Goal: Information Seeking & Learning: Learn about a topic

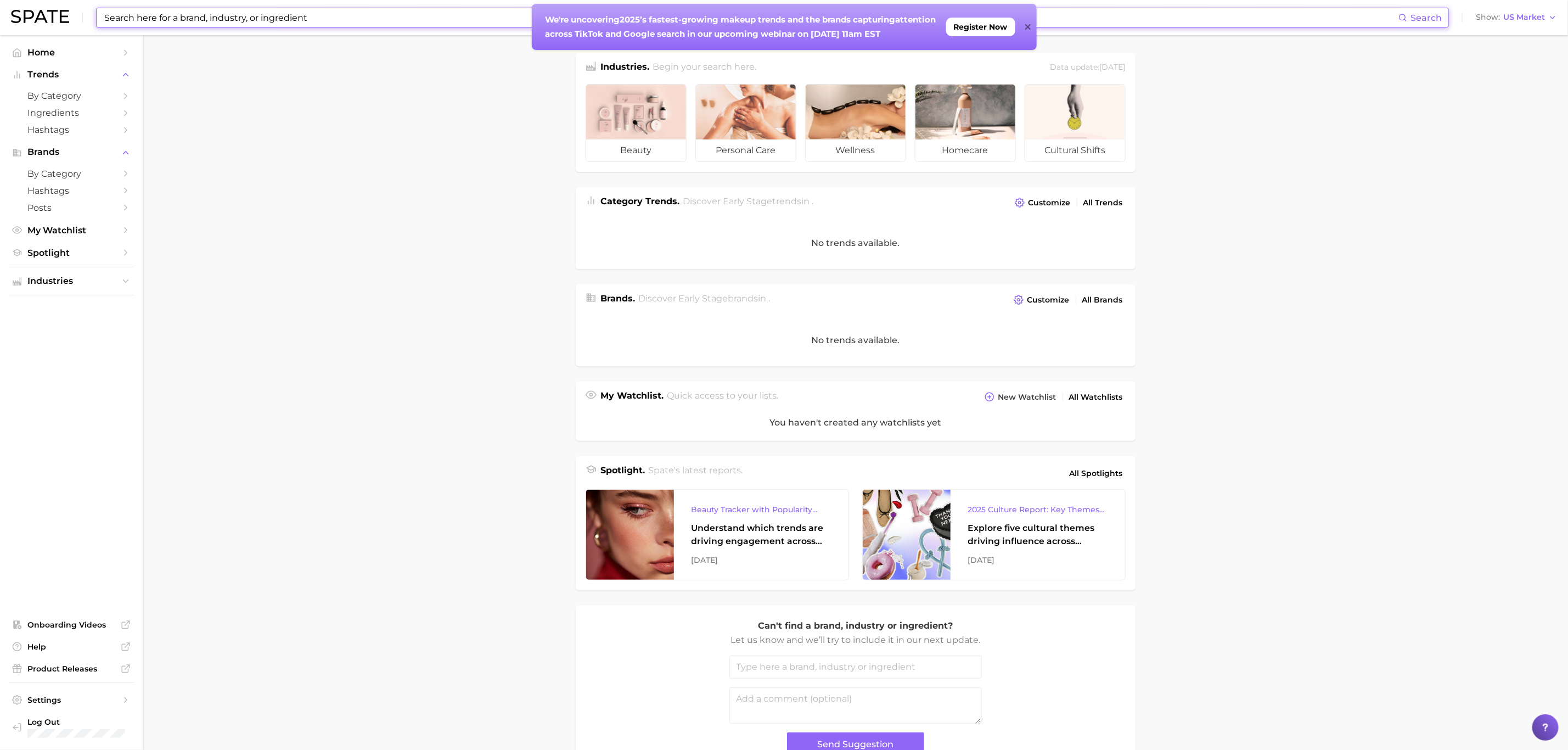
click at [132, 11] on input at bounding box center [751, 17] width 1295 height 19
type input "baby"
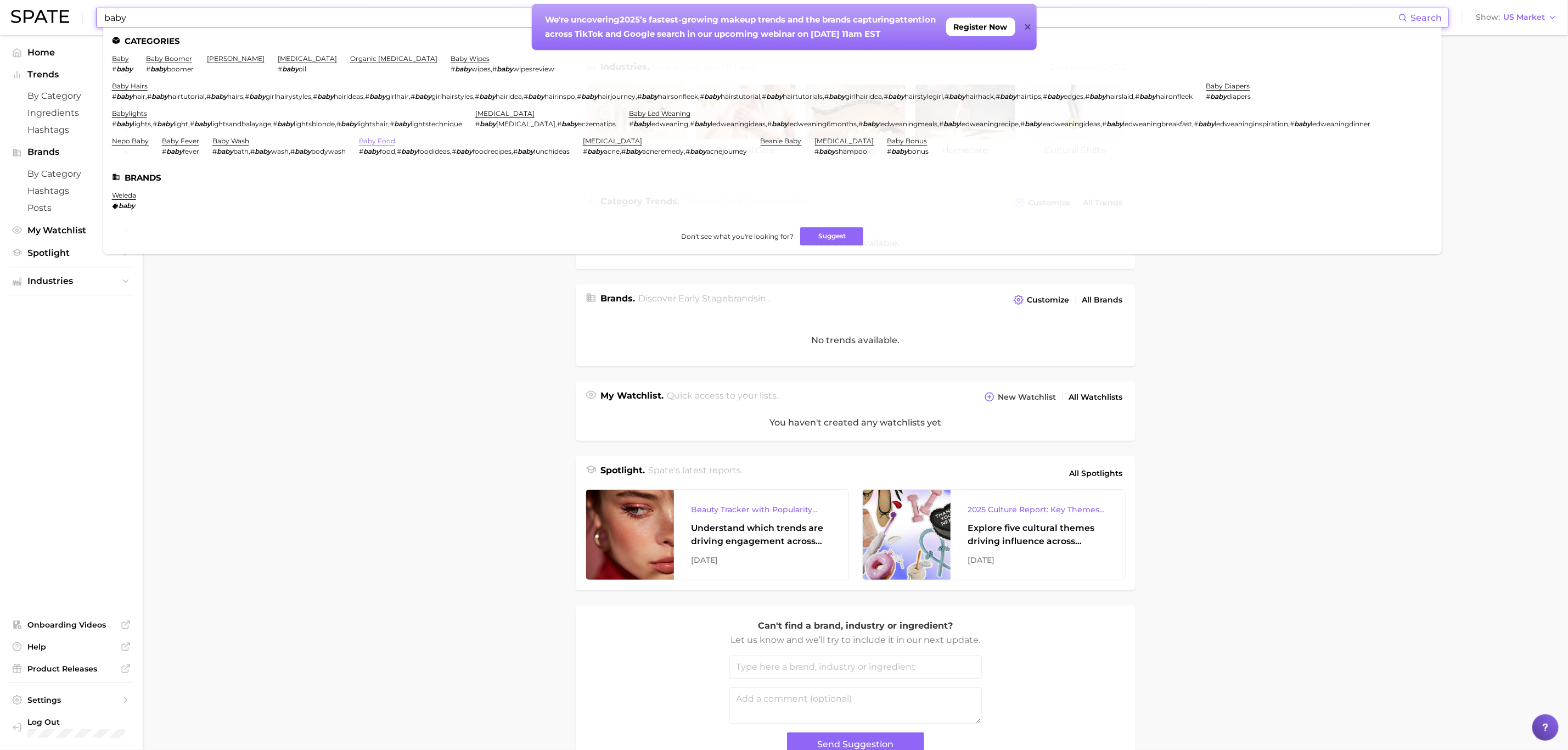
click at [392, 141] on link "baby food" at bounding box center [377, 141] width 36 height 8
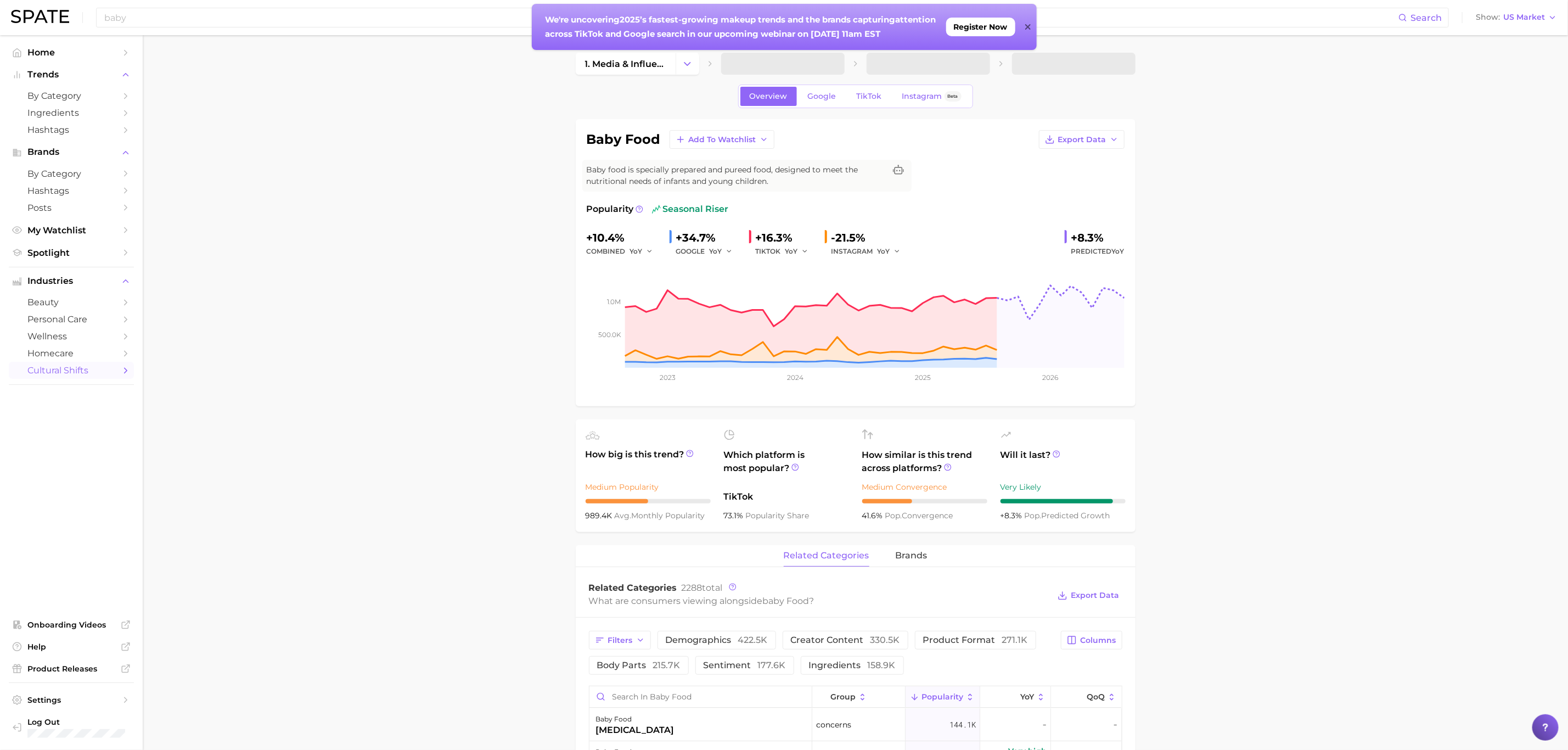
click at [878, 108] on div "Overview Google TikTok Instagram Beta" at bounding box center [856, 96] width 235 height 23
click at [876, 99] on span "TikTok" at bounding box center [870, 96] width 25 height 9
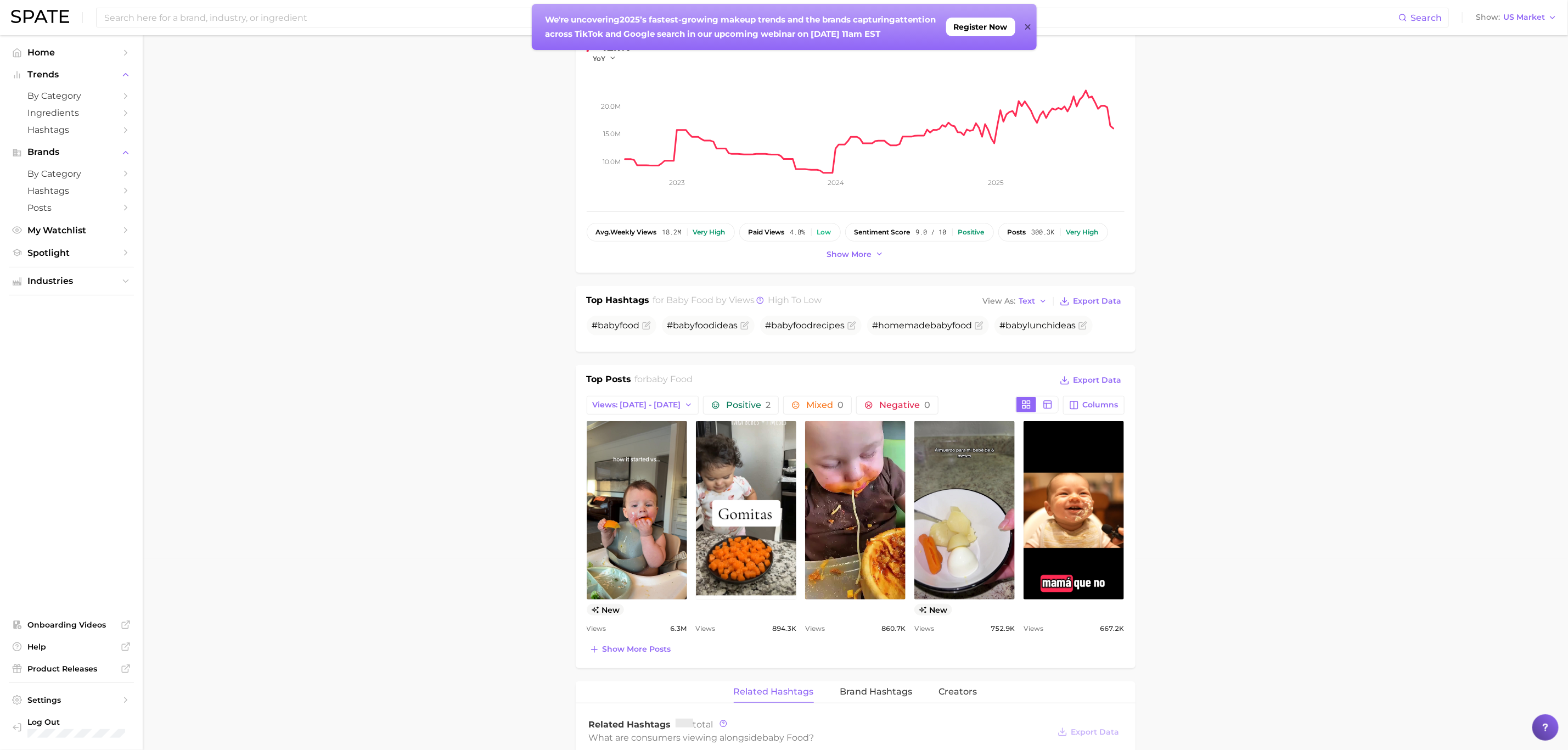
scroll to position [247, 0]
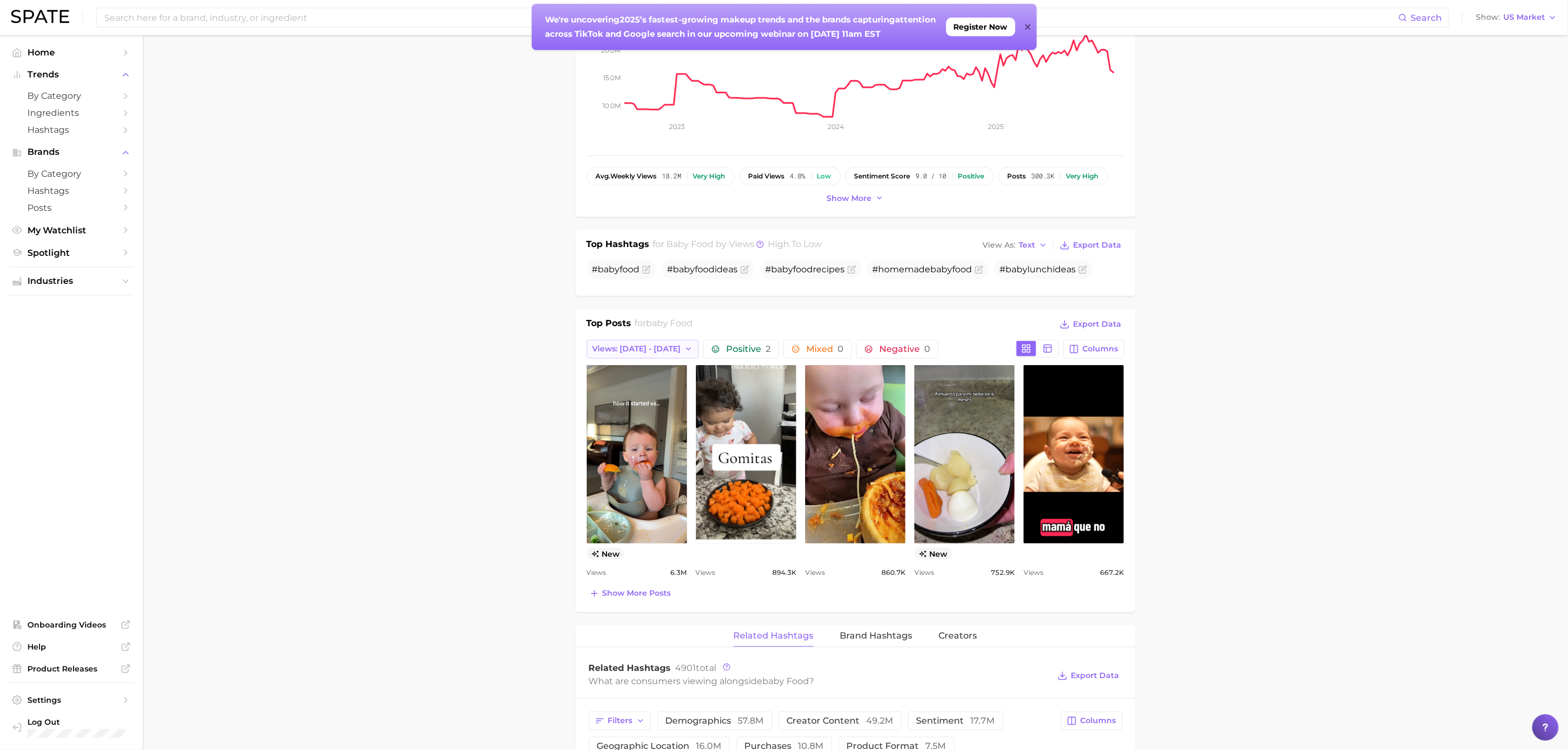
click at [654, 352] on span "Views: [DATE] - [DATE]" at bounding box center [637, 349] width 88 height 9
click at [643, 411] on button "Total Views" at bounding box center [647, 409] width 121 height 20
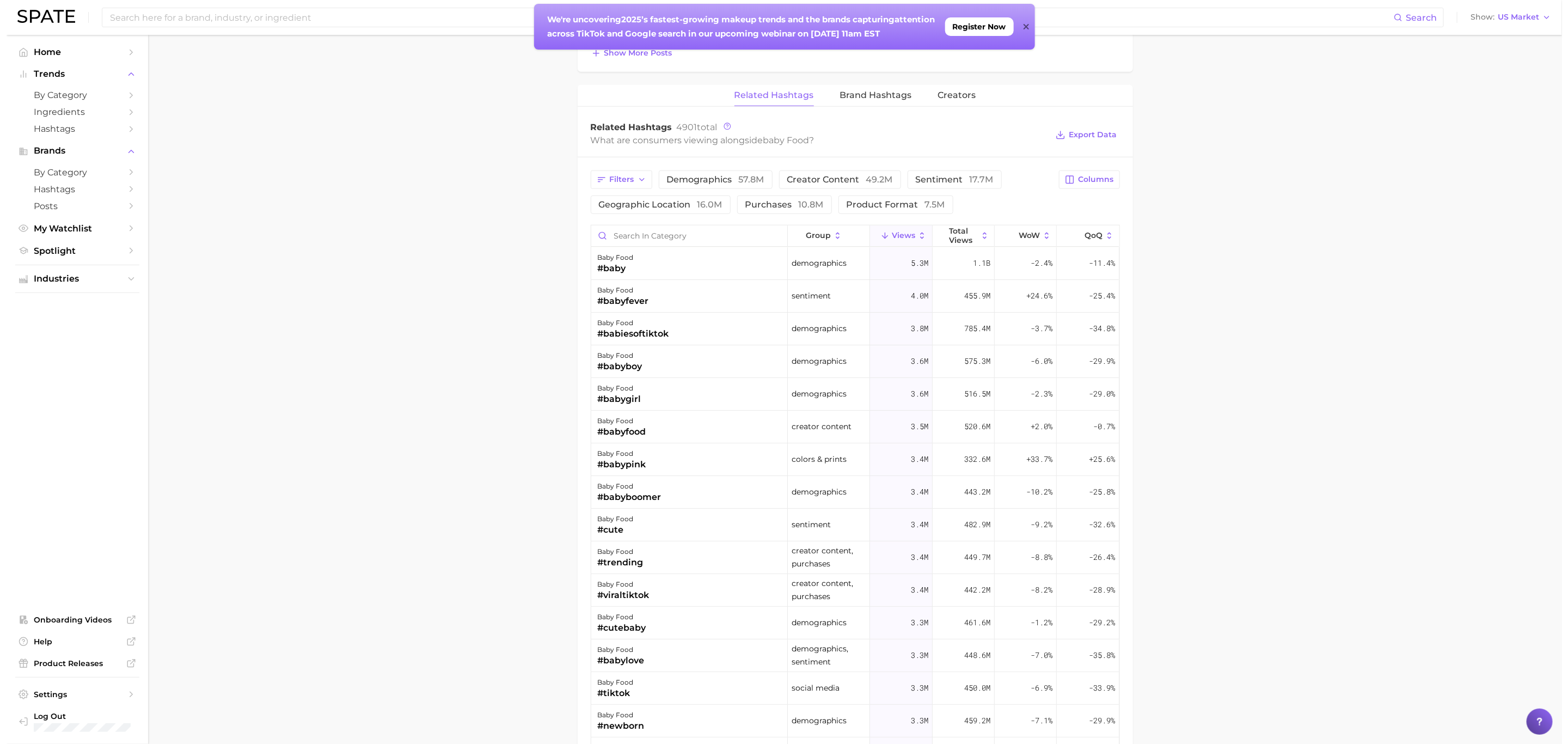
scroll to position [817, 0]
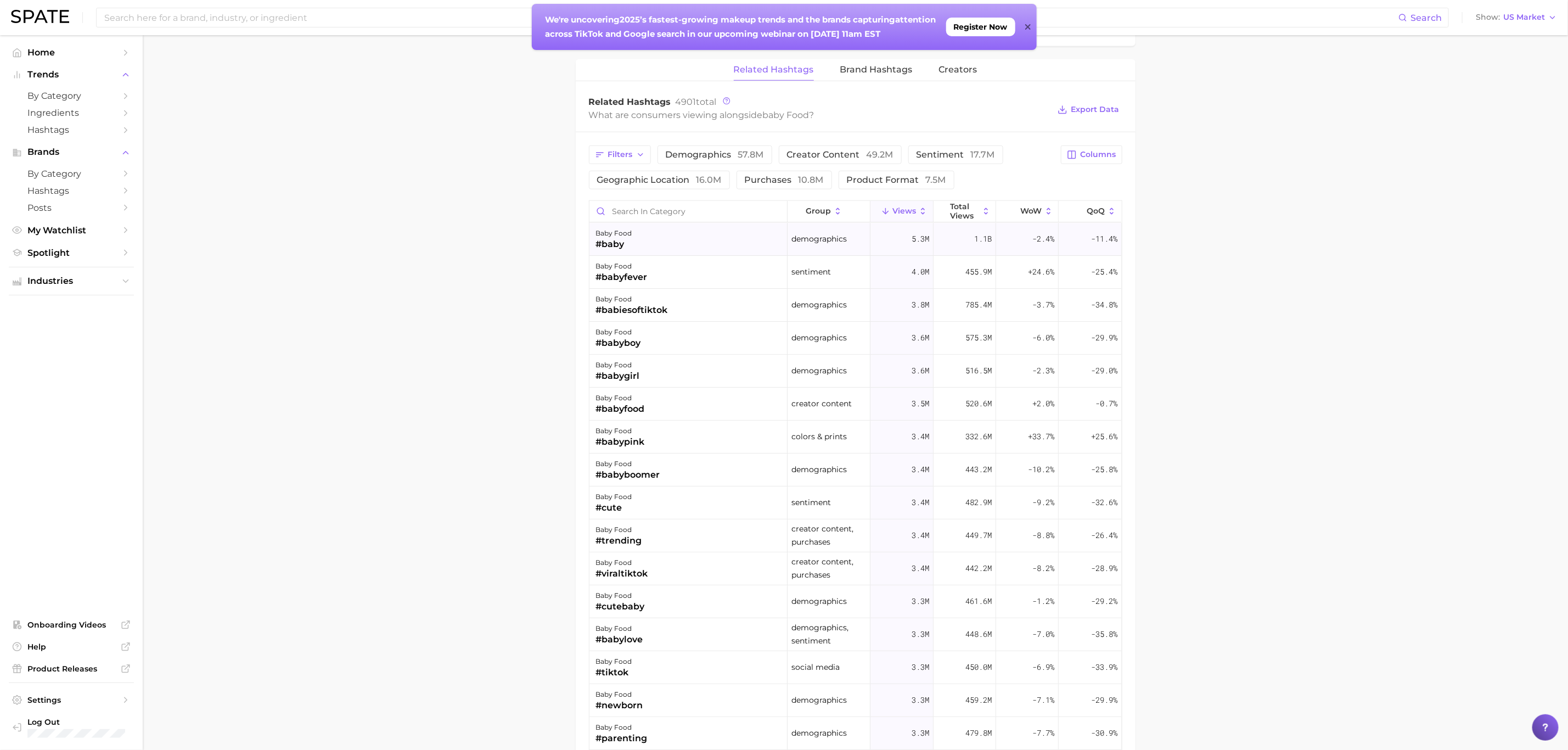
click at [608, 249] on div "#baby" at bounding box center [614, 244] width 36 height 13
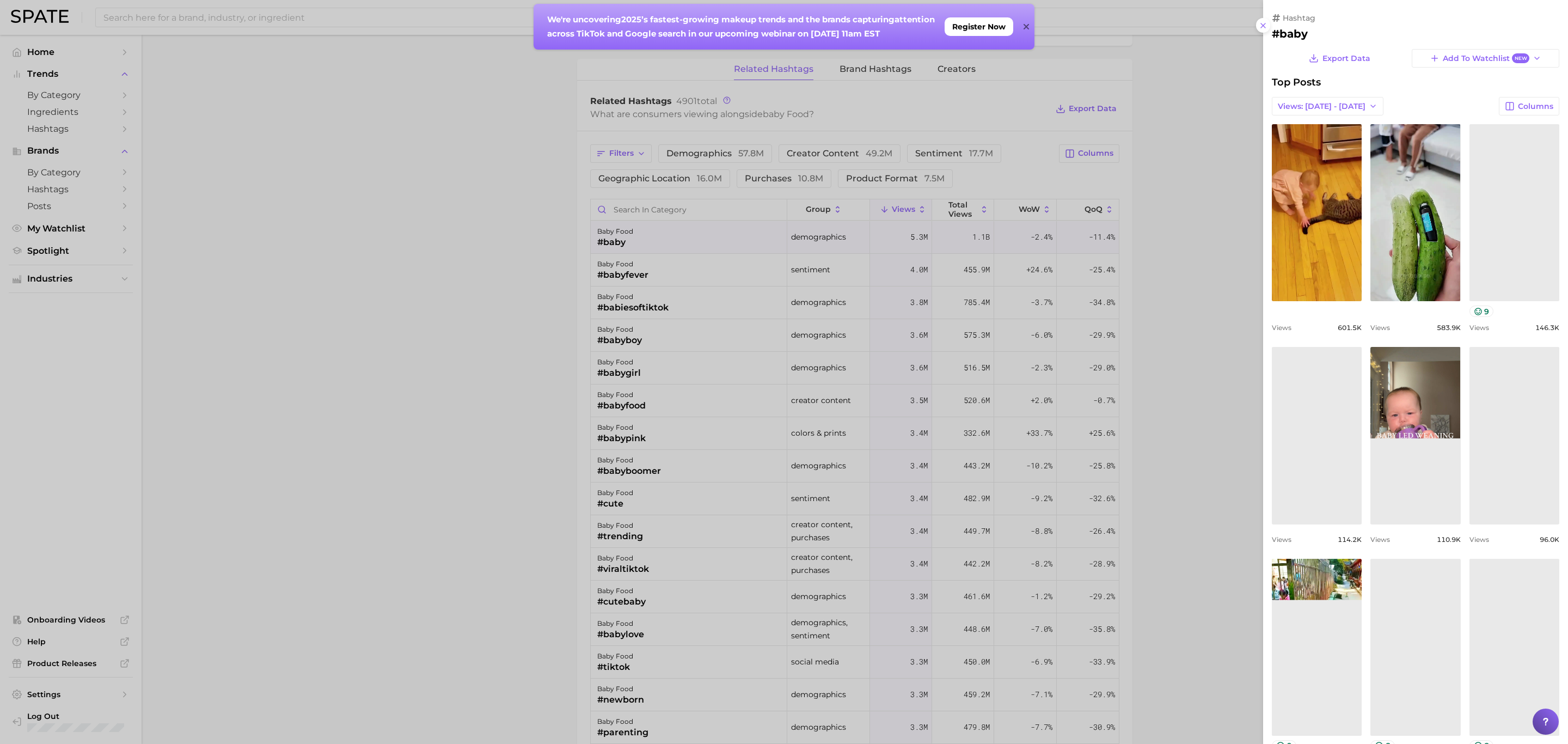
scroll to position [0, 0]
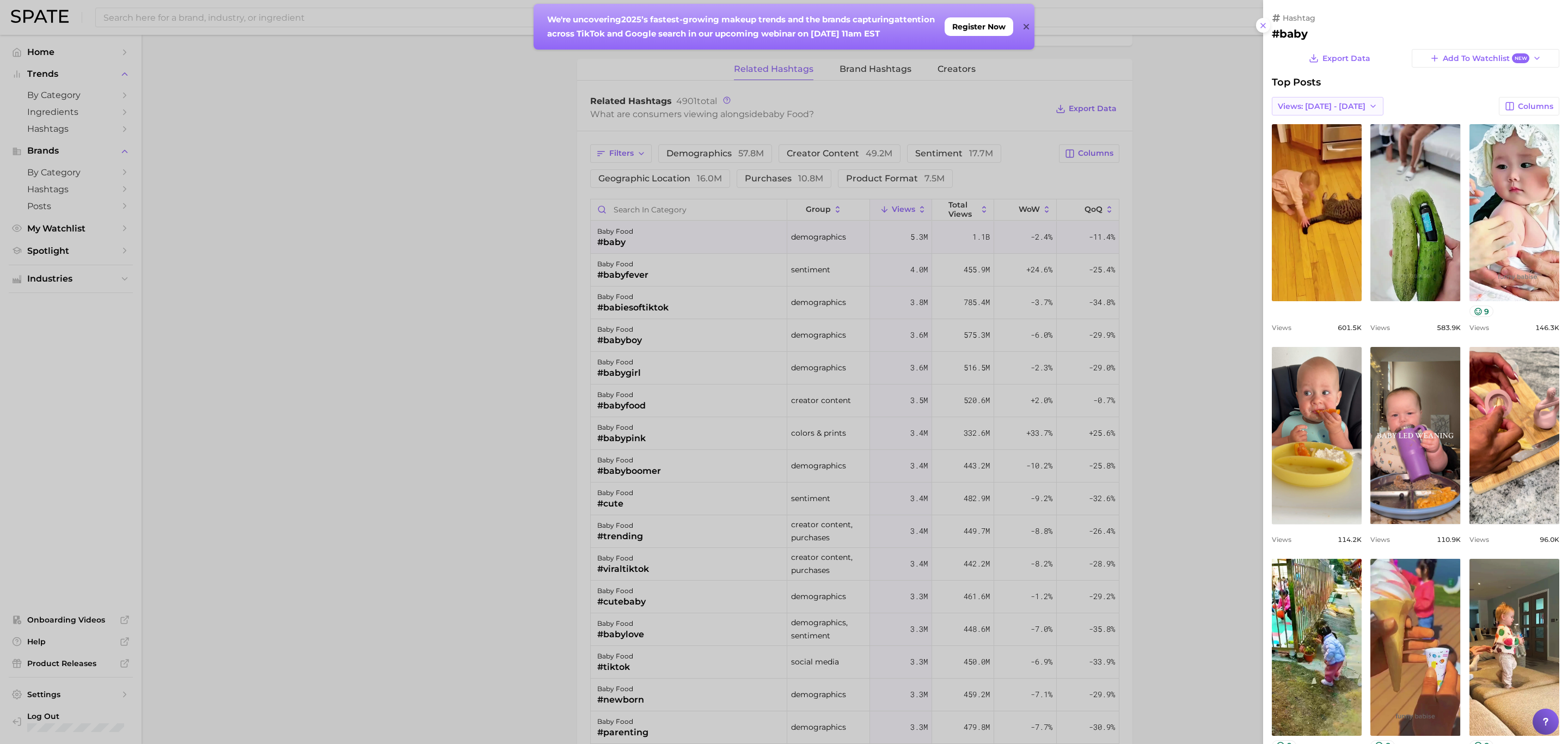
click at [1328, 103] on span "Views: [DATE] - [DATE]" at bounding box center [1321, 107] width 87 height 9
click at [1330, 147] on button "Total Views" at bounding box center [1331, 146] width 120 height 20
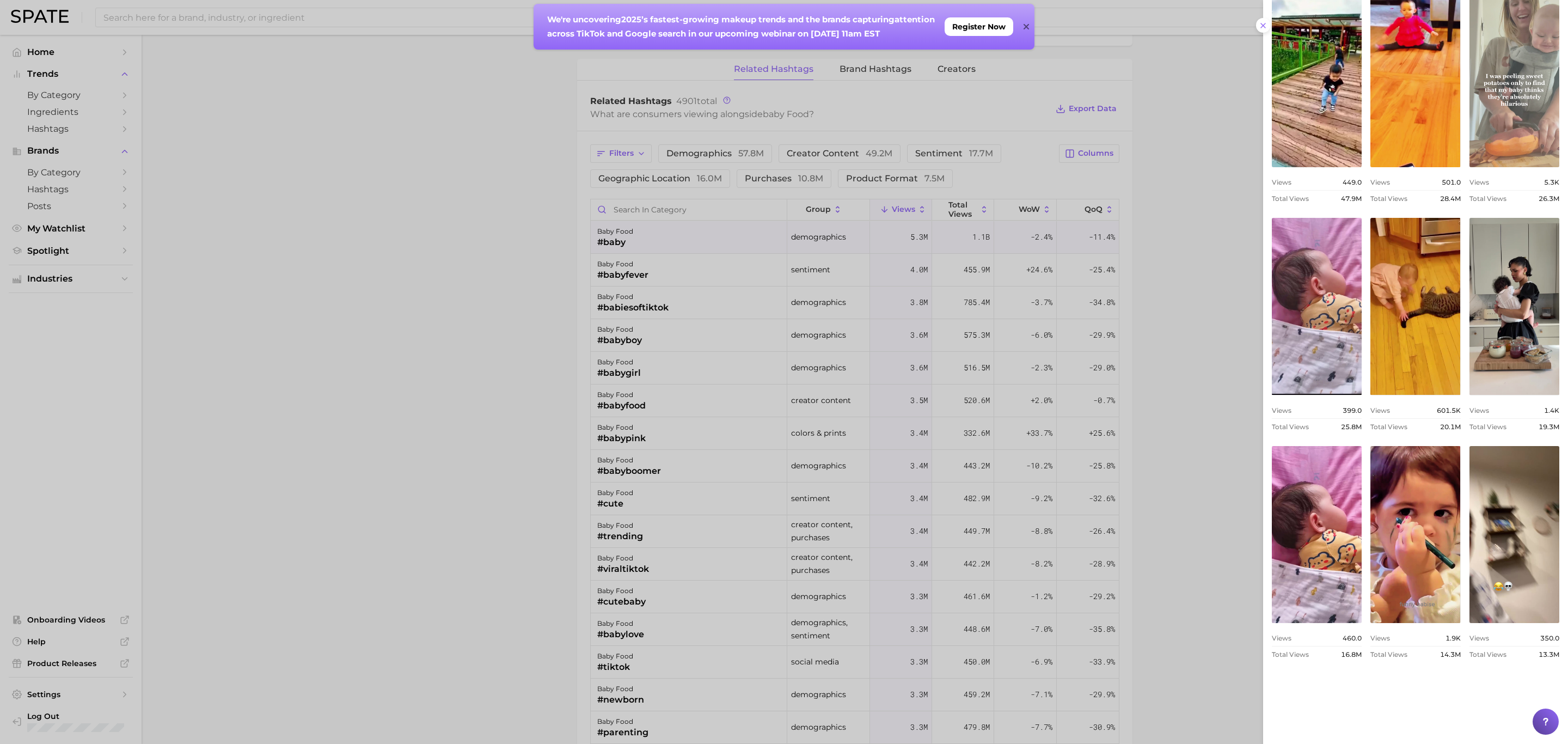
click at [1469, 167] on link "view post on TikTok" at bounding box center [1514, 78] width 90 height 177
click at [526, 185] on div at bounding box center [784, 372] width 1568 height 744
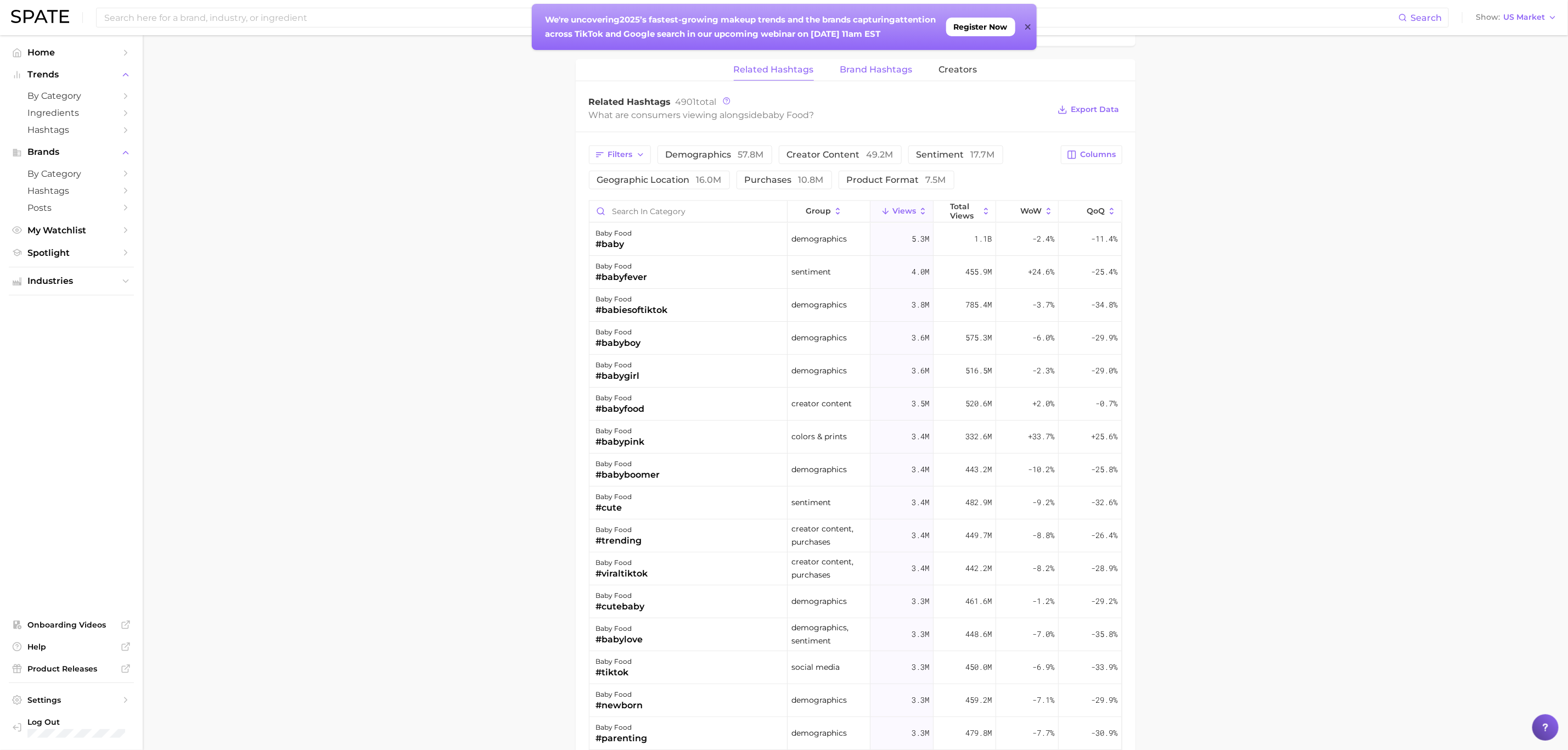
click at [888, 75] on span "Brand Hashtags" at bounding box center [876, 69] width 73 height 10
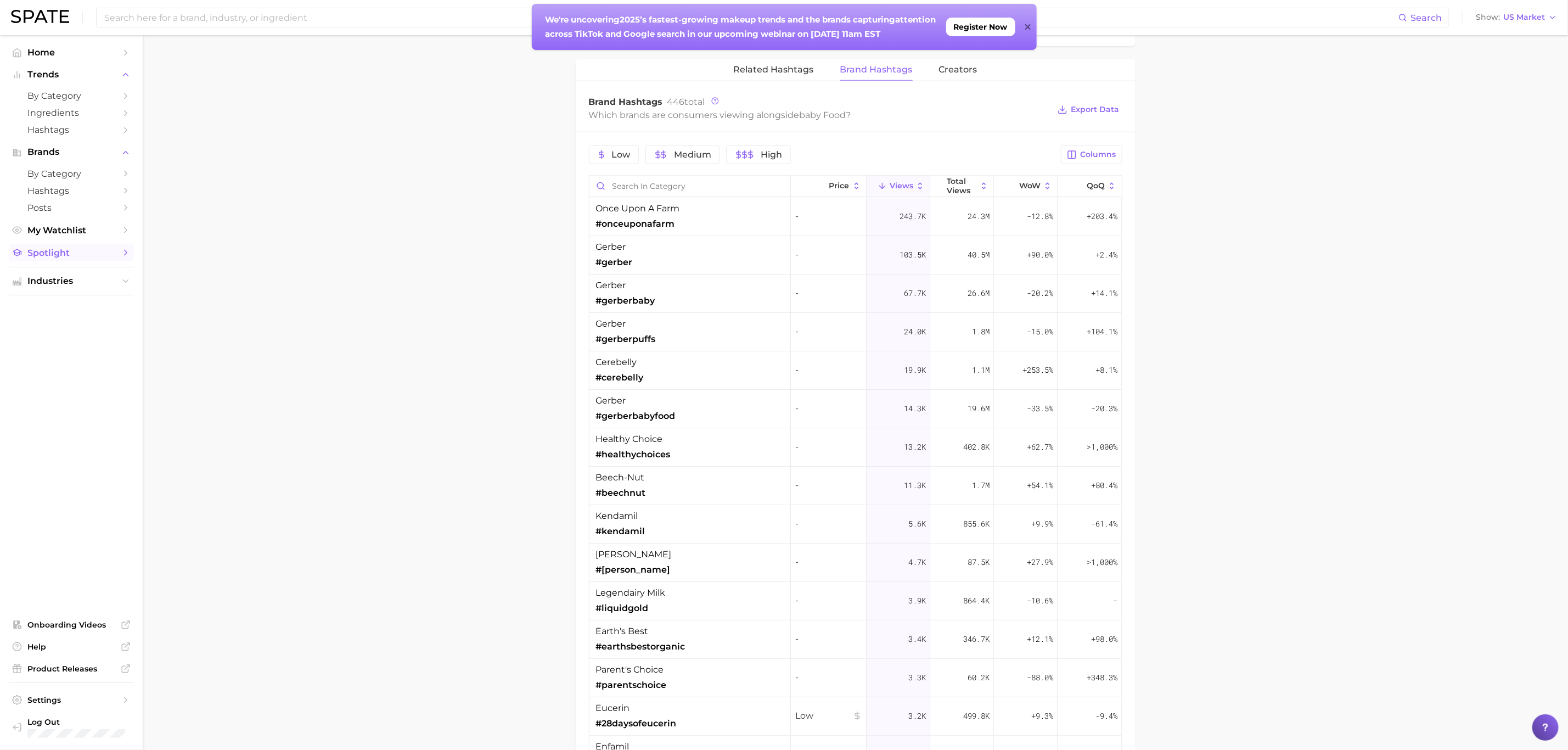
click at [70, 254] on span "Spotlight" at bounding box center [71, 253] width 88 height 11
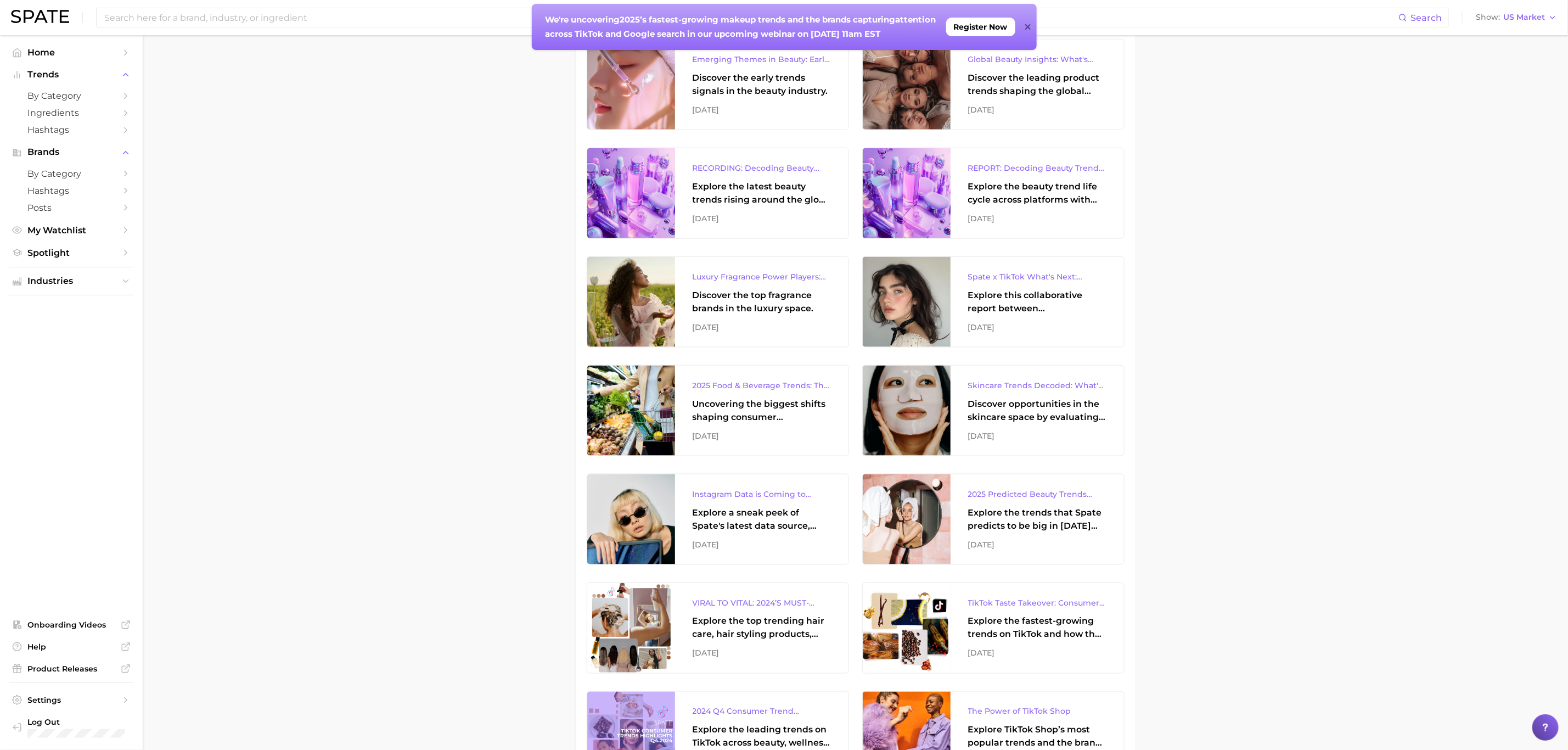
scroll to position [906, 0]
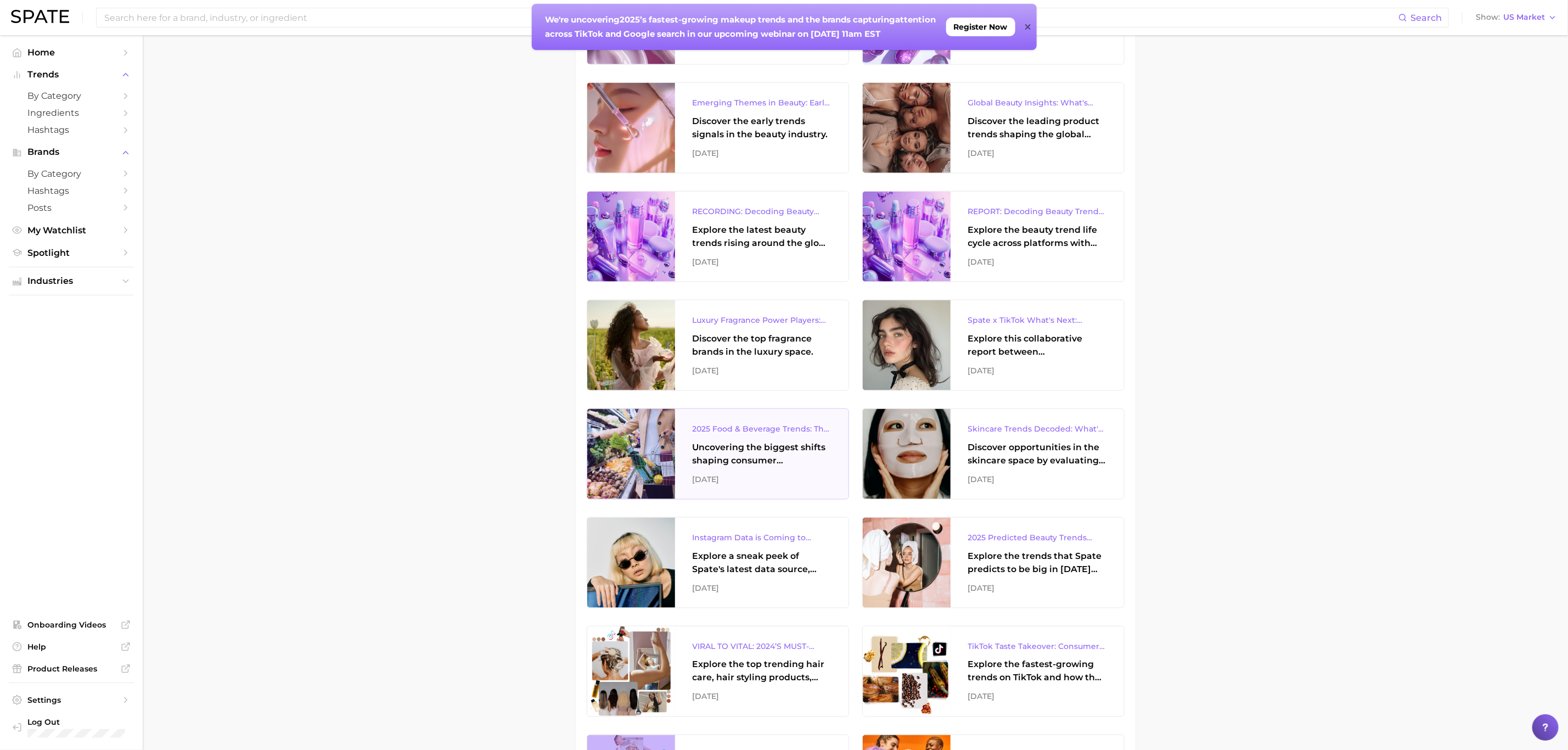
click at [799, 448] on div "Uncovering the biggest shifts shaping consumer preferences." at bounding box center [761, 454] width 138 height 26
click at [299, 27] on div "Search" at bounding box center [772, 18] width 1353 height 20
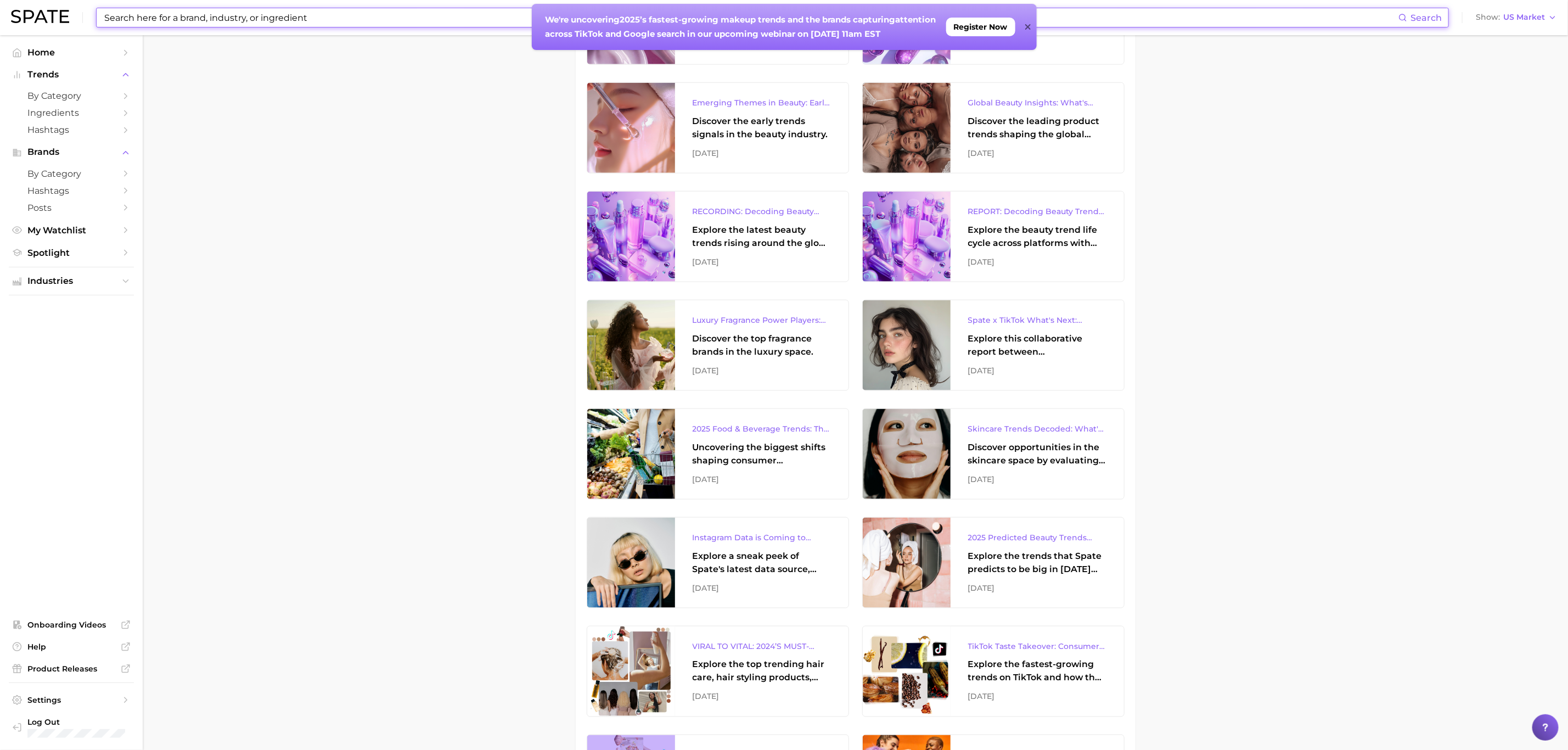
click at [299, 23] on input at bounding box center [751, 17] width 1295 height 19
type input "instant coffee"
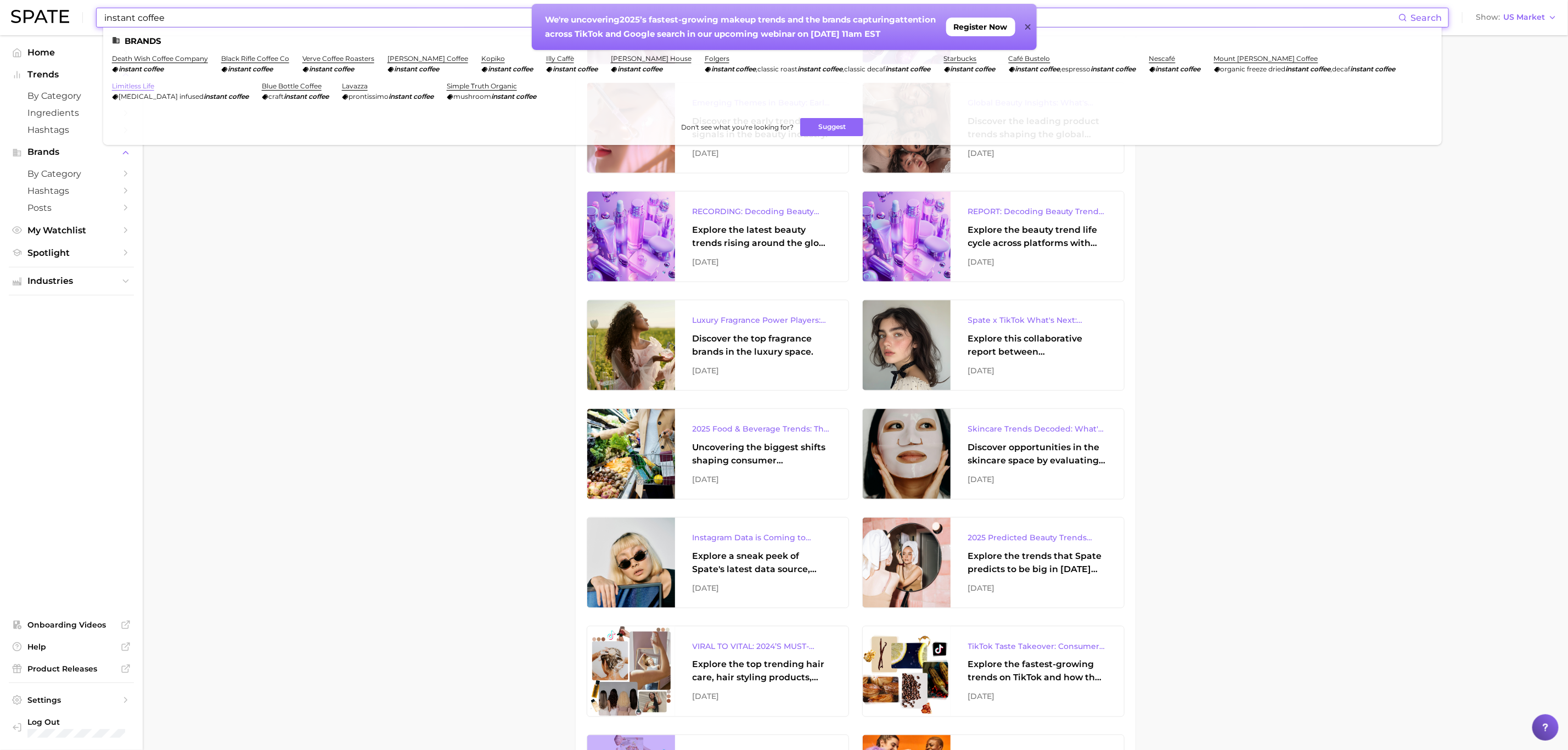
click at [140, 87] on link "limitless life" at bounding box center [133, 86] width 42 height 8
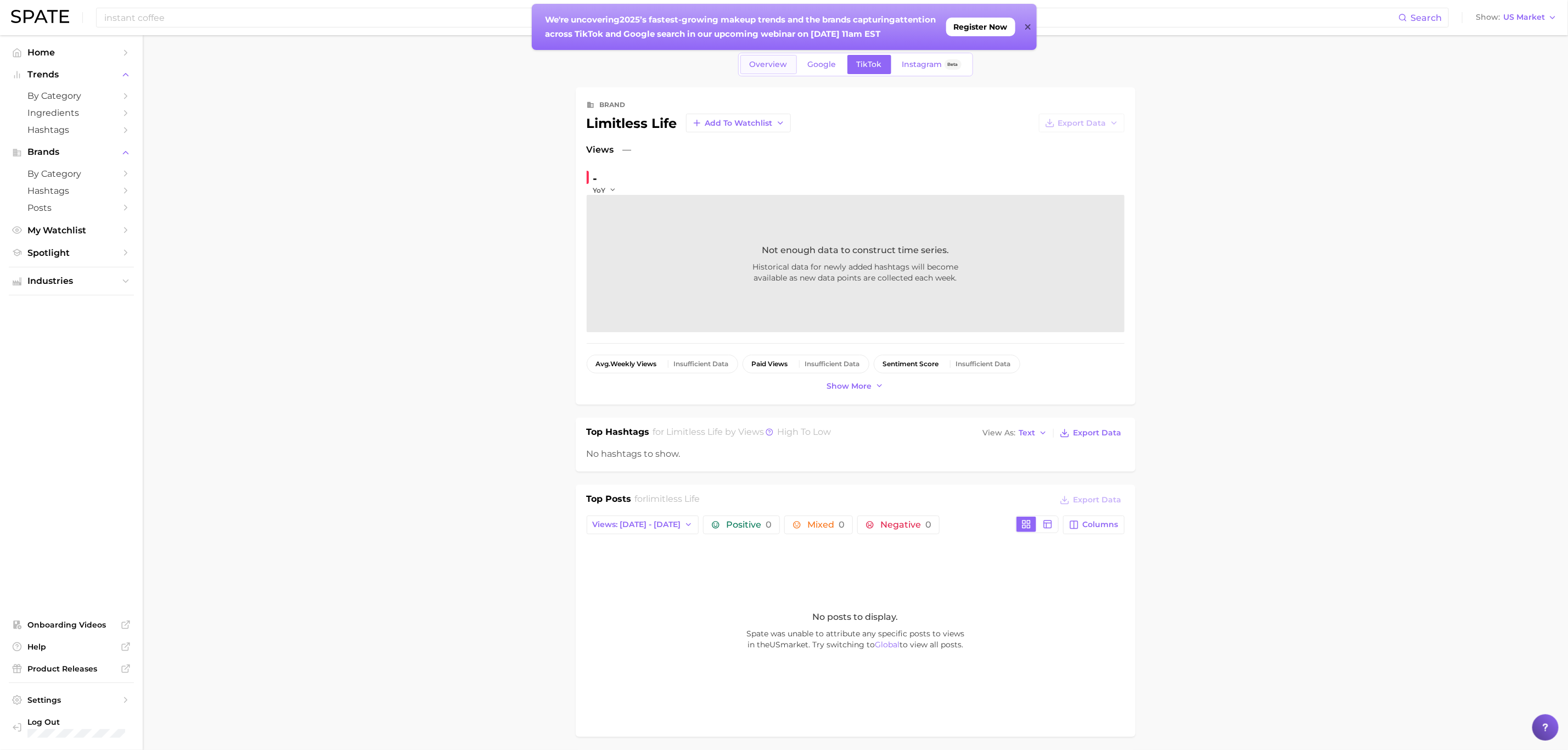
click at [754, 63] on span "Overview" at bounding box center [768, 65] width 38 height 9
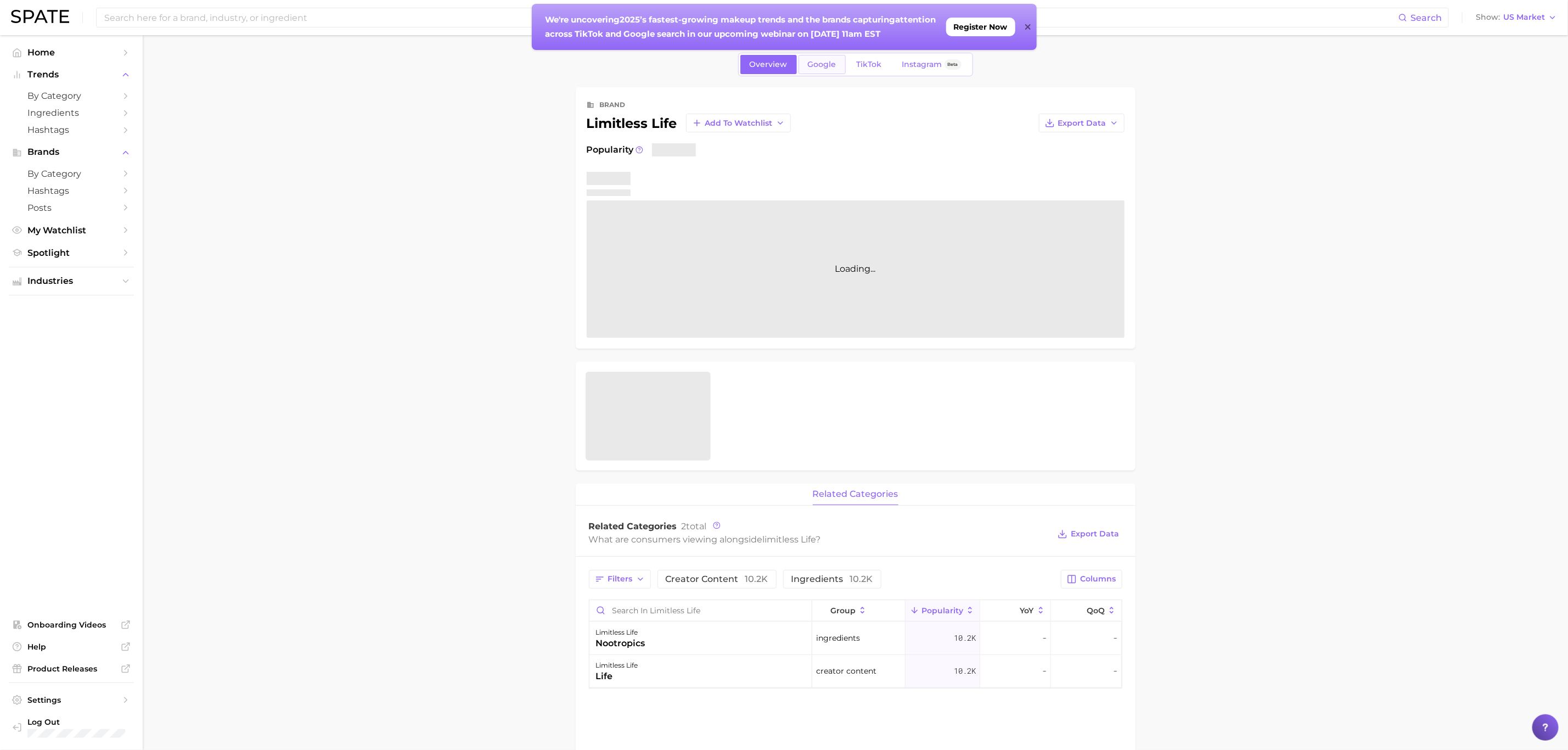
click at [818, 68] on span "Google" at bounding box center [822, 65] width 29 height 9
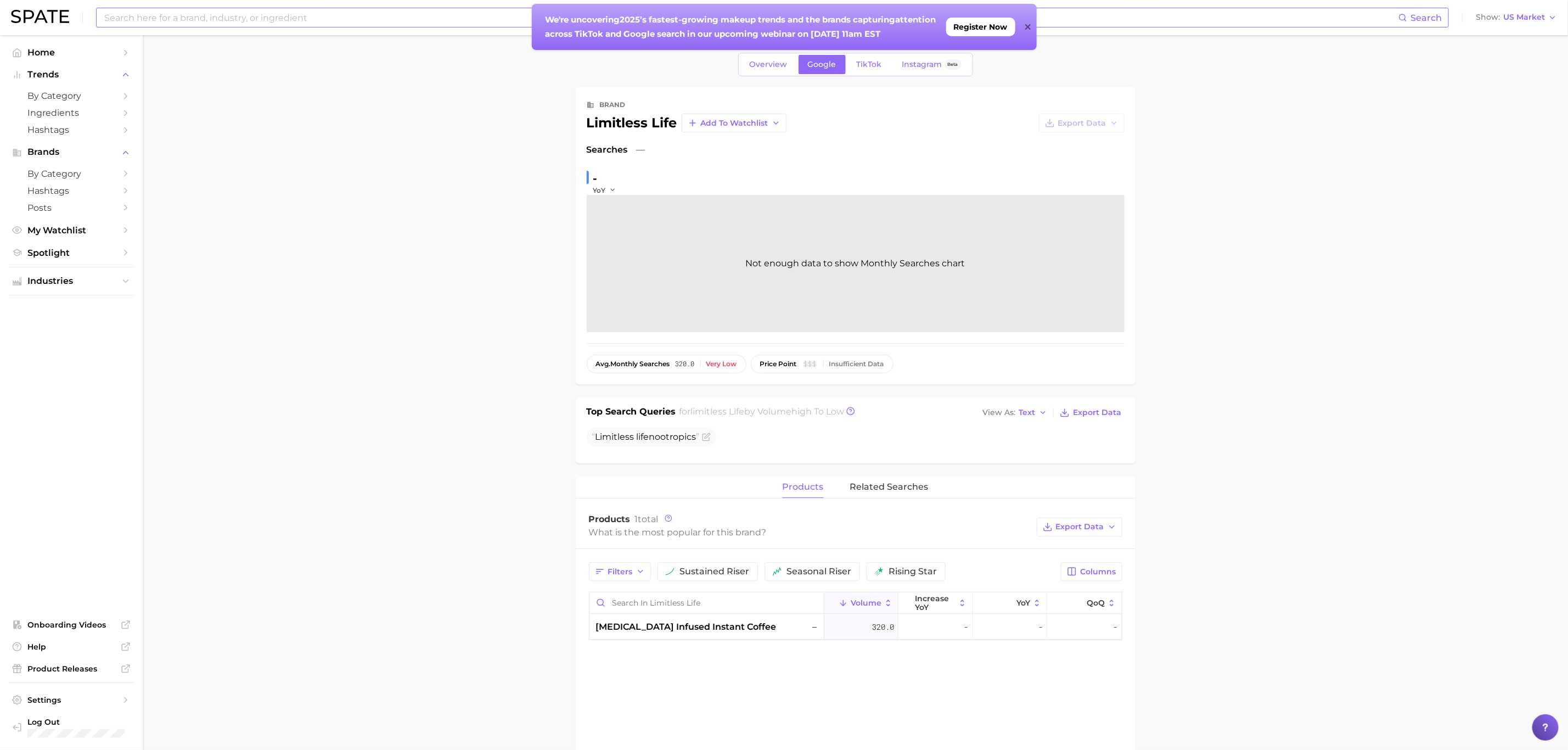
click at [188, 19] on input at bounding box center [751, 17] width 1295 height 19
type input ""instant coffee""
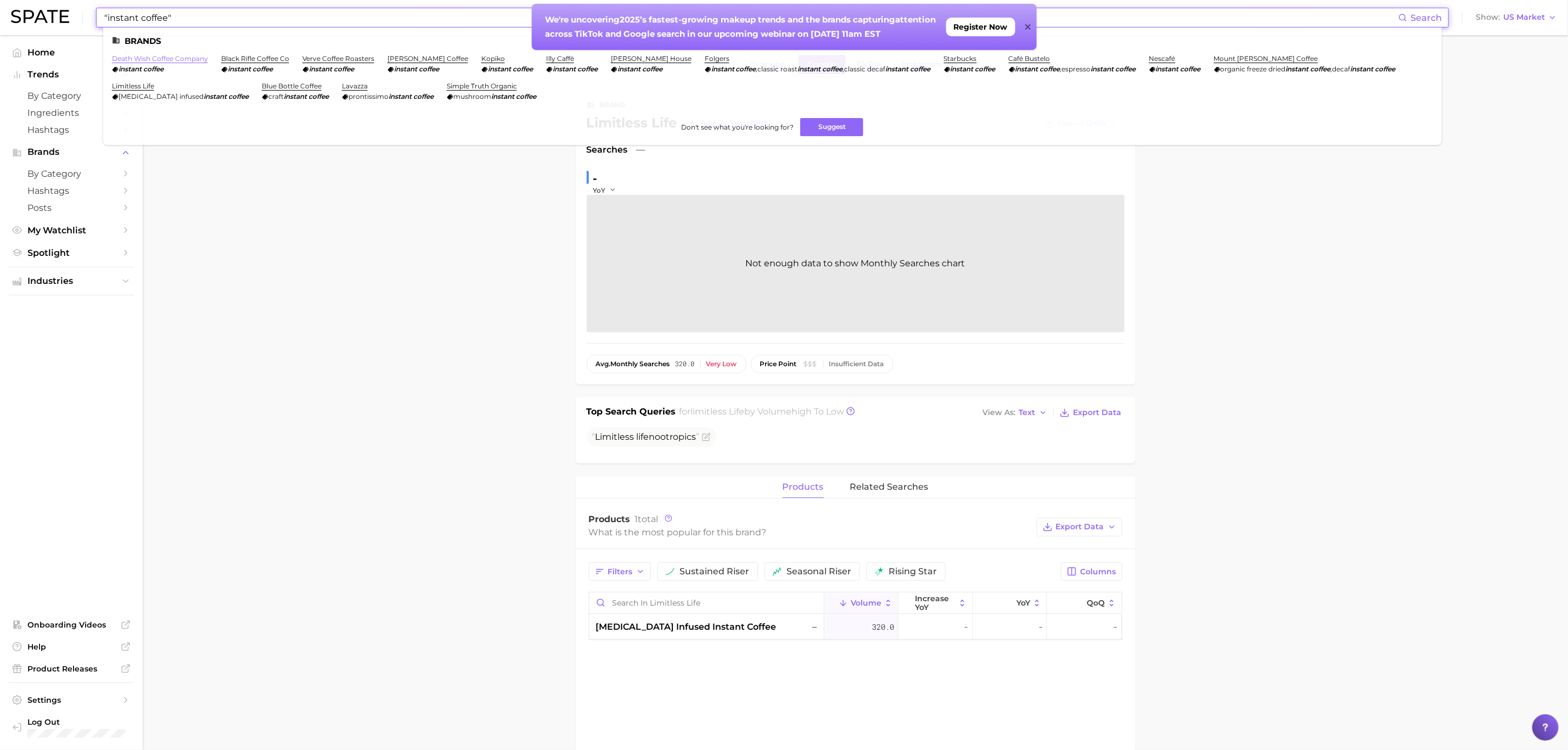
click at [157, 57] on link "death wish coffee company" at bounding box center [160, 58] width 96 height 8
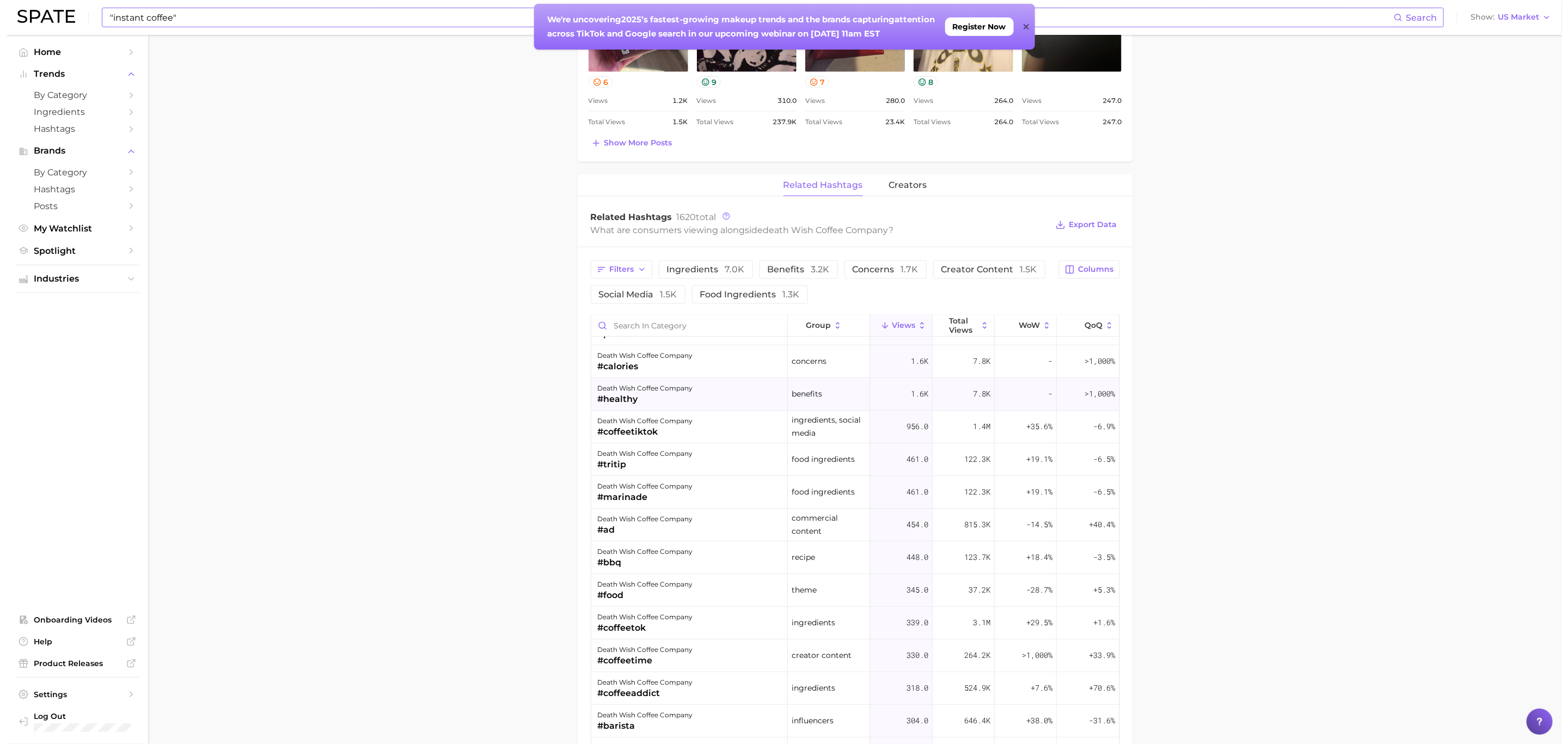
scroll to position [245, 0]
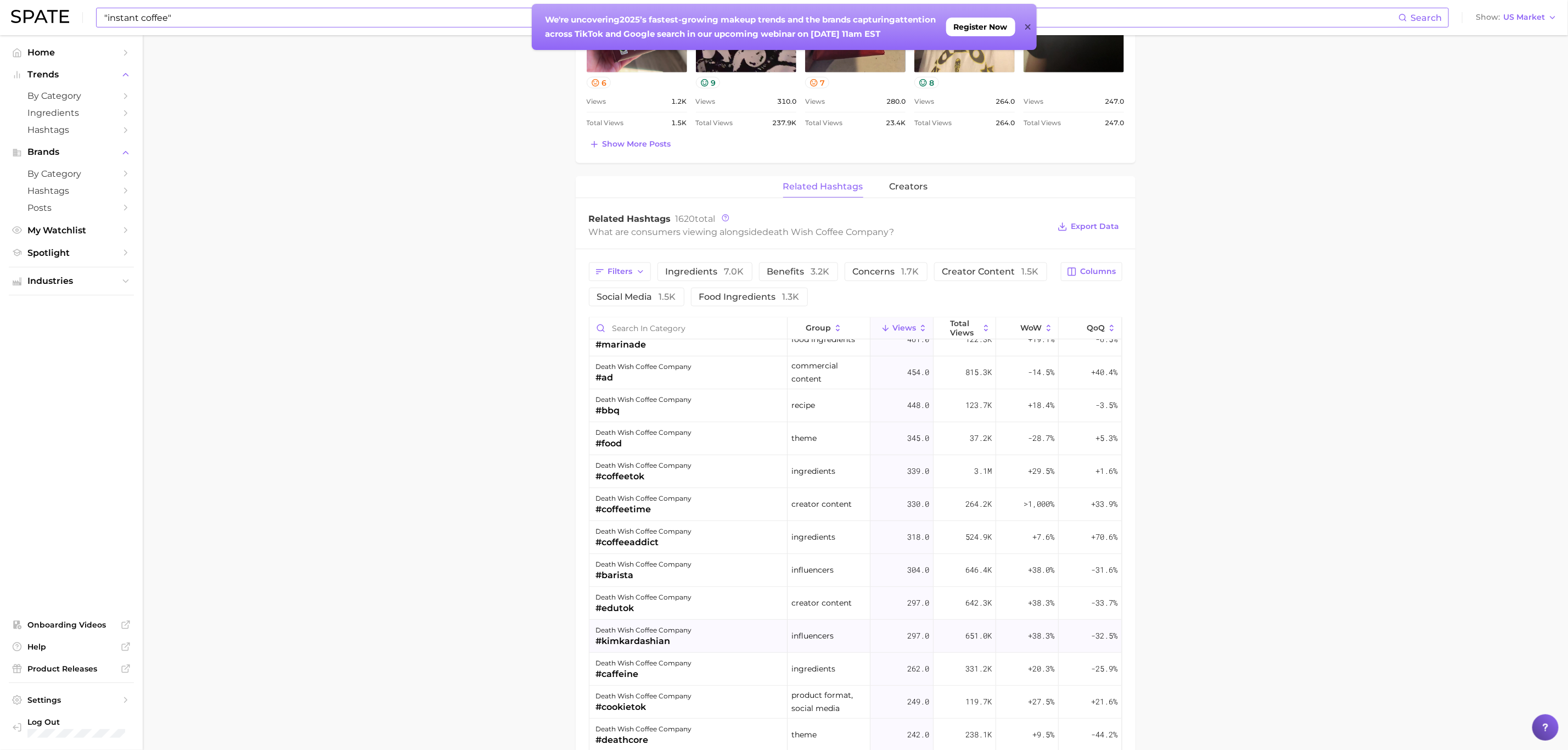
click at [676, 633] on div "death wish coffee company" at bounding box center [644, 631] width 96 height 13
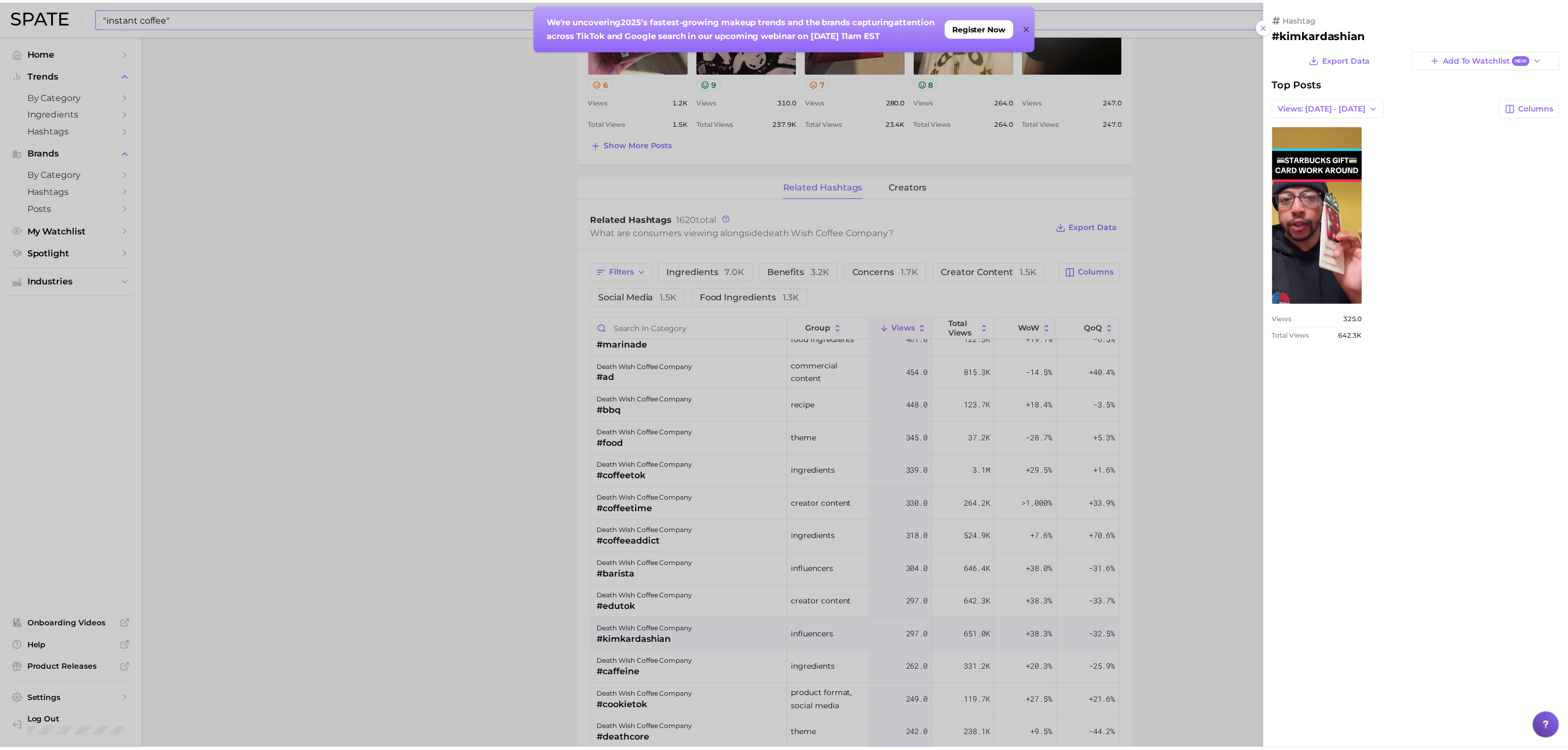
scroll to position [0, 0]
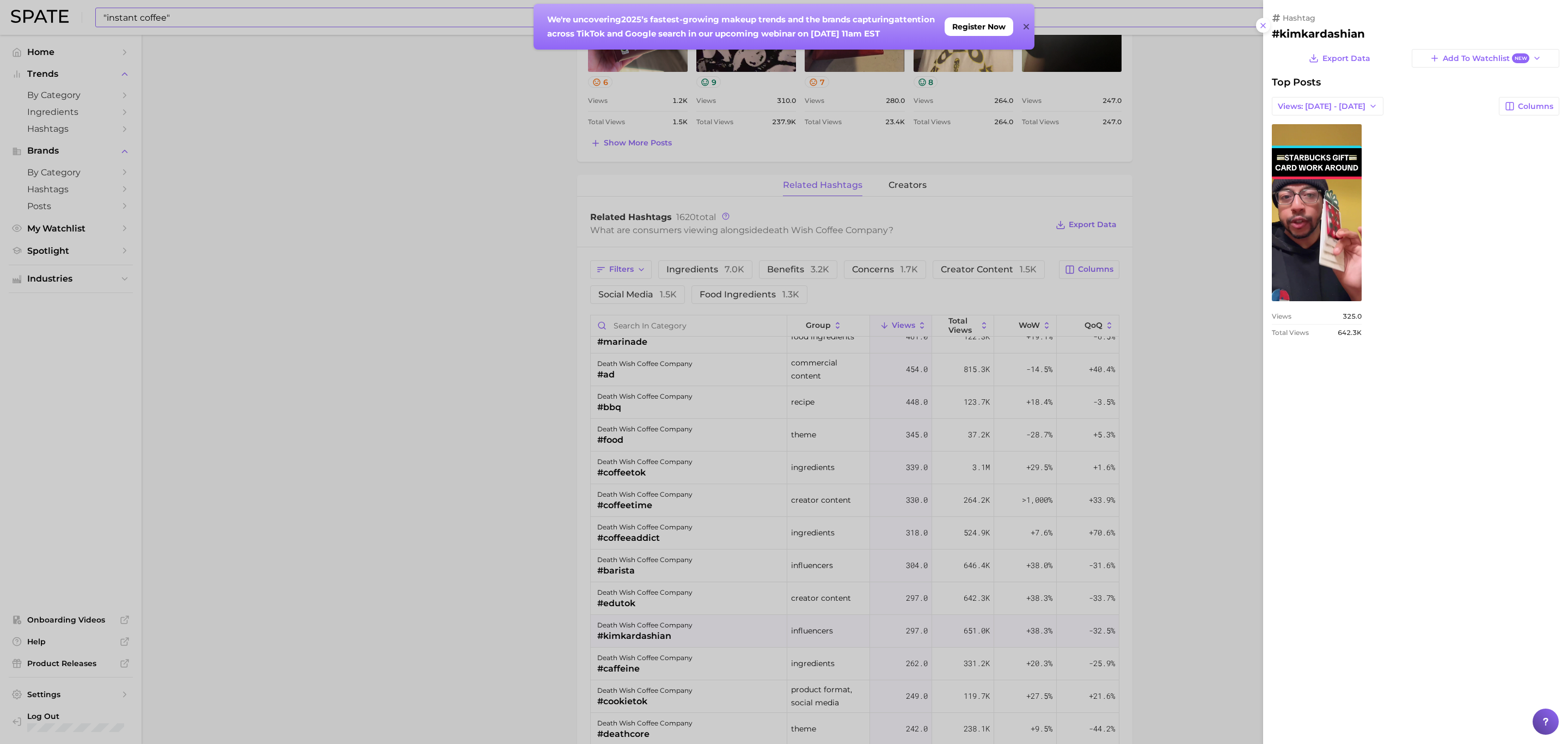
click at [432, 531] on div at bounding box center [784, 372] width 1568 height 744
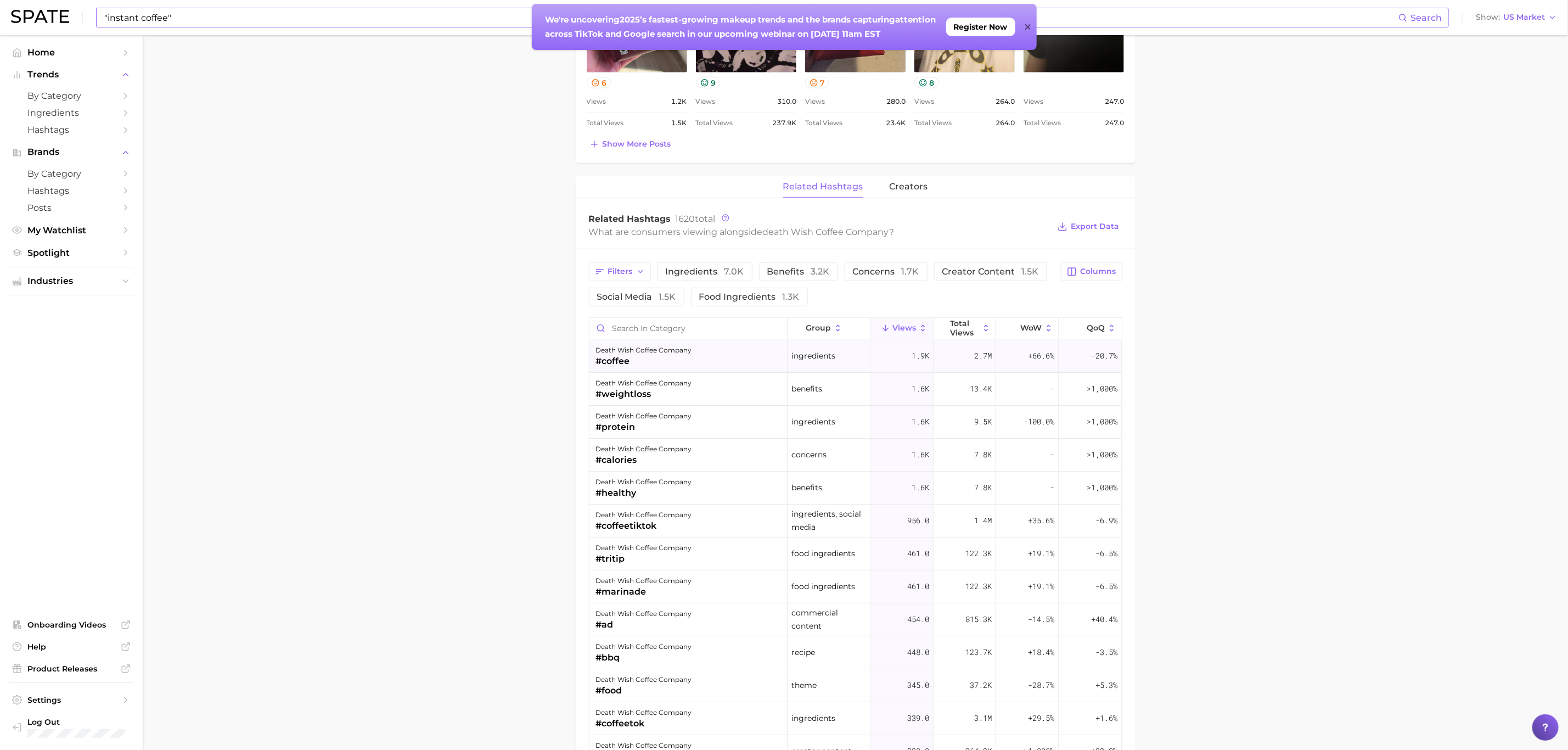
click at [652, 357] on div "death wish coffee company" at bounding box center [644, 350] width 96 height 13
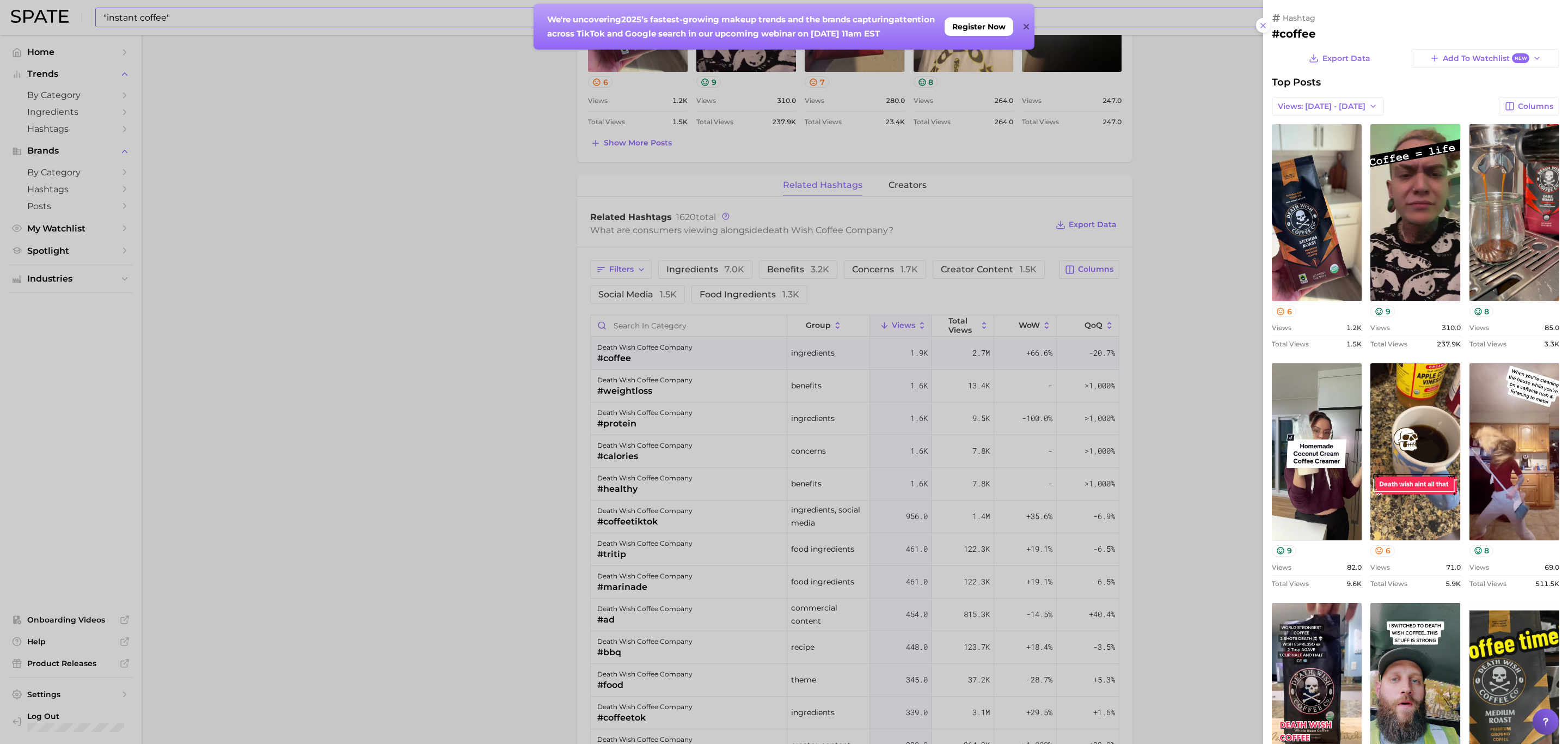
click at [626, 394] on div at bounding box center [784, 372] width 1568 height 744
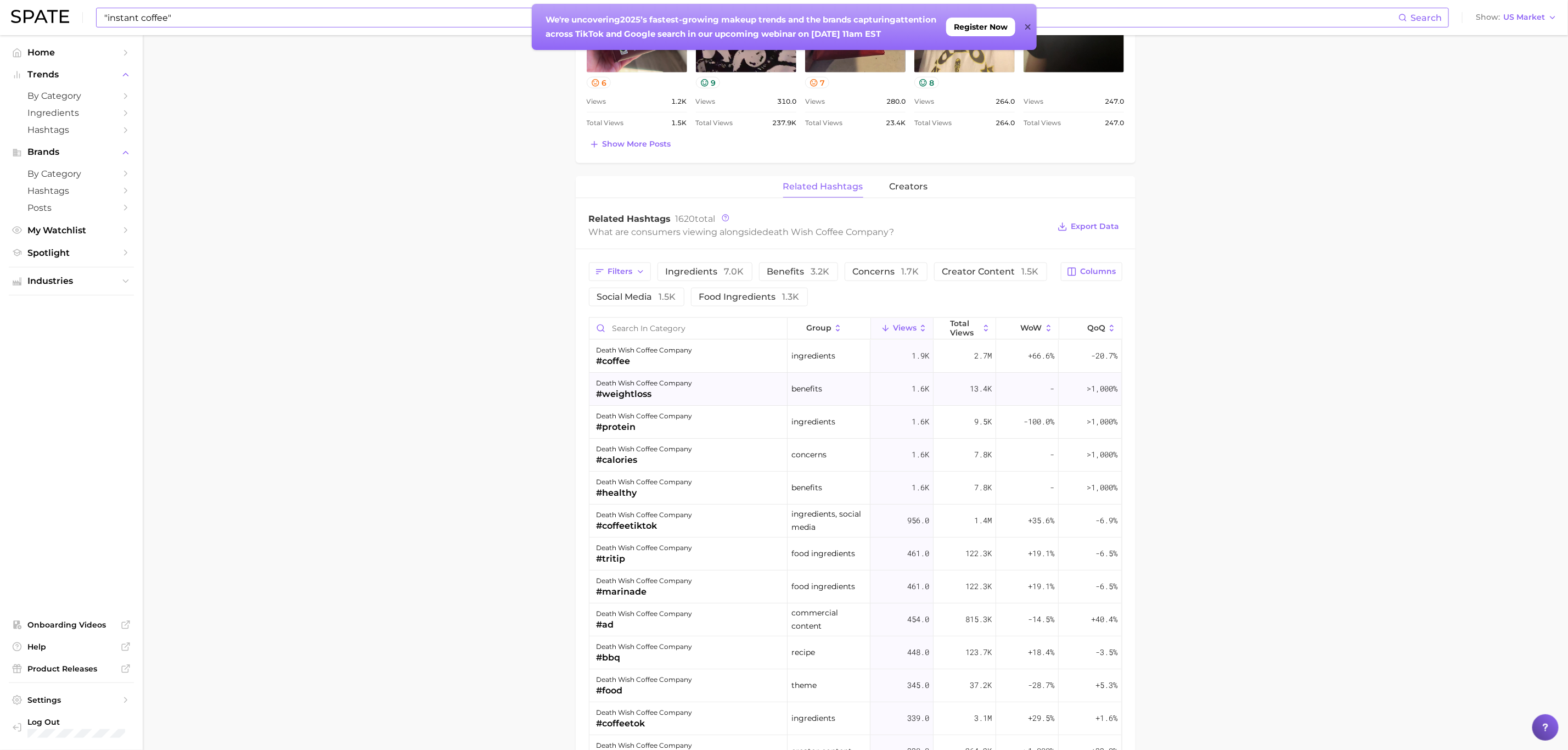
click at [633, 392] on div "#weightloss" at bounding box center [644, 394] width 96 height 13
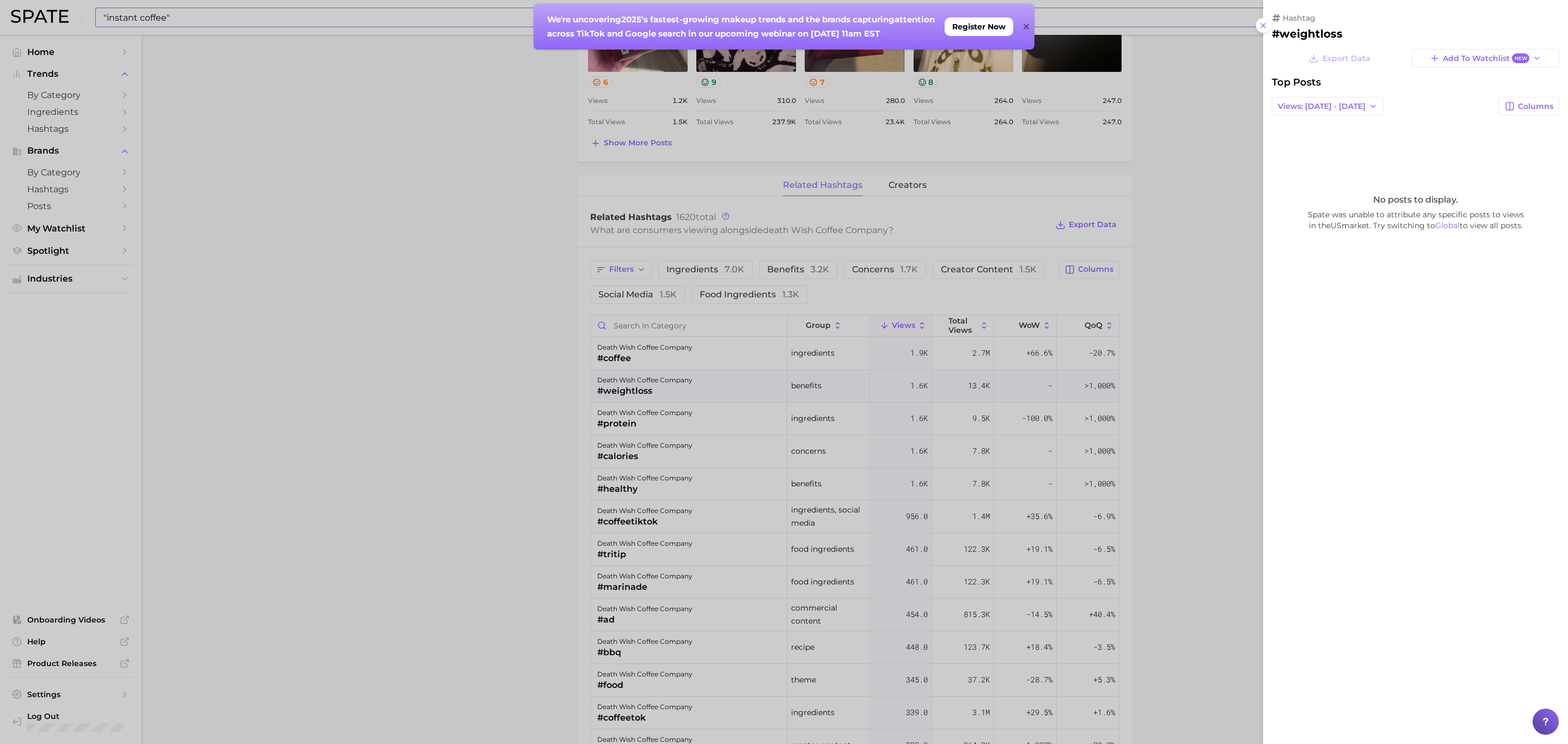
click at [629, 414] on div at bounding box center [784, 372] width 1568 height 744
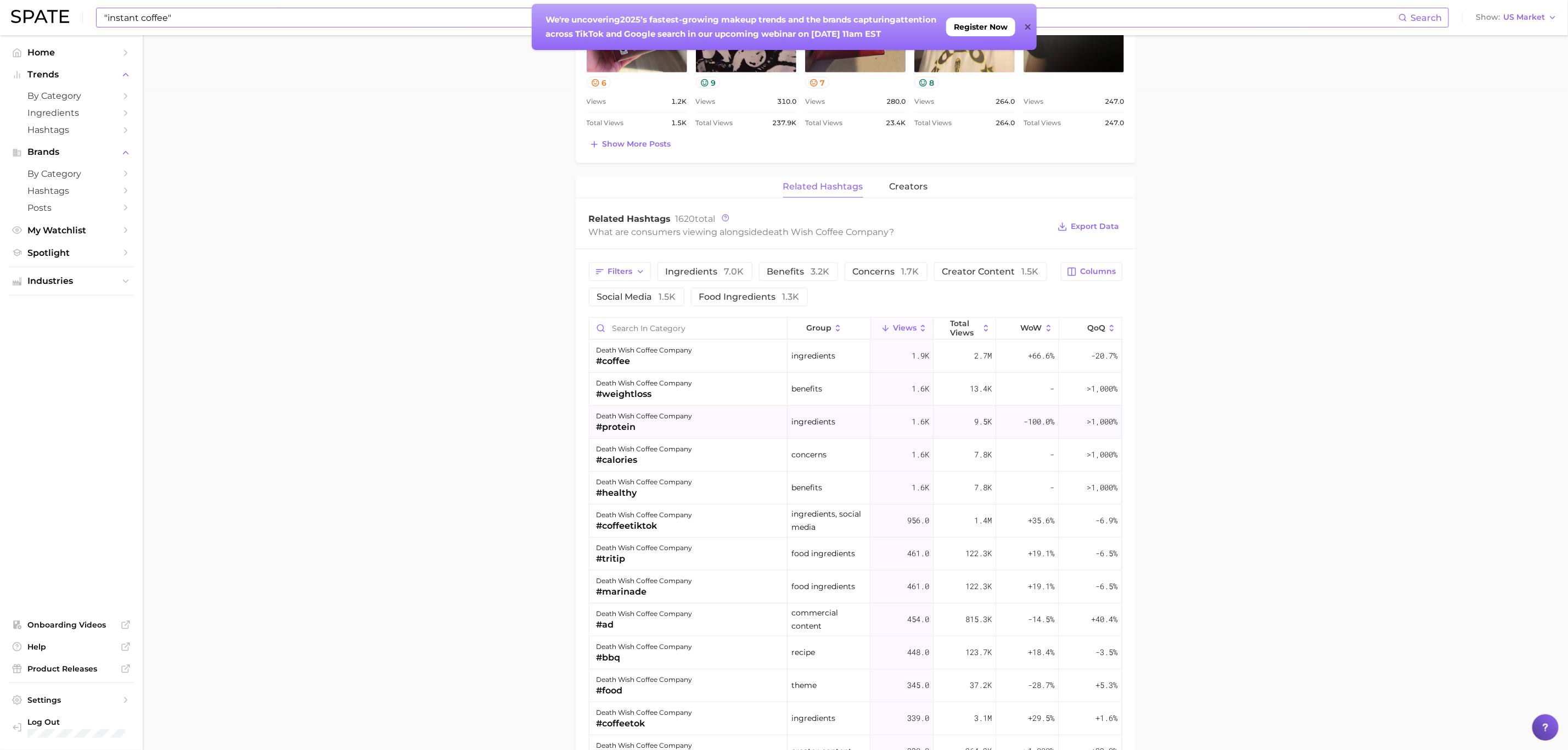
click at [633, 424] on div "#protein" at bounding box center [644, 427] width 96 height 13
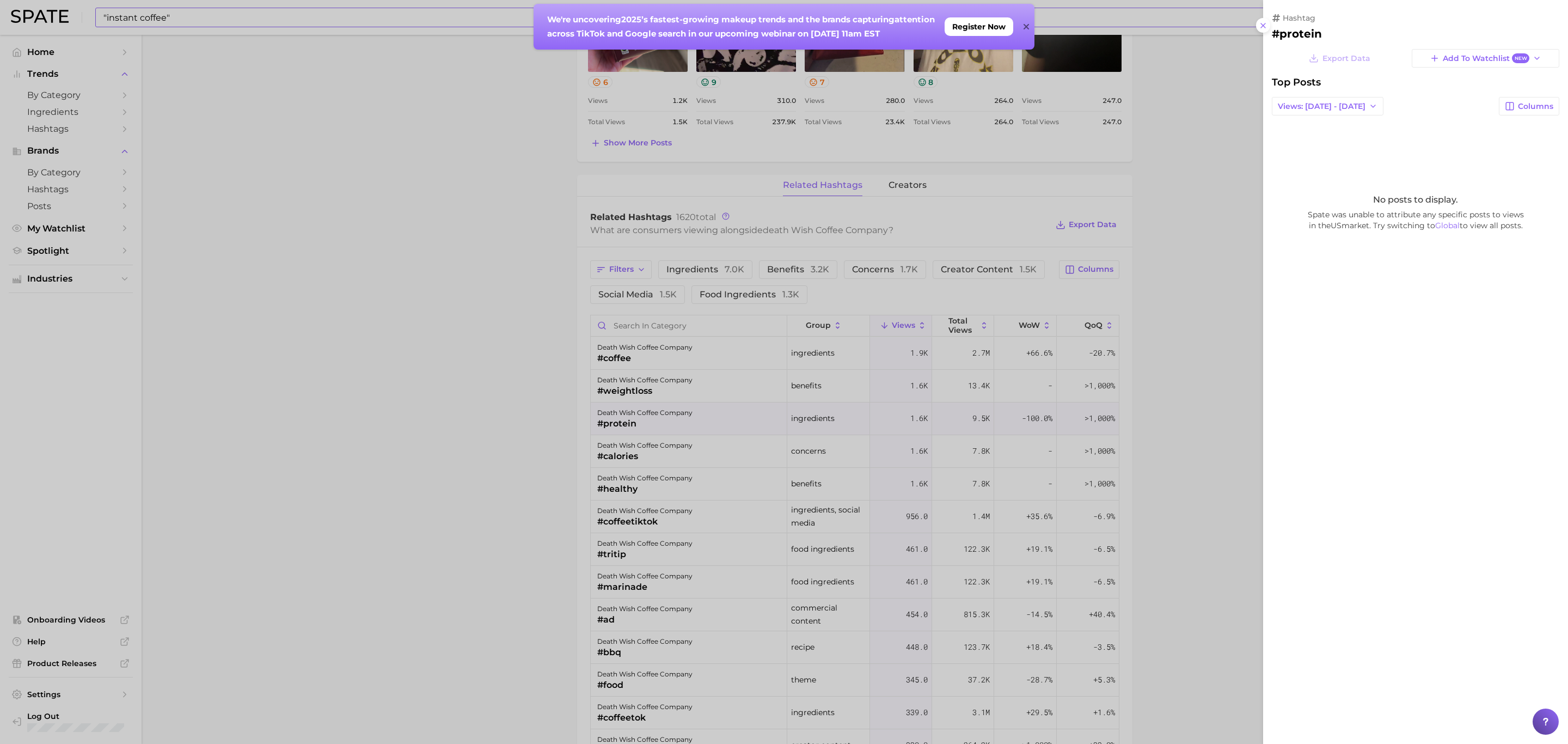
click at [1025, 25] on icon at bounding box center [1025, 26] width 5 height 5
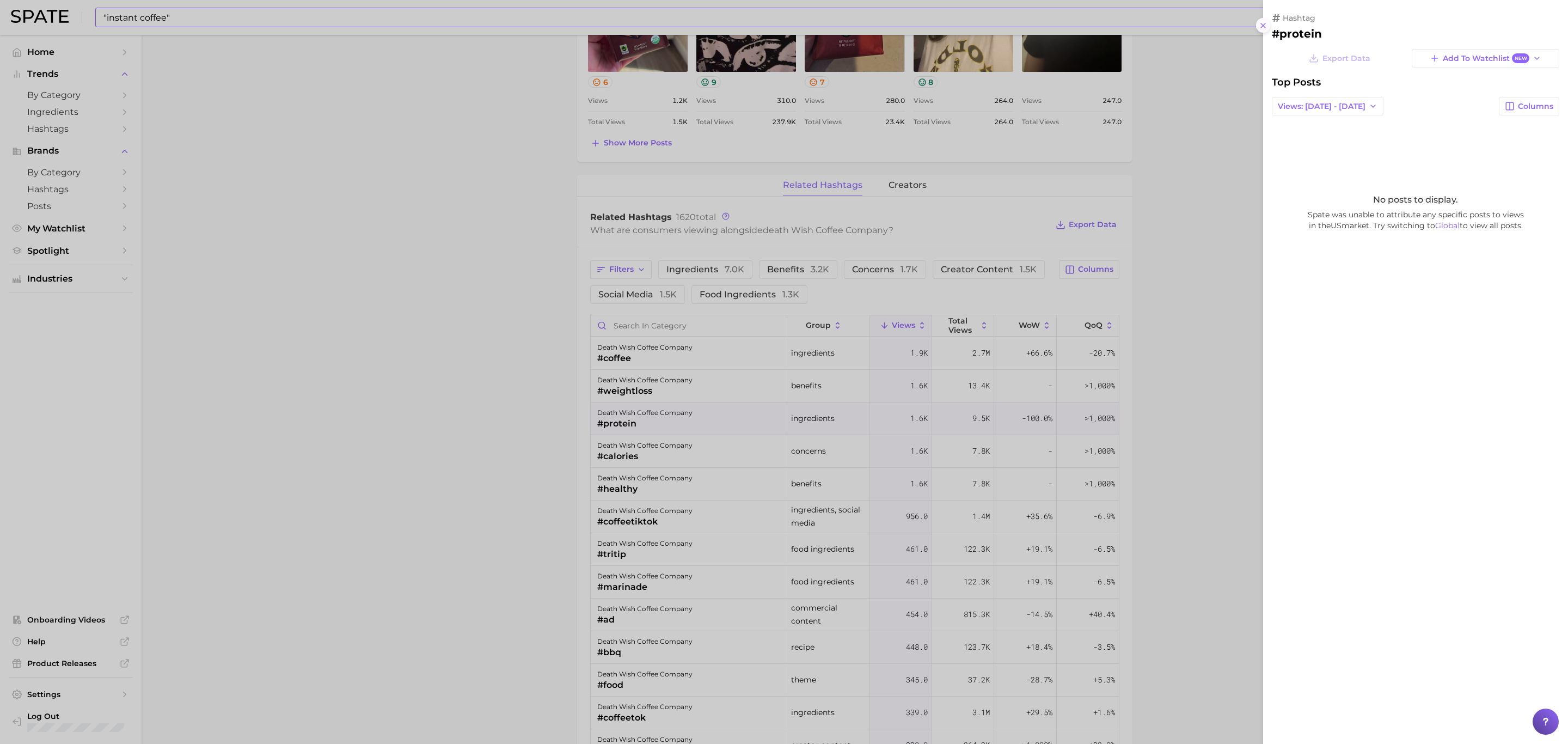
click at [1262, 23] on line at bounding box center [1263, 25] width 5 height 5
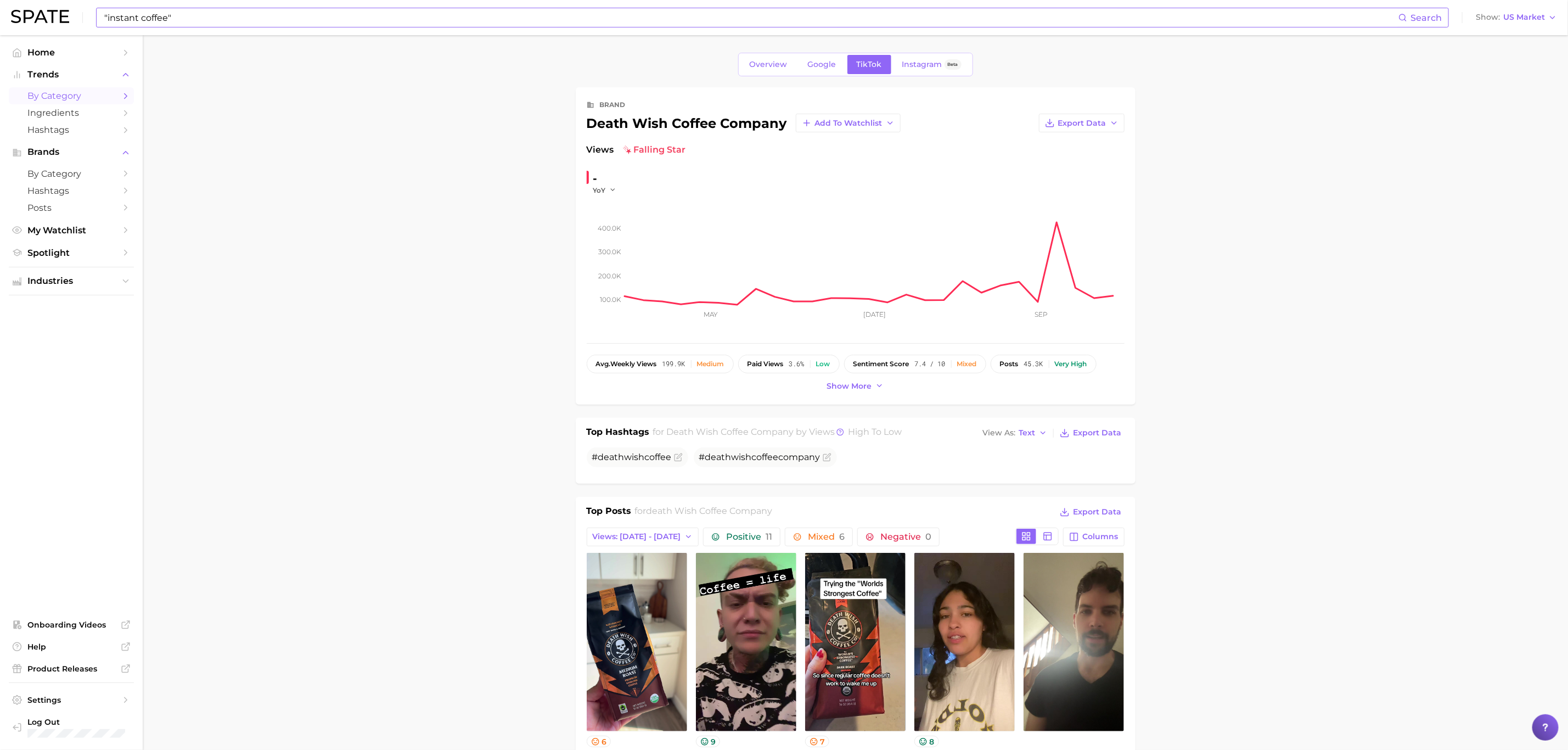
click at [47, 89] on link "by Category" at bounding box center [71, 96] width 125 height 17
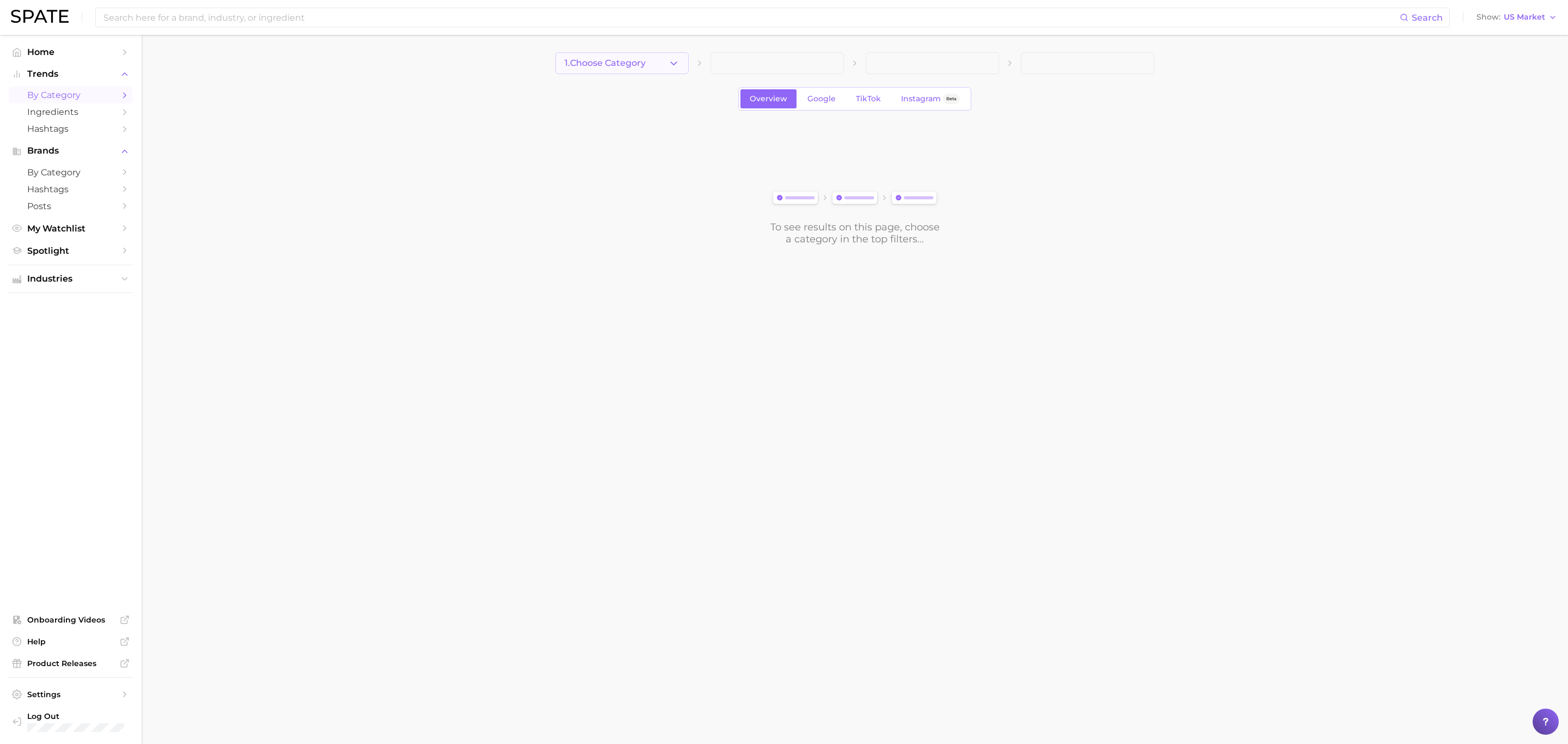
click at [670, 61] on icon "button" at bounding box center [674, 63] width 11 height 11
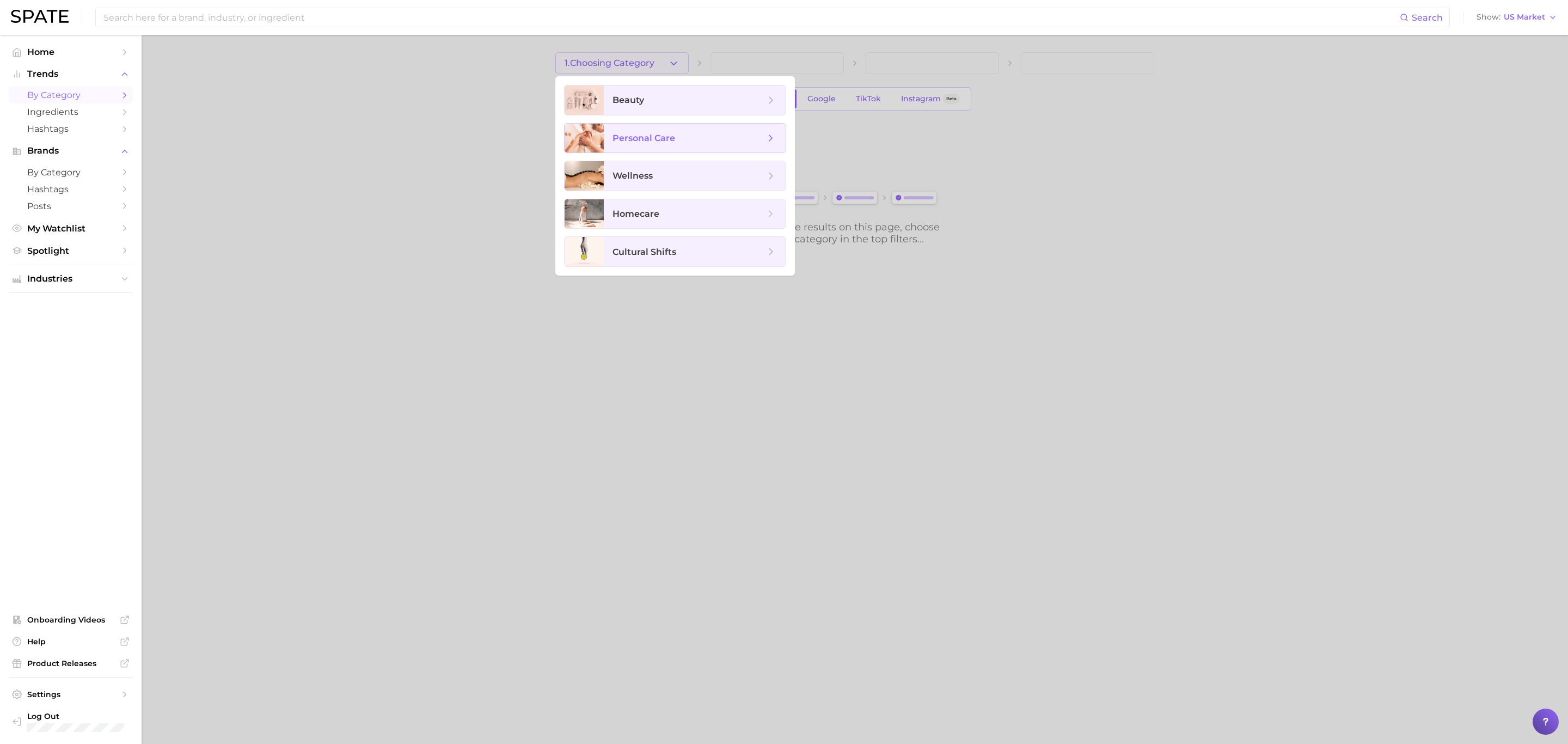
click at [738, 130] on span "personal care" at bounding box center [695, 138] width 182 height 29
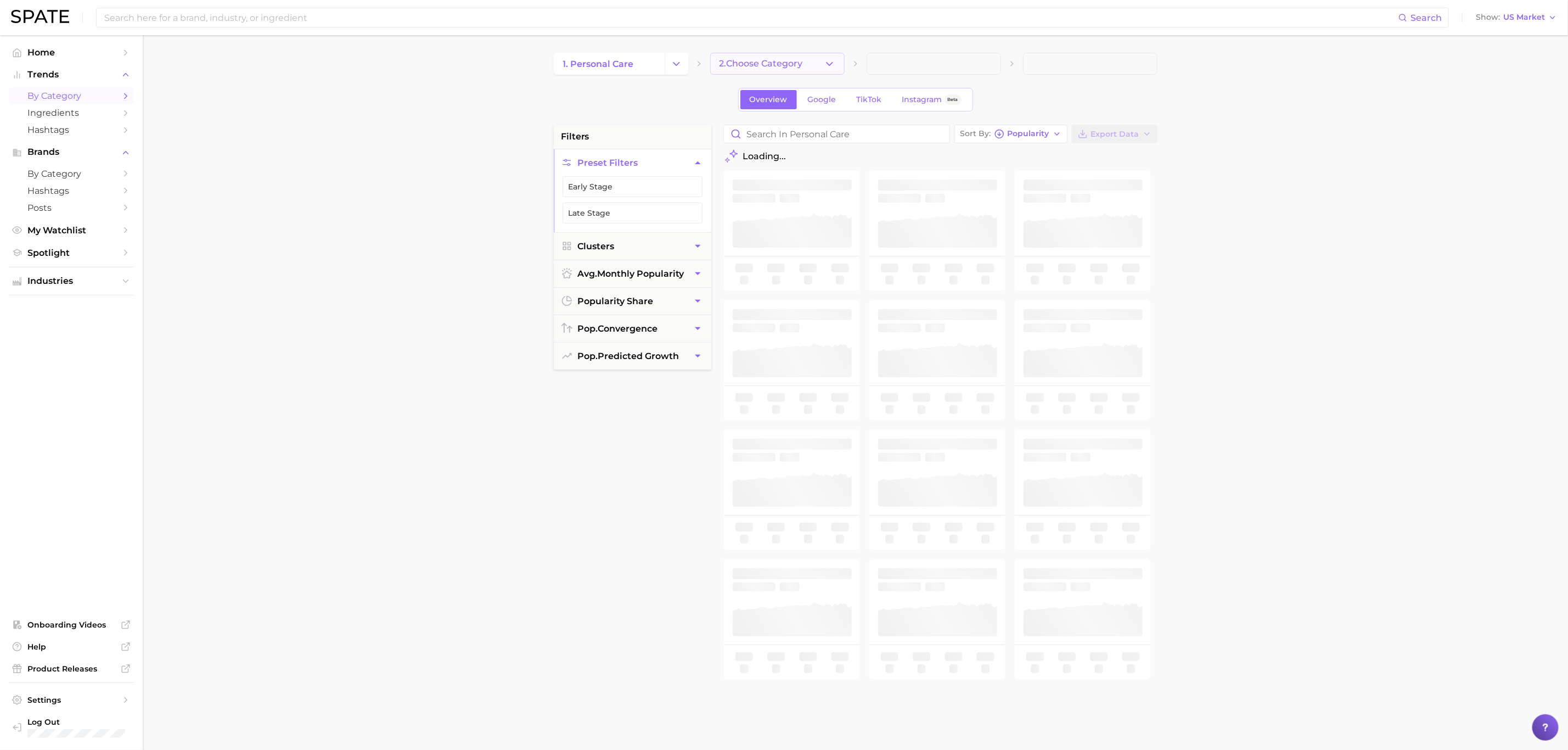
click at [787, 66] on span "2. Choose Category" at bounding box center [761, 63] width 83 height 10
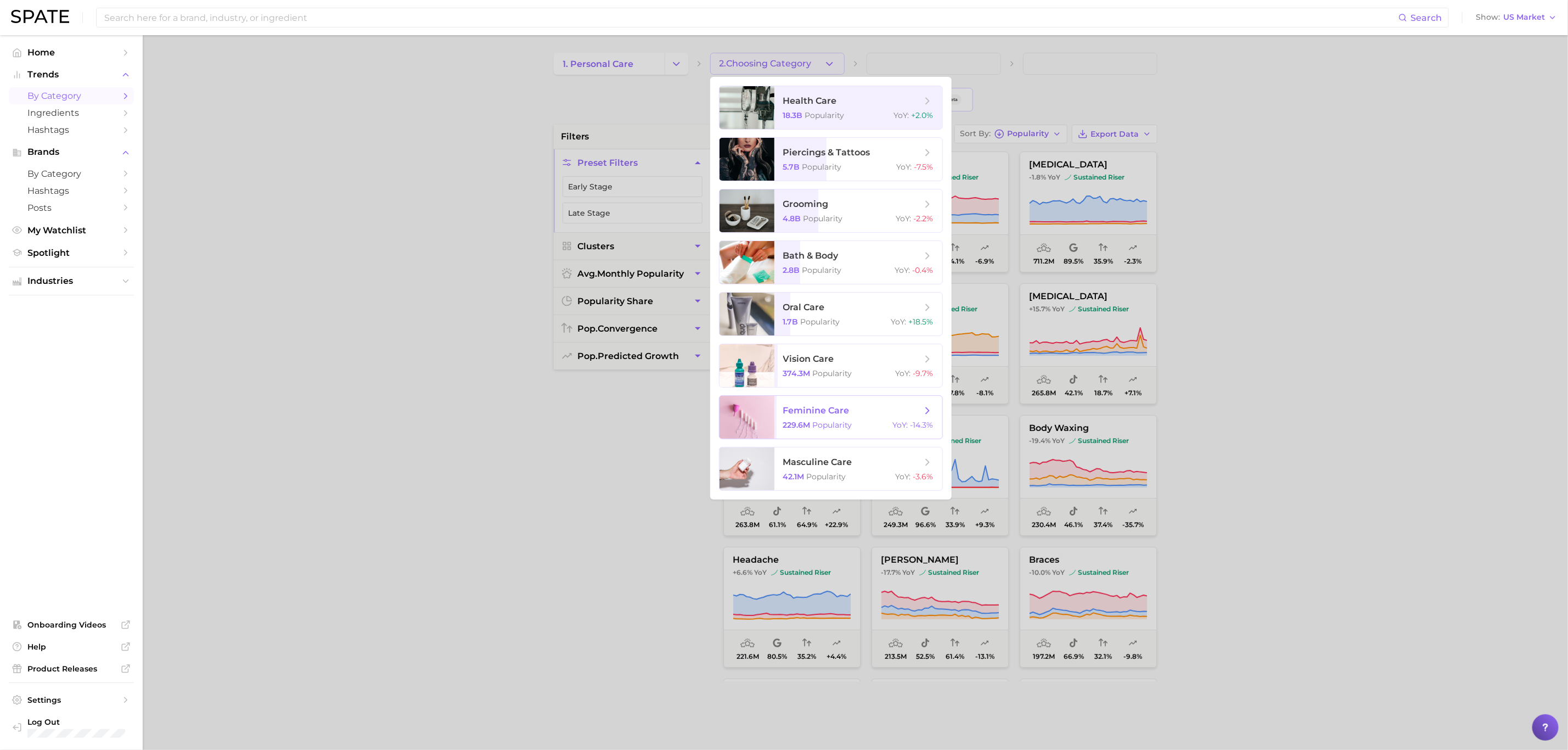
click at [798, 419] on span "feminine care 229.6m Popularity YoY : -14.3%" at bounding box center [858, 417] width 168 height 43
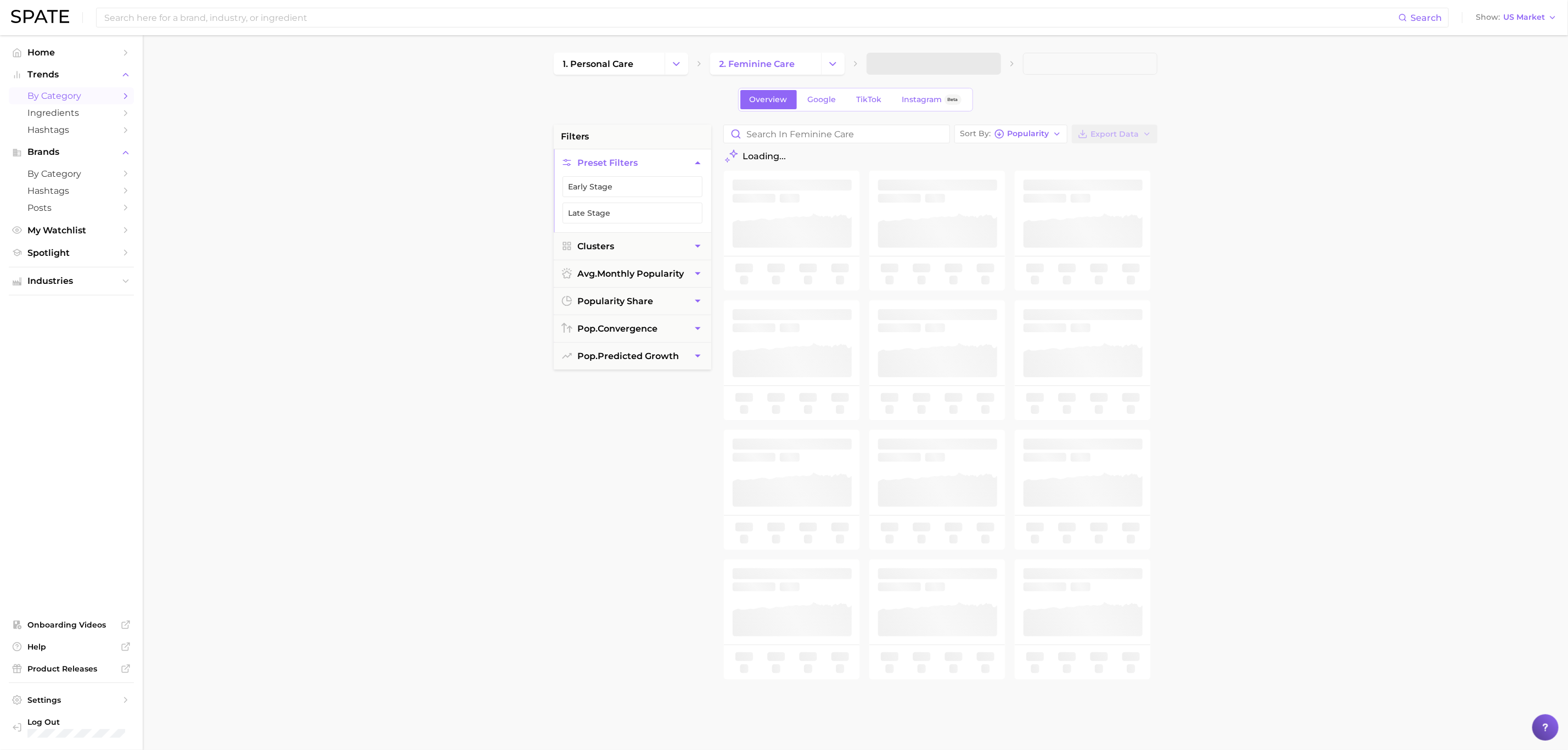
click at [281, 5] on div "Search Show US Market" at bounding box center [784, 17] width 1546 height 35
drag, startPoint x: 287, startPoint y: 11, endPoint x: 297, endPoint y: 27, distance: 18.9
click at [297, 27] on div "Search" at bounding box center [772, 18] width 1353 height 20
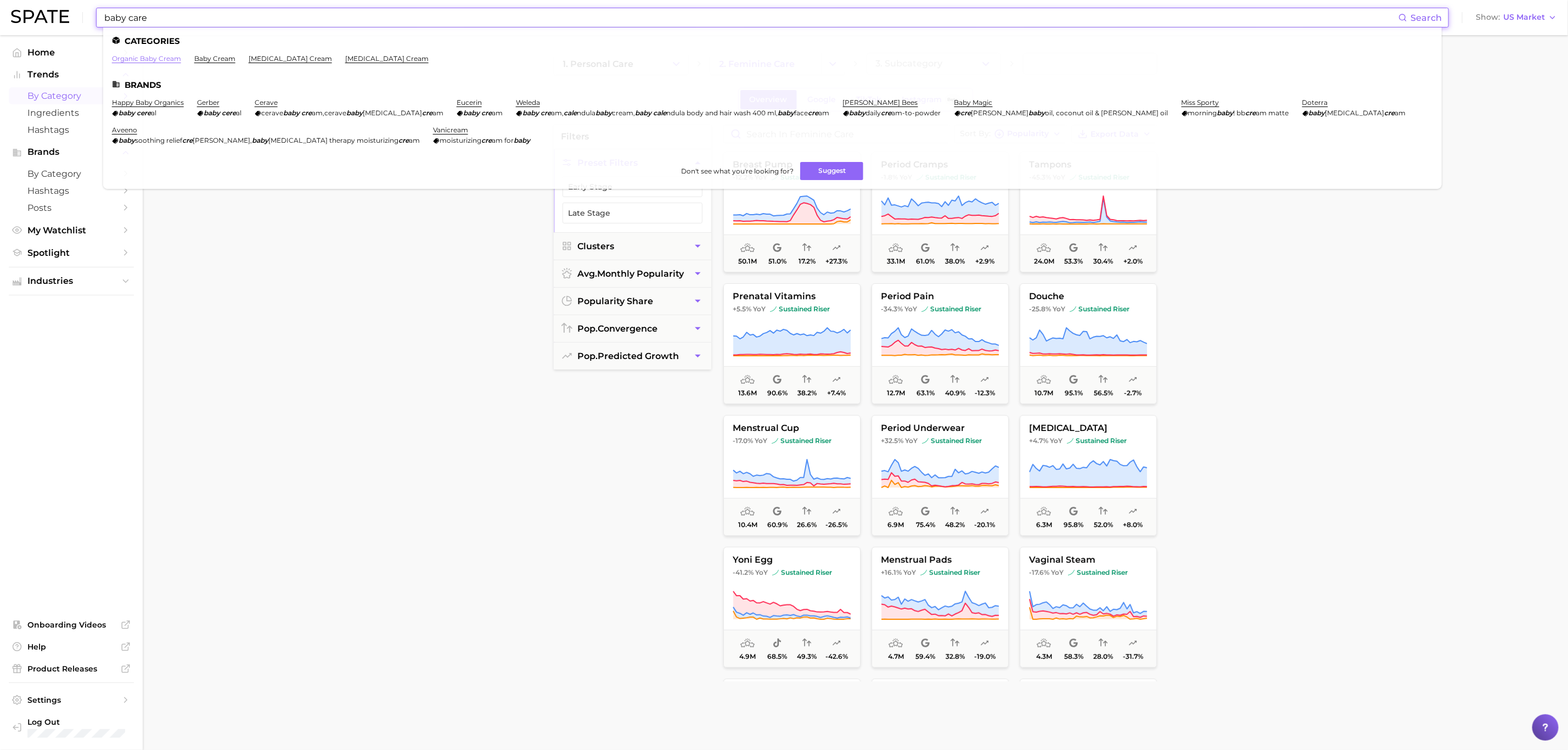
type input "baby care"
click at [137, 57] on link "organic baby cream" at bounding box center [147, 58] width 69 height 8
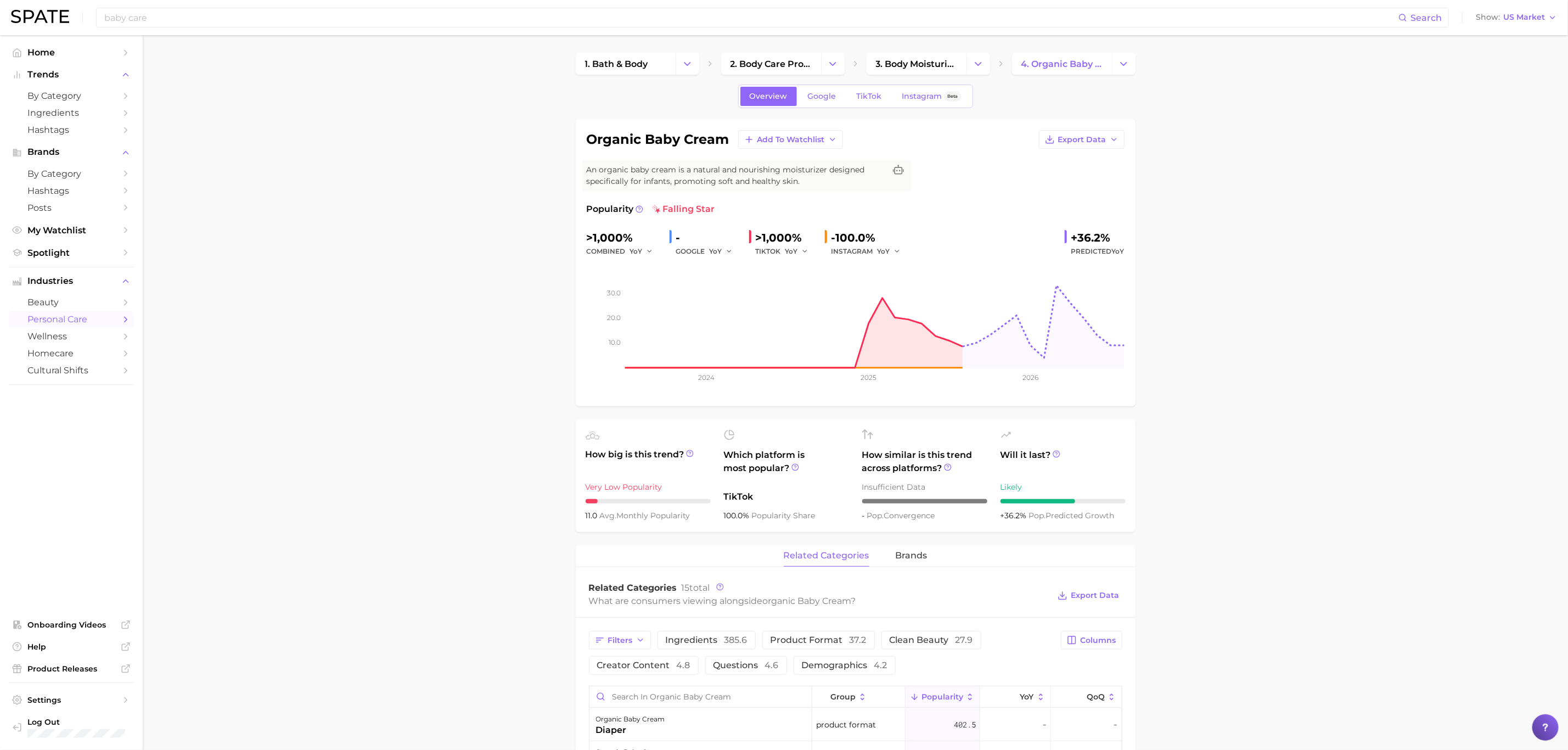
click at [692, 65] on icon "Change Category" at bounding box center [687, 63] width 11 height 11
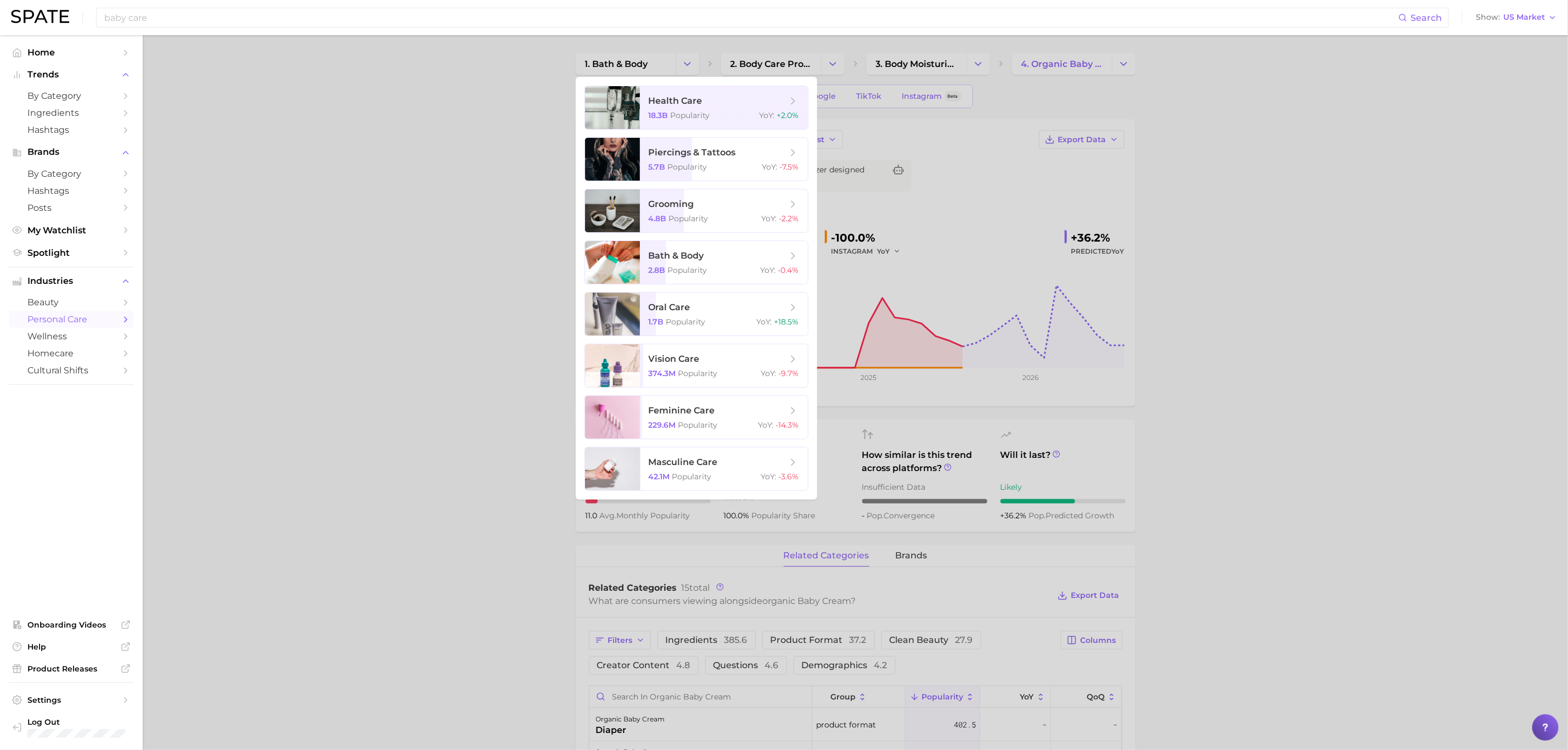
click at [696, 64] on div at bounding box center [784, 375] width 1568 height 750
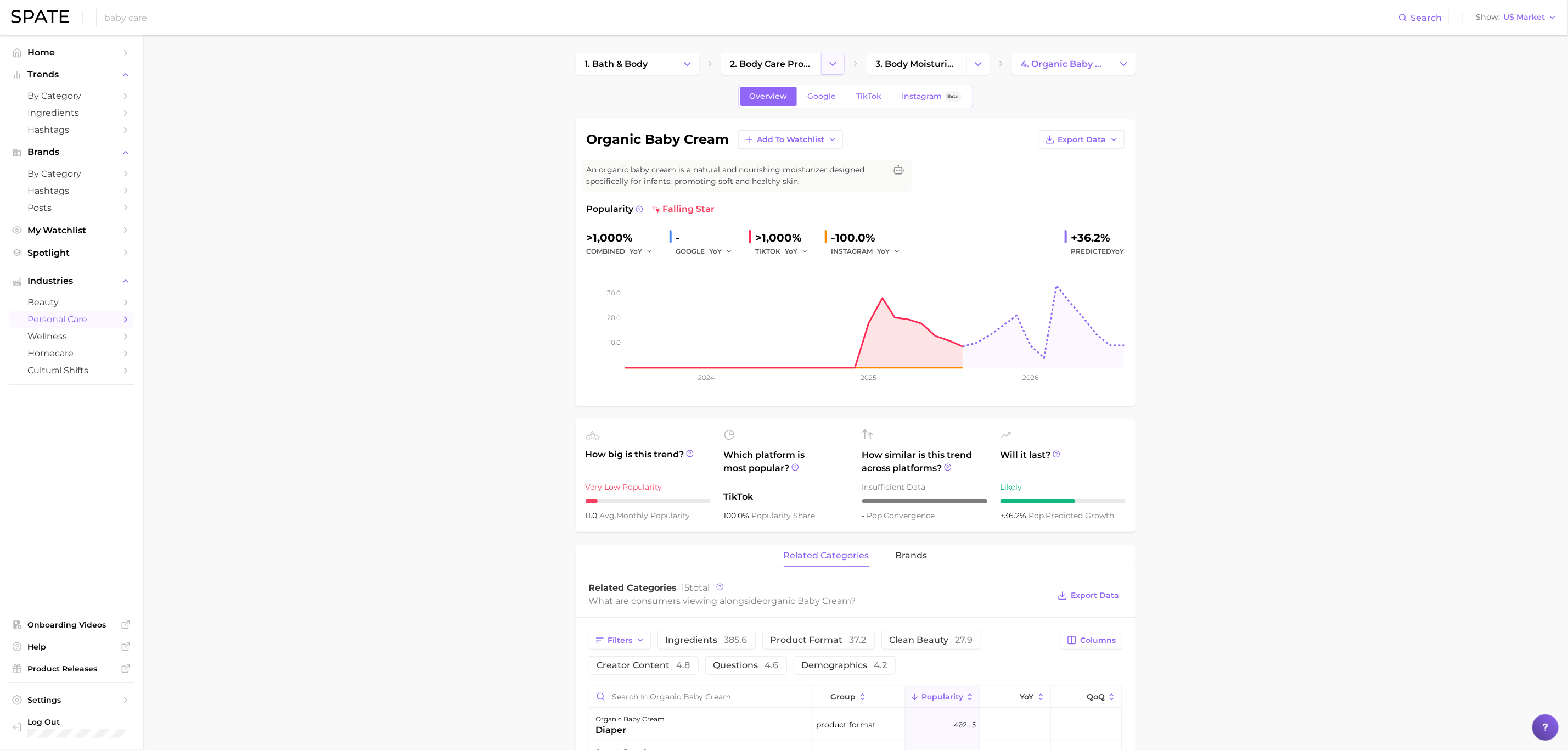
click at [840, 57] on button "Change Category" at bounding box center [832, 63] width 23 height 22
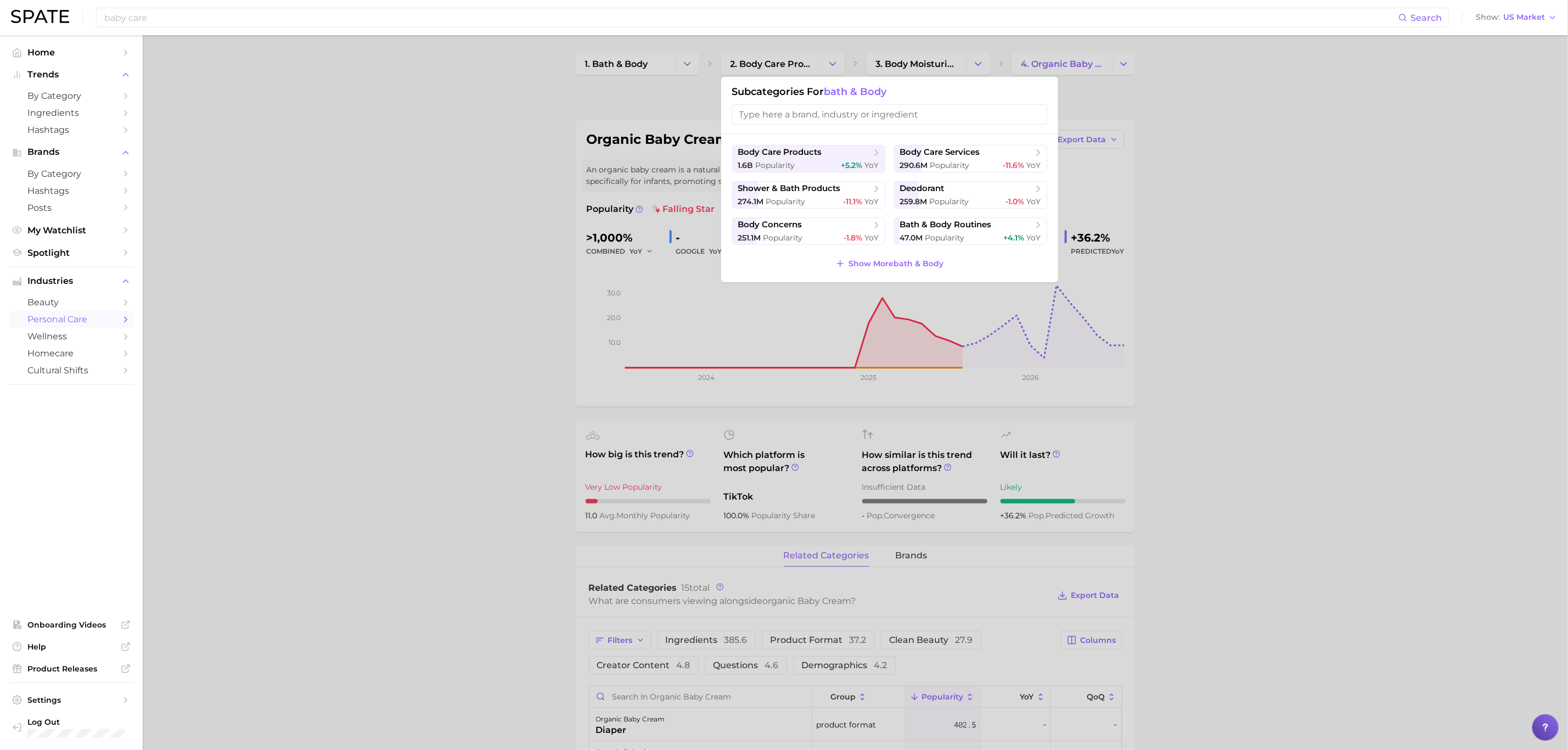
click at [972, 66] on div at bounding box center [784, 375] width 1568 height 750
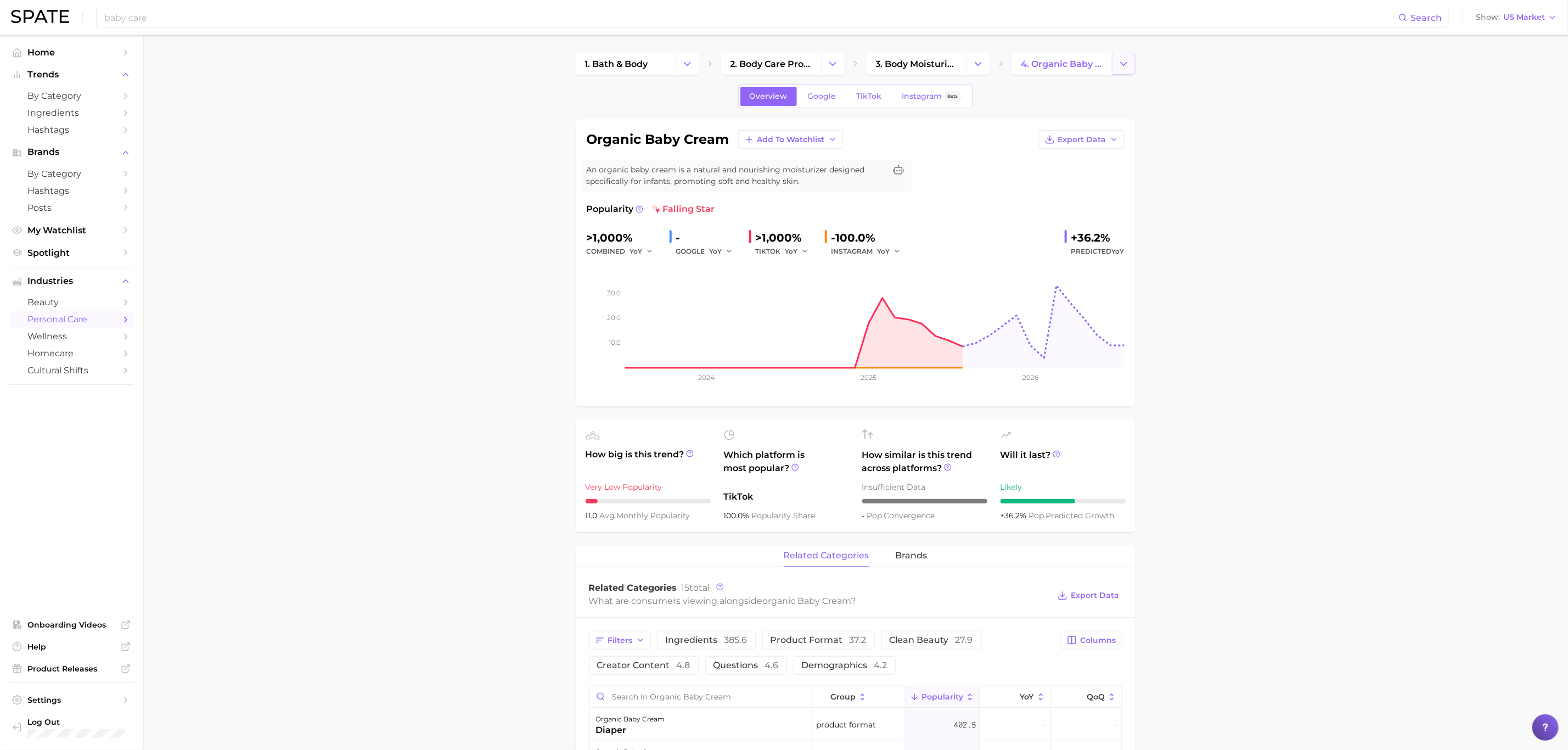
click at [1115, 61] on button "Change Category" at bounding box center [1123, 63] width 23 height 22
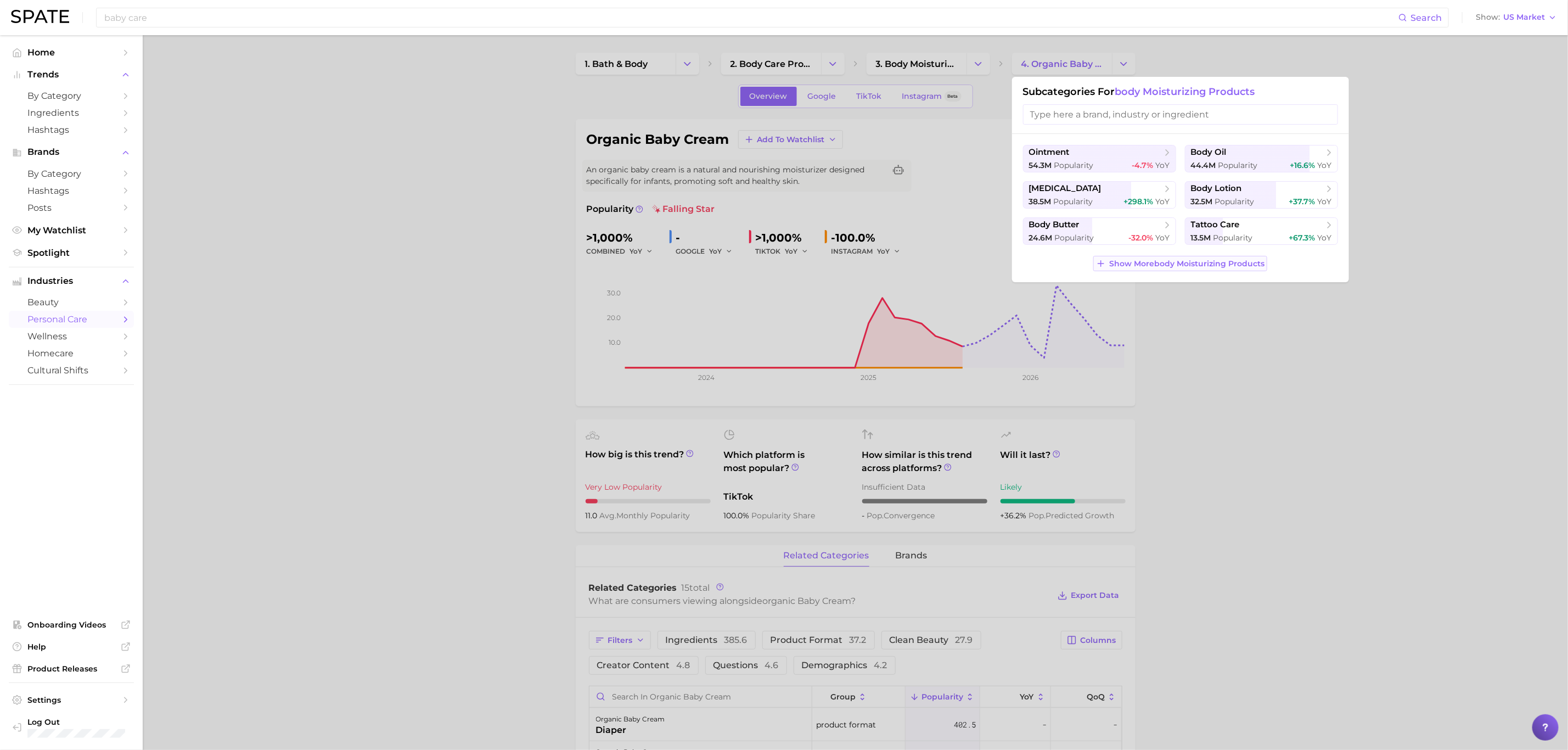
click at [1156, 264] on span "Show More body moisturizing products" at bounding box center [1187, 264] width 155 height 9
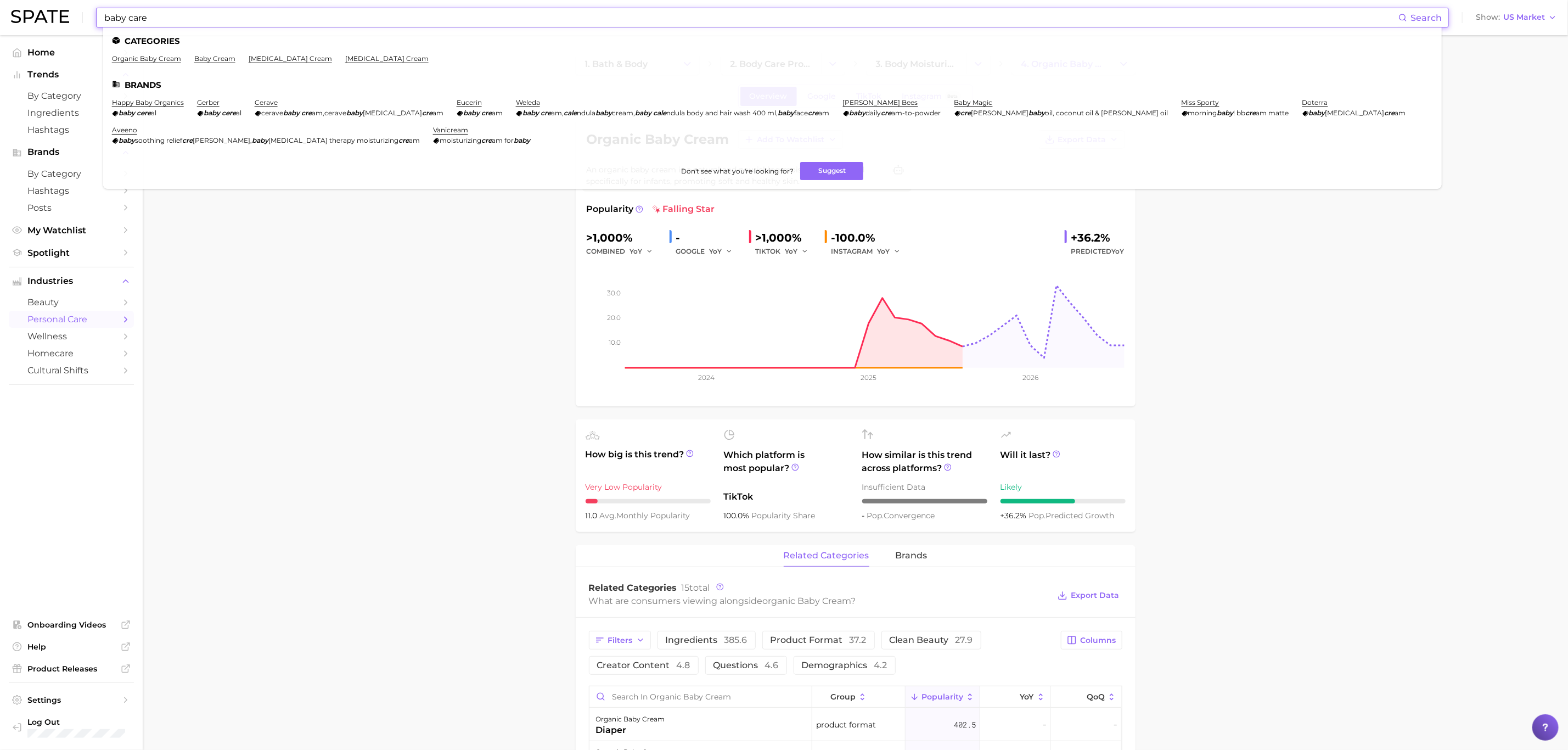
click at [262, 15] on input "baby care" at bounding box center [751, 17] width 1295 height 19
click at [257, 11] on input "baby care" at bounding box center [751, 17] width 1295 height 19
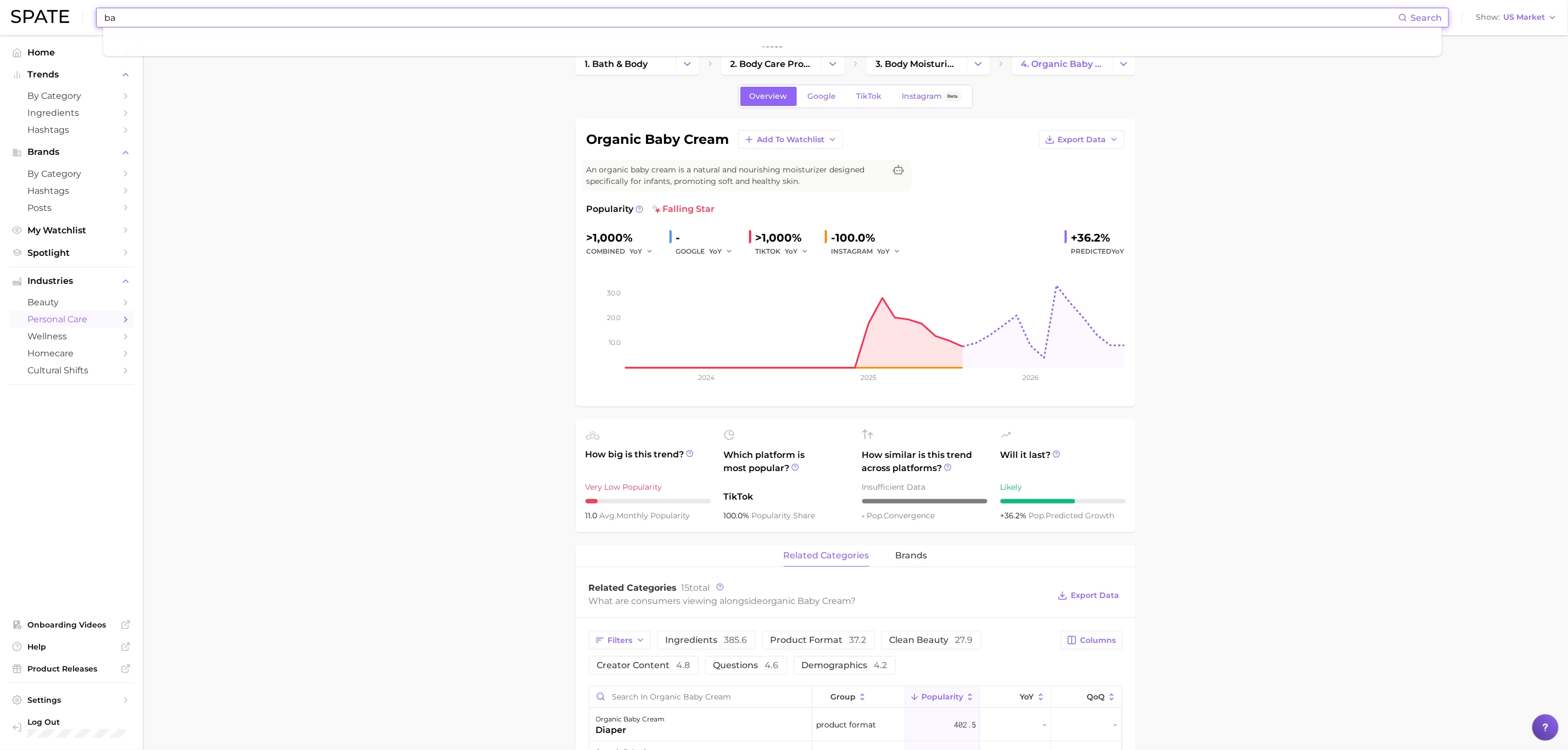
type input "b"
type input "diaper cream"
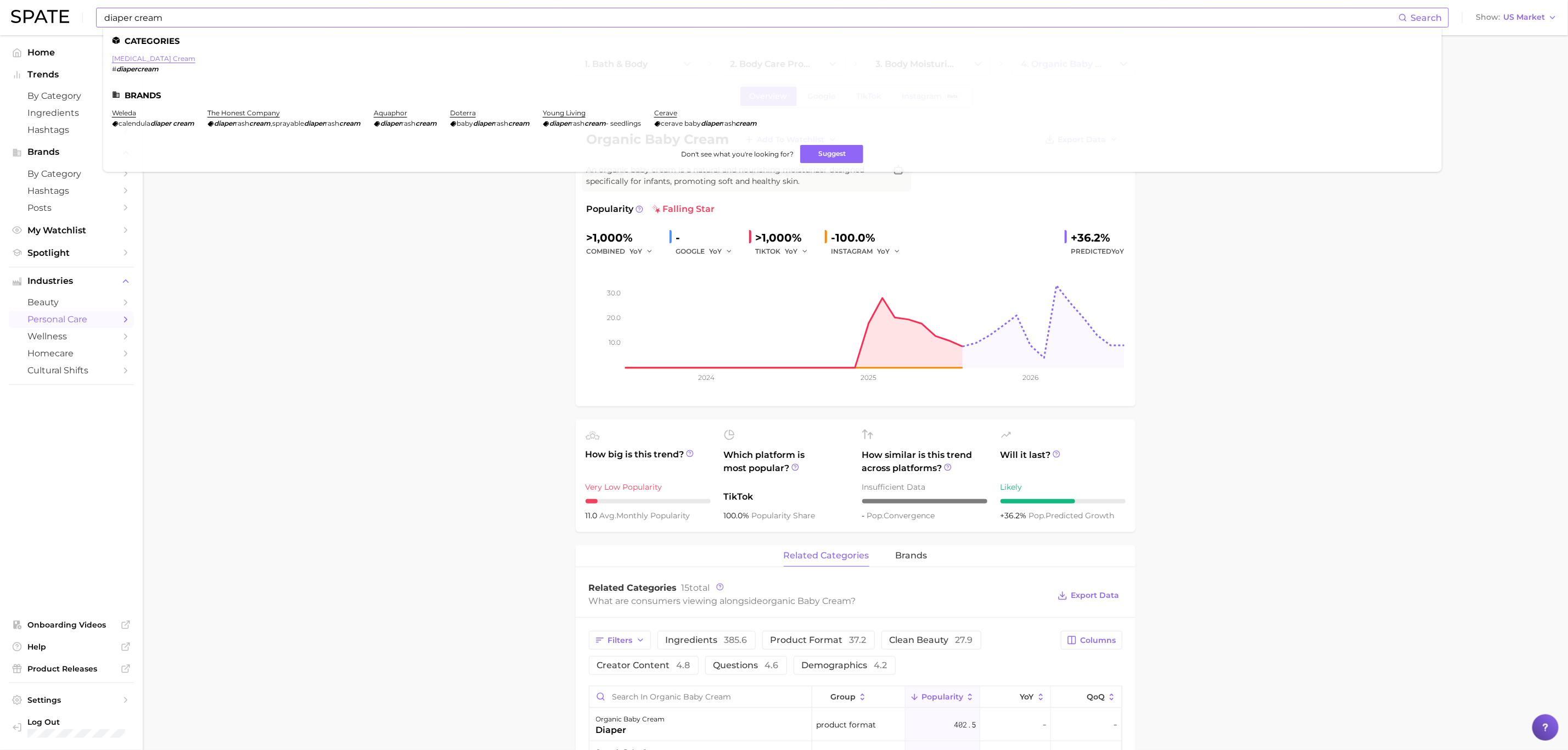
click at [161, 54] on link "[MEDICAL_DATA] cream" at bounding box center [153, 58] width 83 height 8
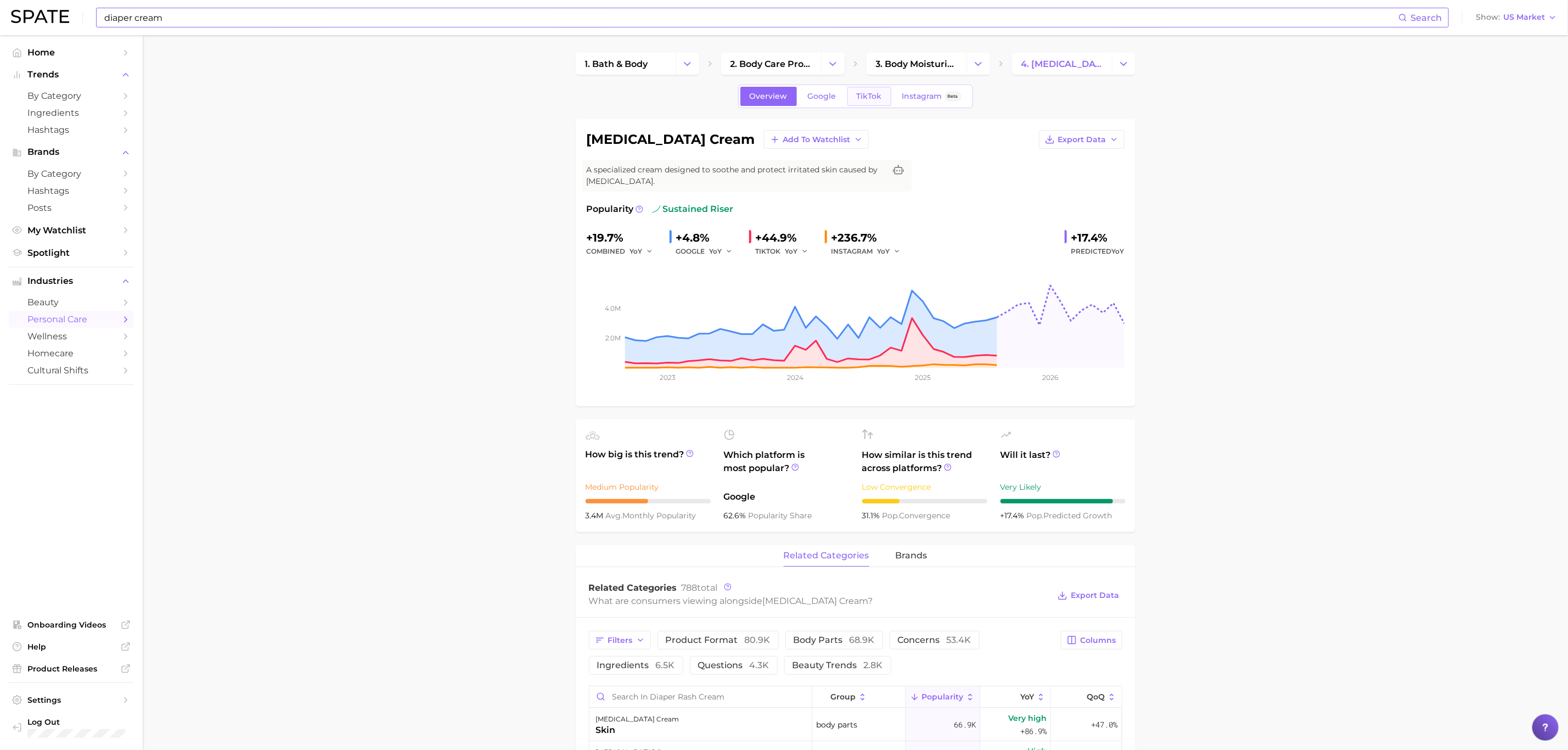
click at [876, 99] on span "TikTok" at bounding box center [870, 96] width 25 height 9
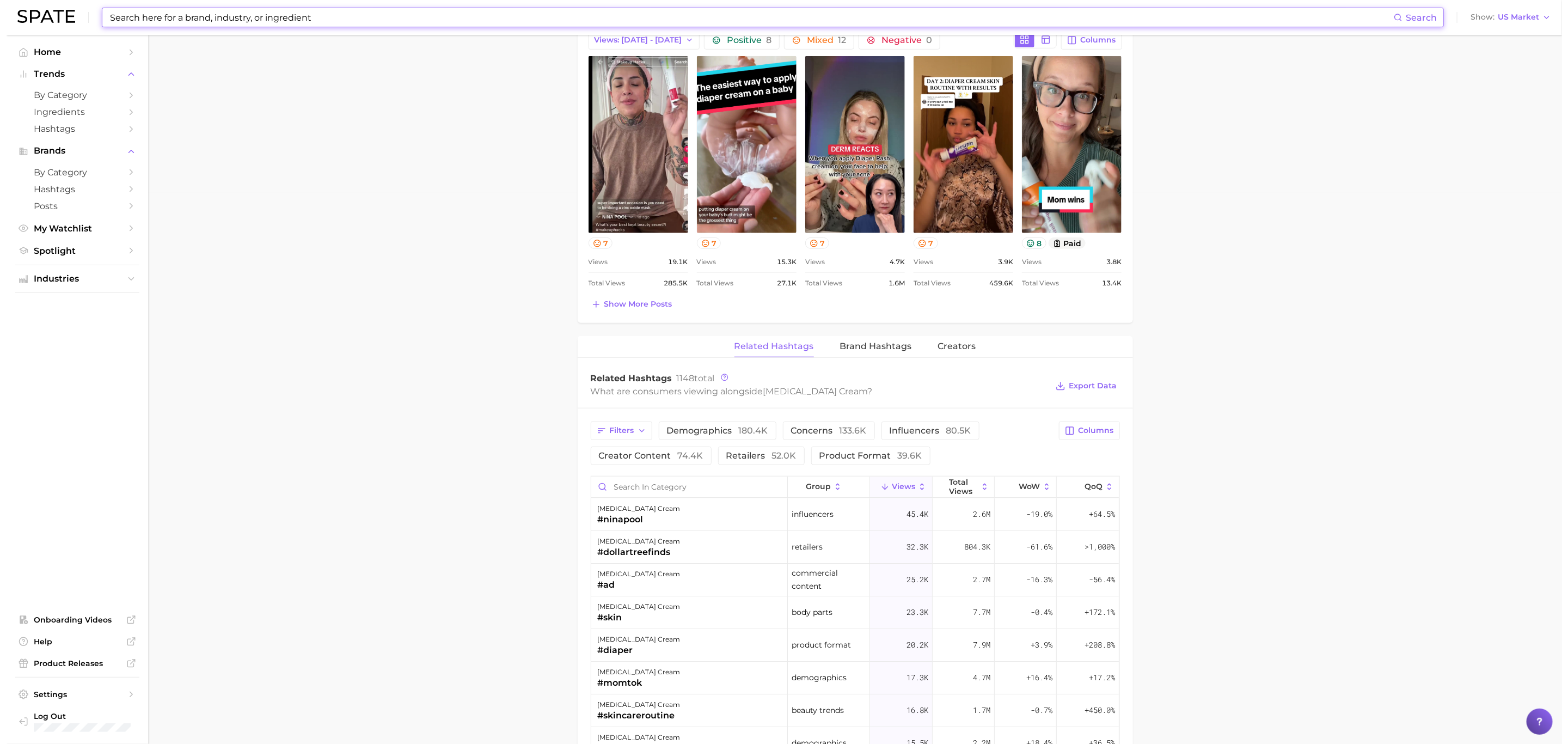
scroll to position [572, 0]
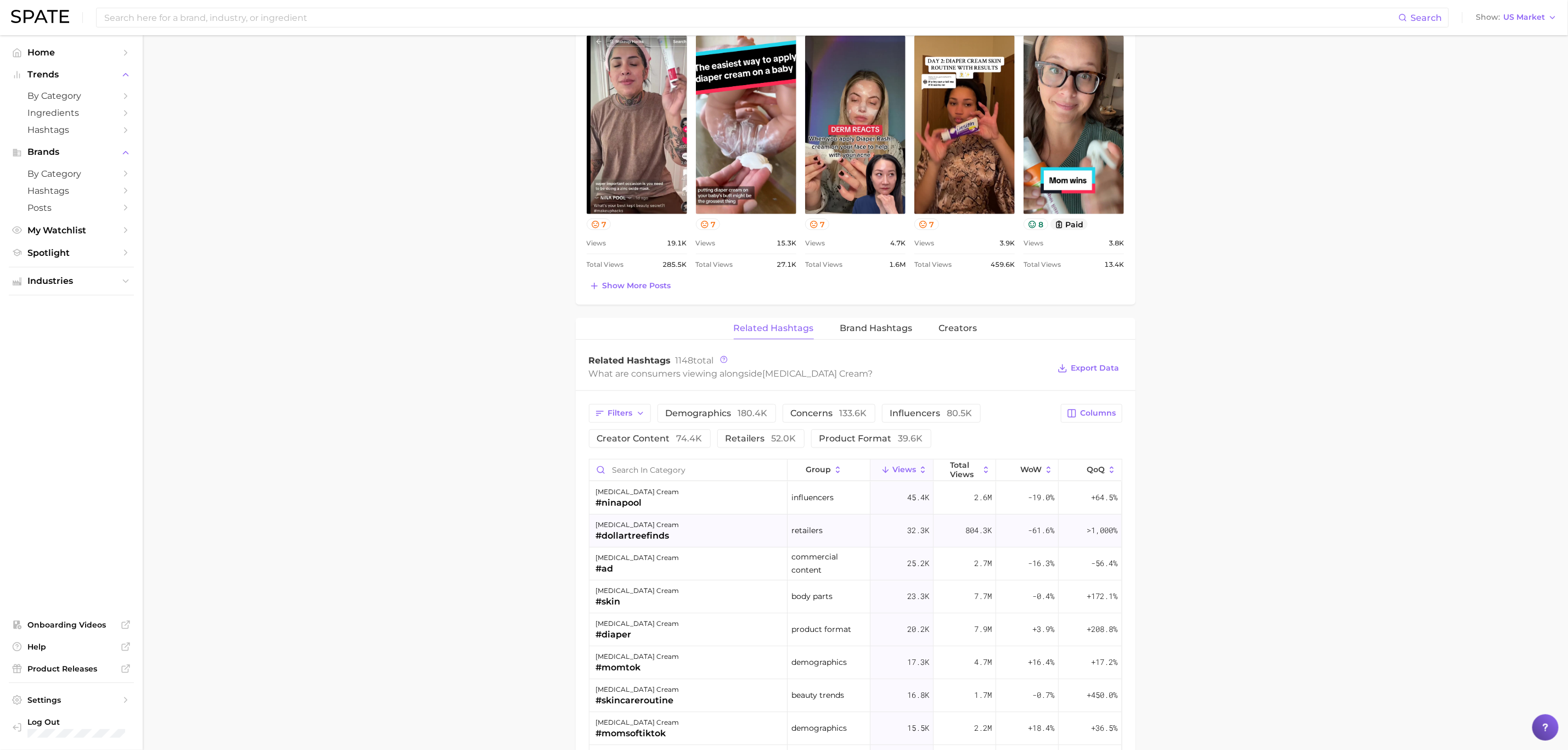
click at [642, 537] on div "#dollartreefinds" at bounding box center [638, 536] width 83 height 13
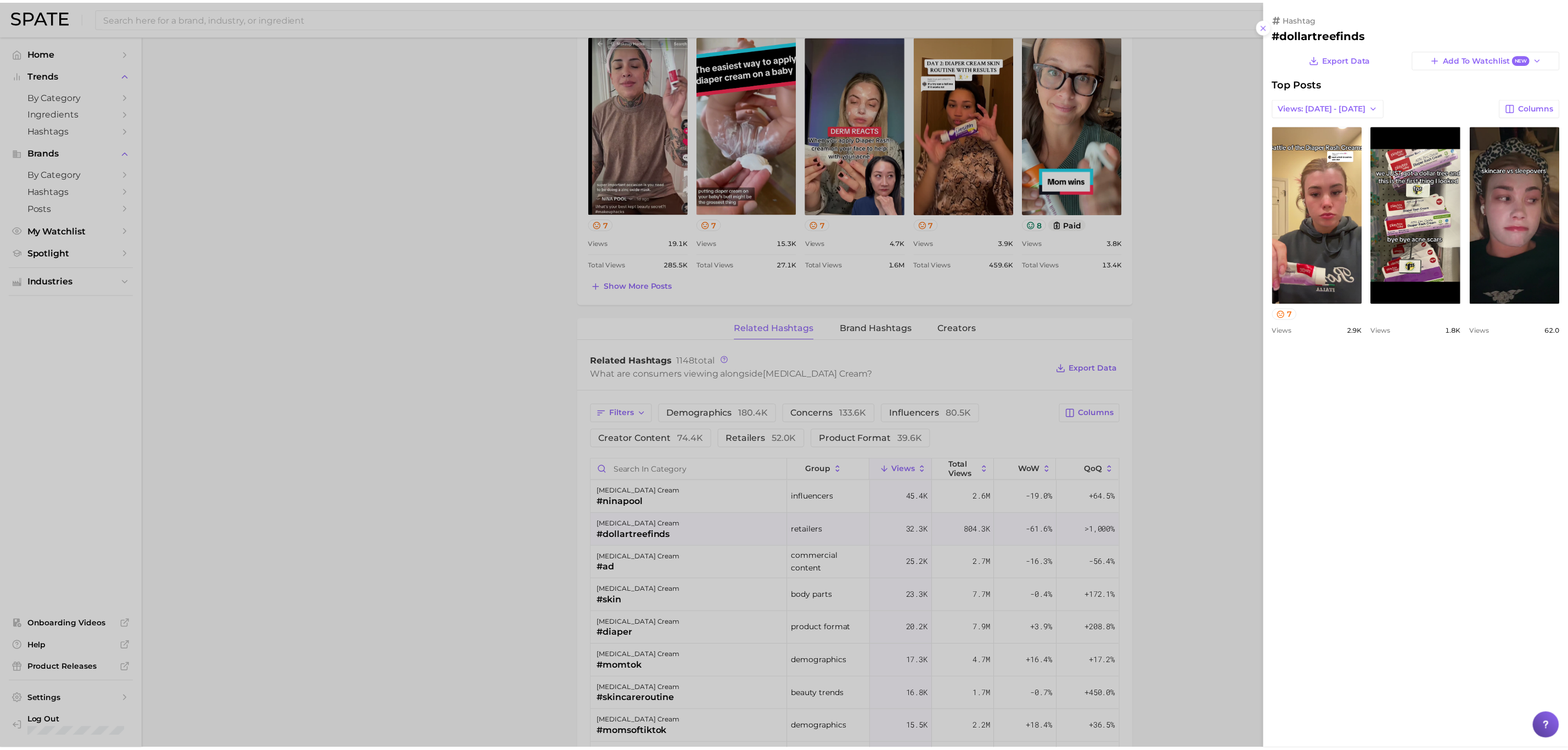
scroll to position [0, 0]
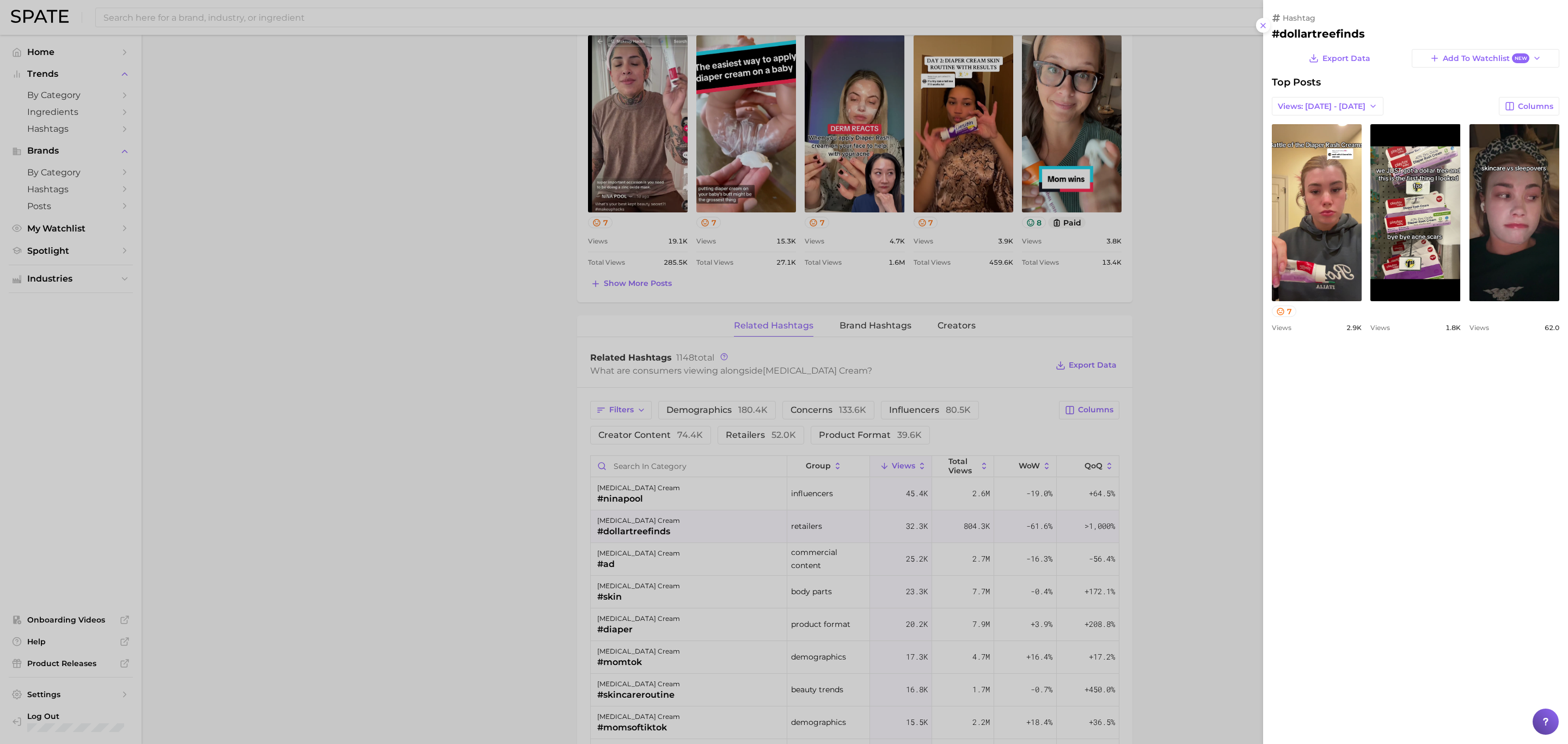
drag, startPoint x: 229, startPoint y: 11, endPoint x: 231, endPoint y: 17, distance: 6.3
click at [231, 17] on div at bounding box center [784, 372] width 1568 height 744
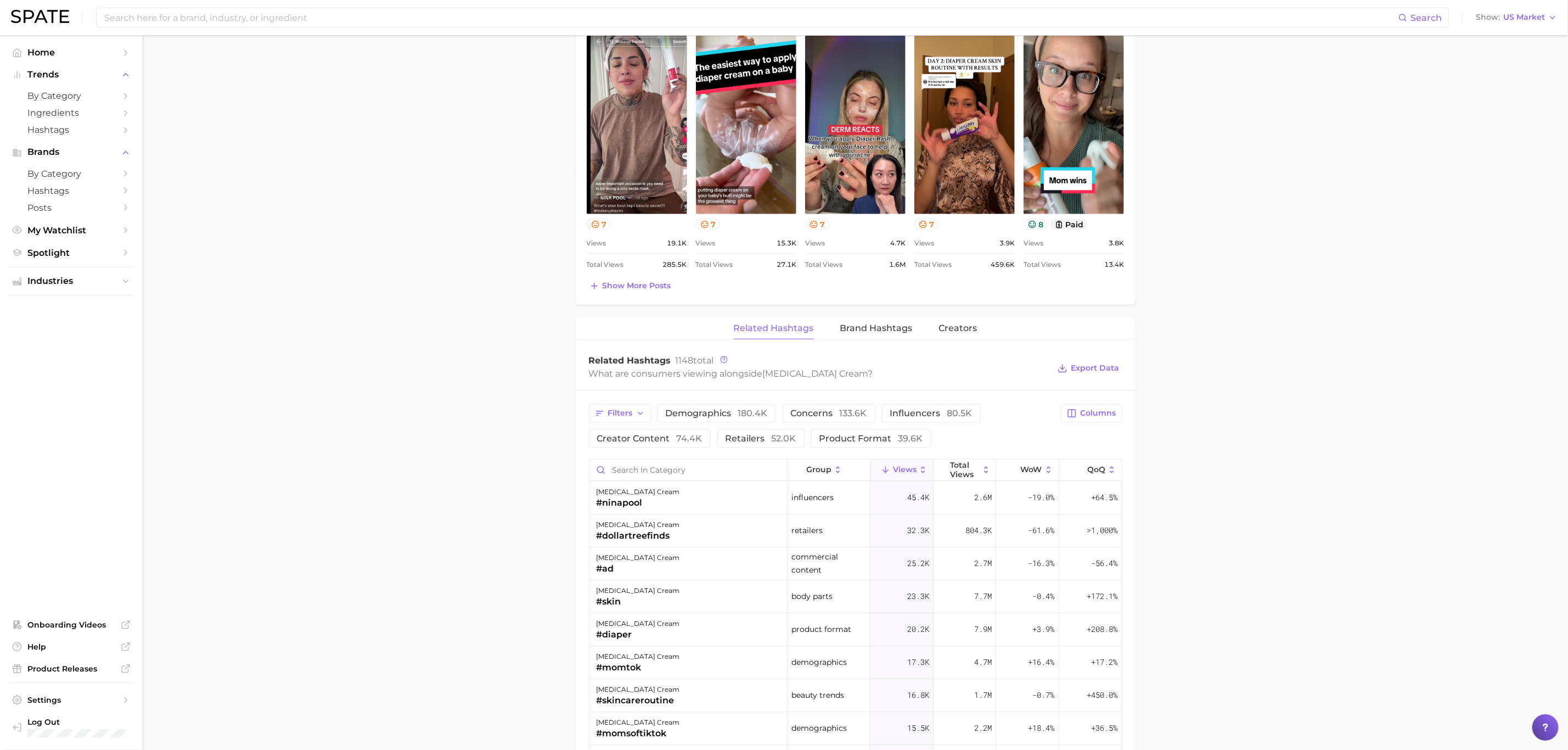
click at [201, 5] on div "Search Show US Market" at bounding box center [784, 17] width 1546 height 35
click at [200, 13] on input at bounding box center [751, 17] width 1295 height 19
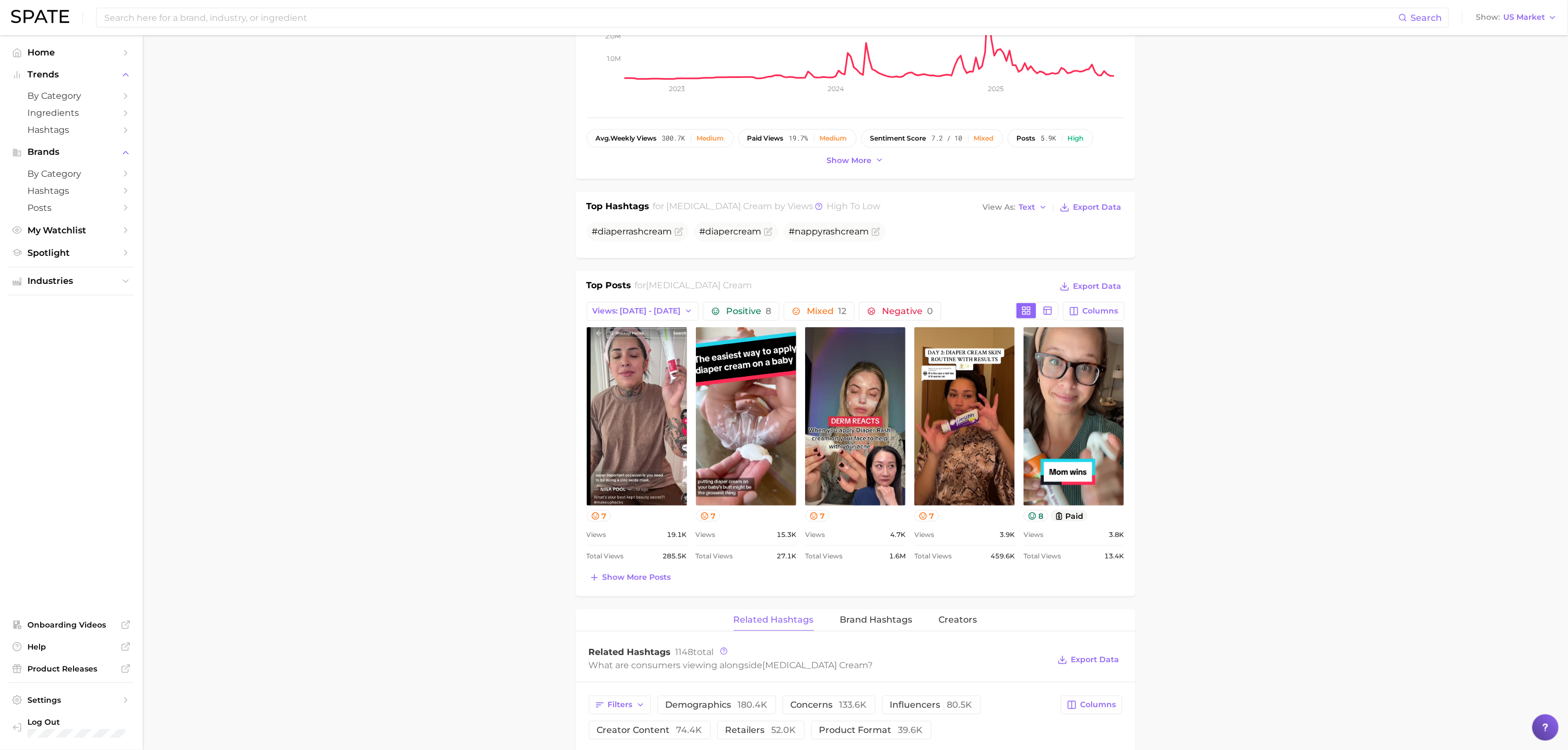
scroll to position [165, 0]
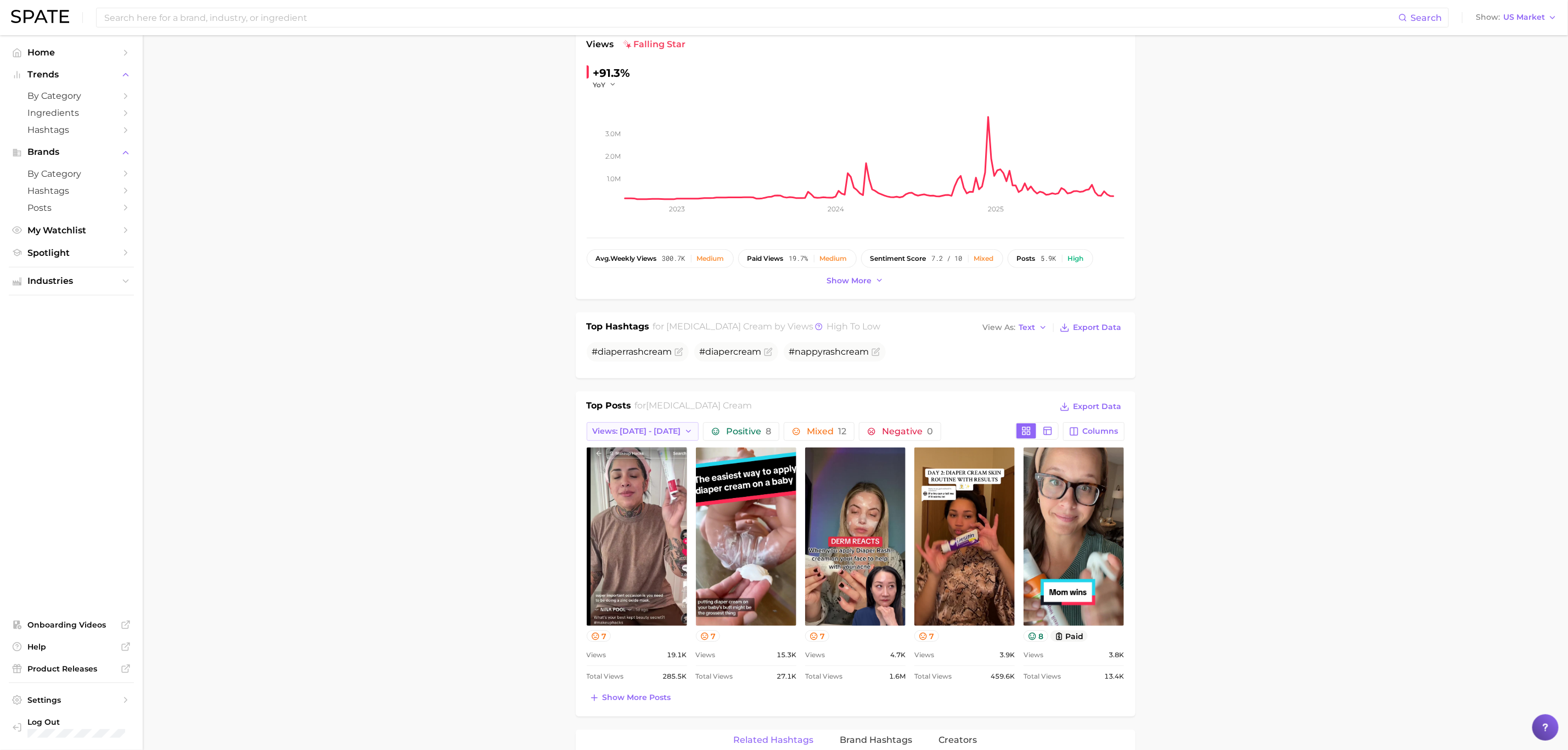
drag, startPoint x: 656, startPoint y: 430, endPoint x: 654, endPoint y: 437, distance: 7.3
click at [656, 430] on span "Views: [DATE] - [DATE]" at bounding box center [637, 431] width 88 height 9
click at [649, 490] on button "Total Views" at bounding box center [647, 492] width 121 height 20
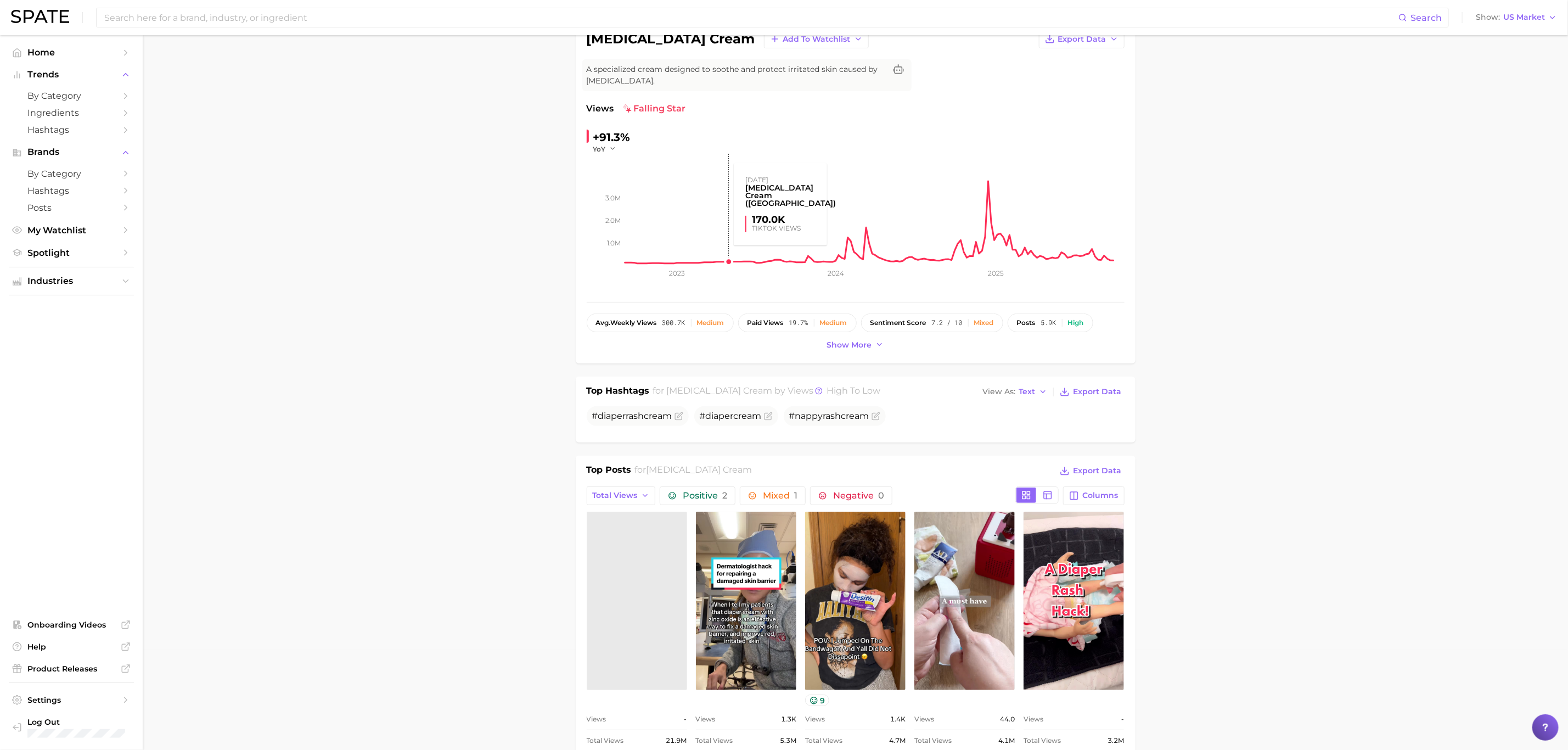
scroll to position [0, 0]
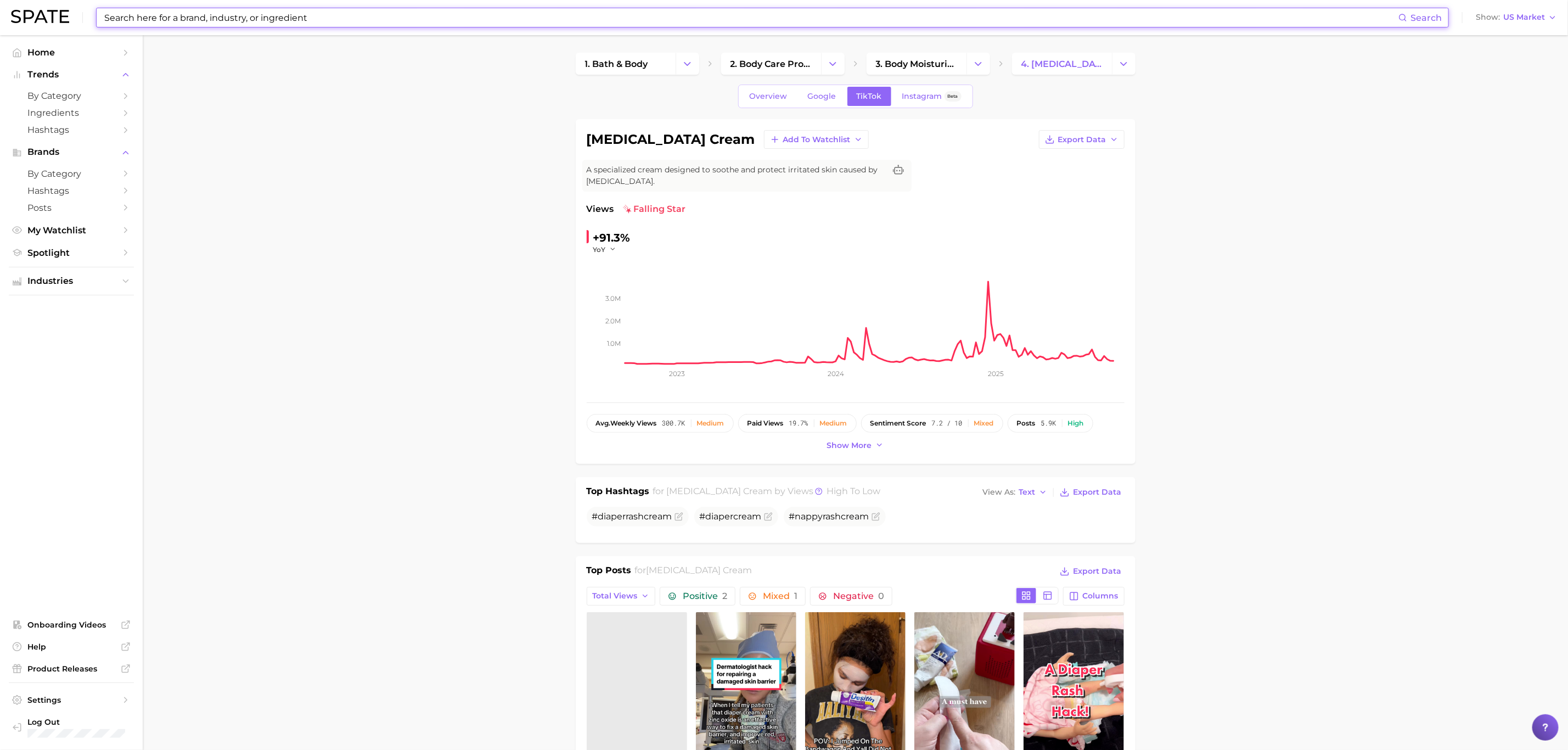
click at [303, 20] on input at bounding box center [751, 17] width 1295 height 19
type input "nipple cream"
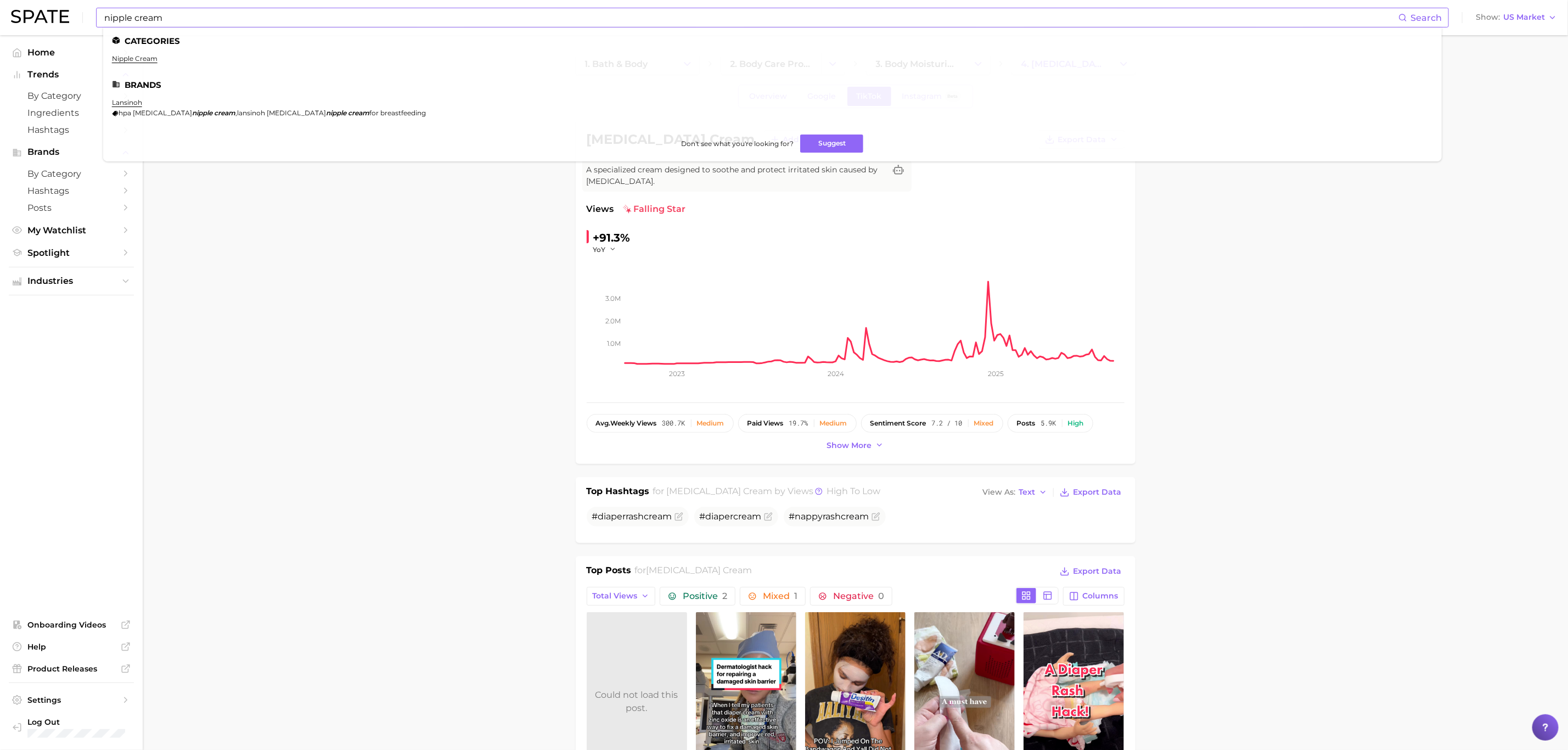
click at [147, 63] on ul "nipple cream" at bounding box center [772, 63] width 1321 height 17
click at [147, 57] on link "nipple cream" at bounding box center [135, 58] width 45 height 8
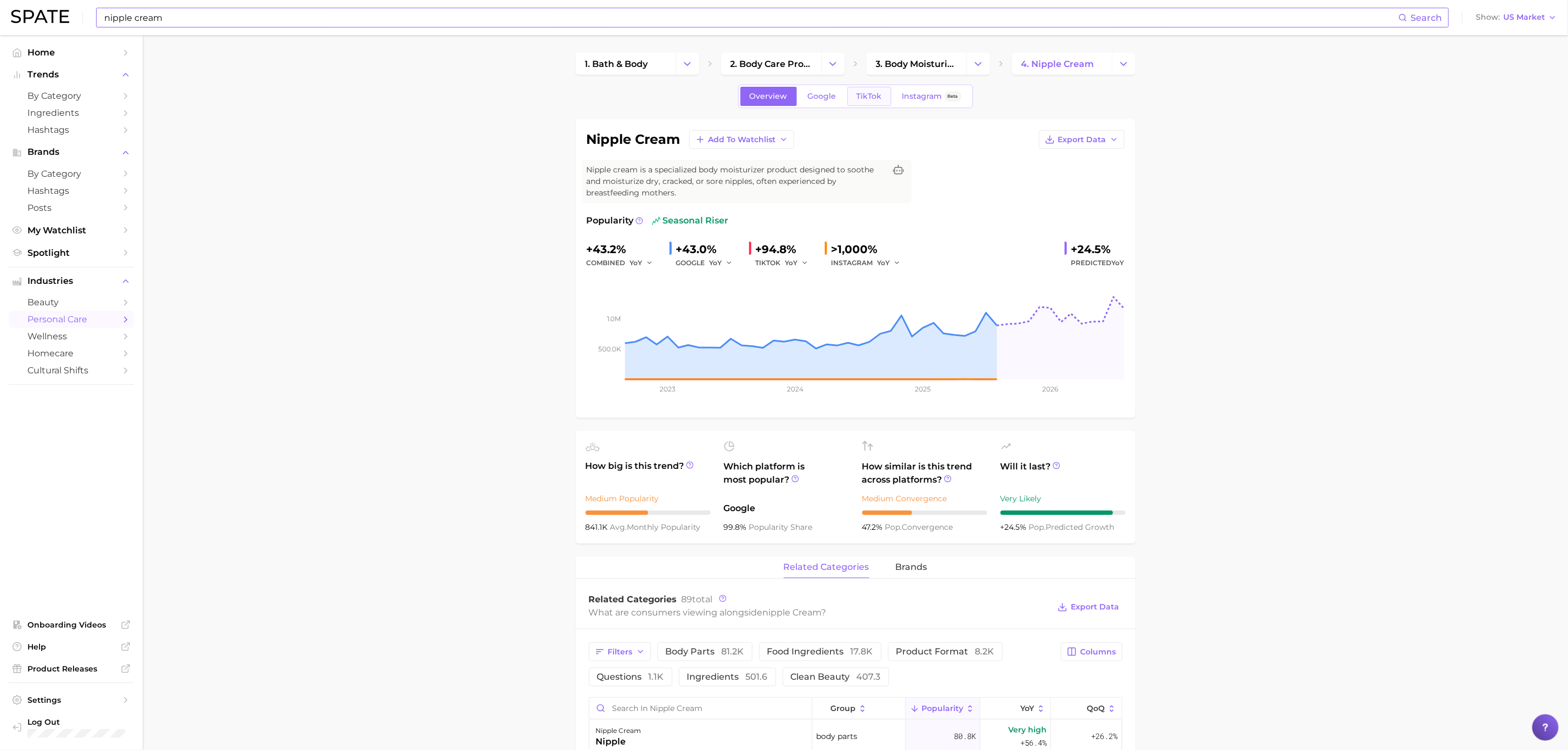
click at [871, 91] on span "TikTok" at bounding box center [870, 96] width 25 height 9
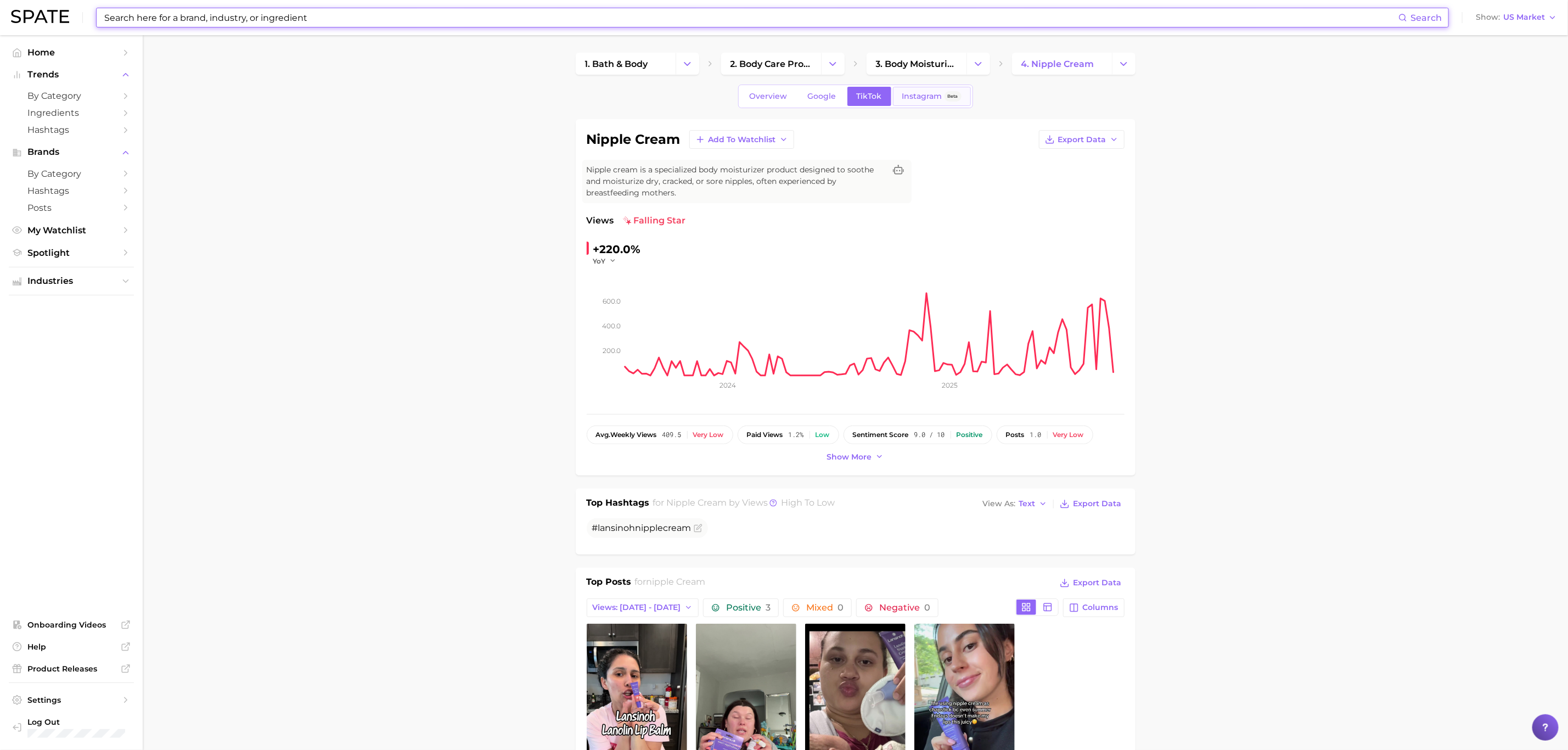
click at [908, 101] on span "Instagram" at bounding box center [922, 96] width 40 height 9
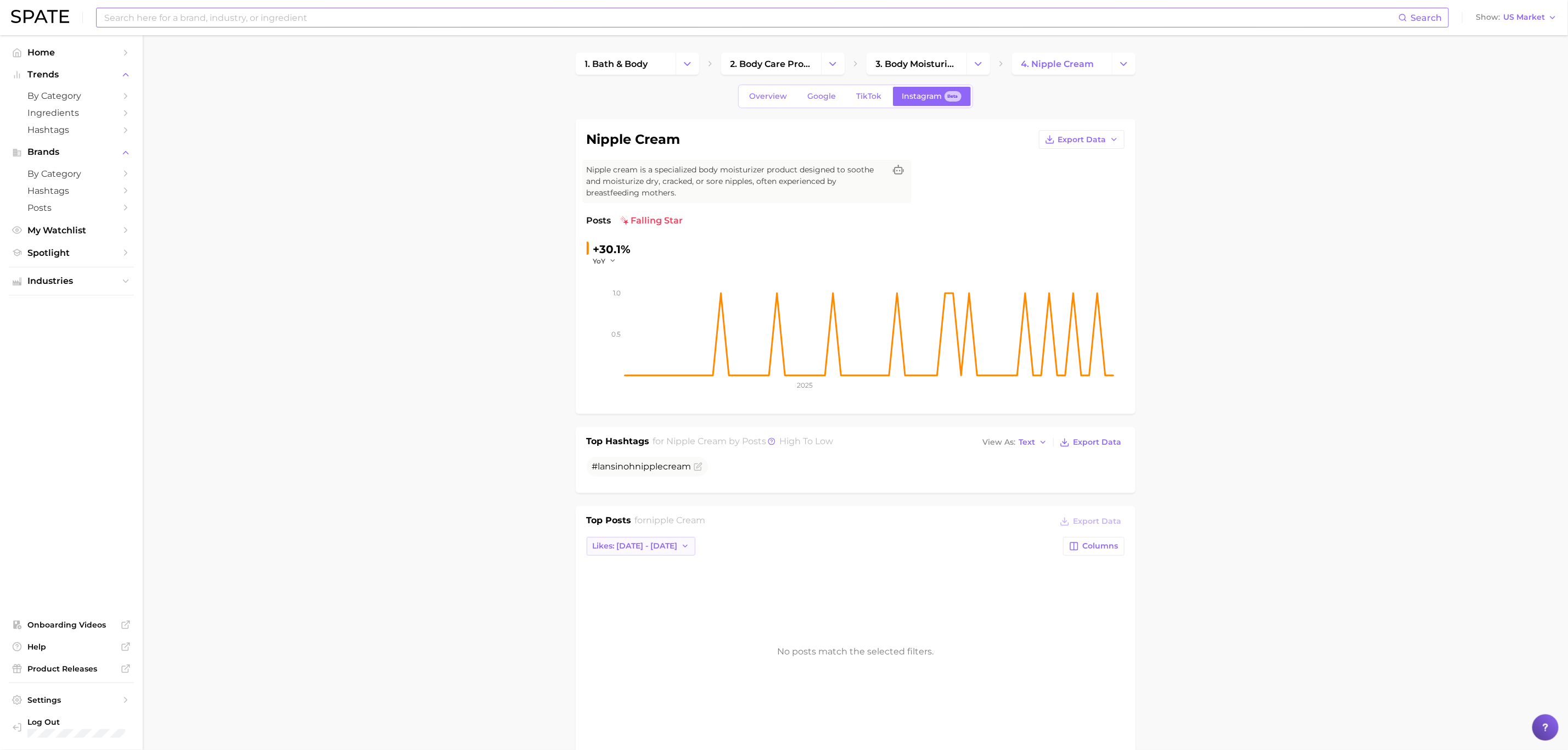
click at [640, 554] on button "Likes: [DATE] - [DATE]" at bounding box center [642, 546] width 109 height 19
click at [628, 605] on span "Total Likes" at bounding box center [613, 606] width 42 height 9
click at [868, 95] on span "TikTok" at bounding box center [870, 96] width 25 height 9
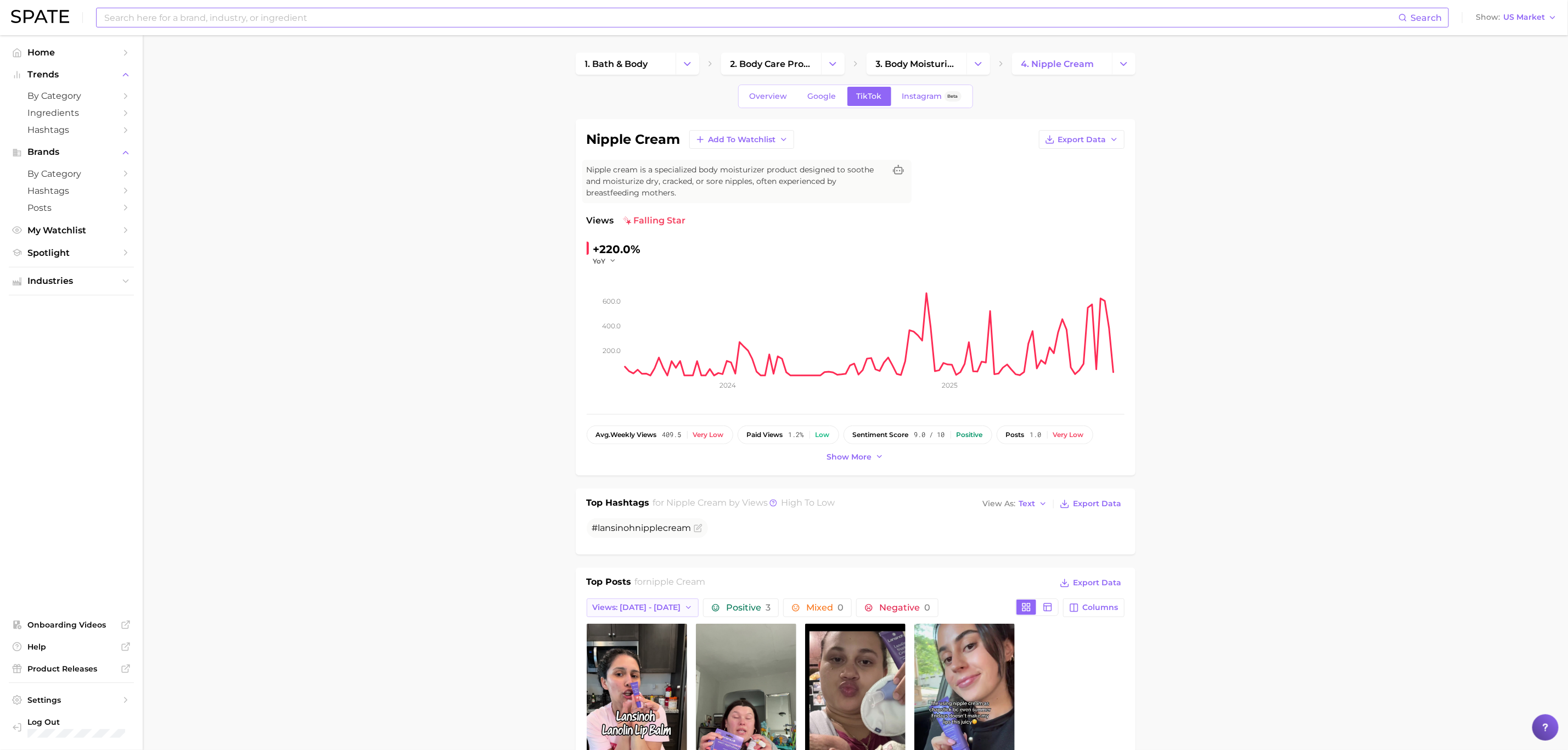
click at [630, 615] on button "Views: [DATE] - [DATE]" at bounding box center [643, 608] width 113 height 19
click at [634, 669] on span "Total Views" at bounding box center [614, 667] width 45 height 9
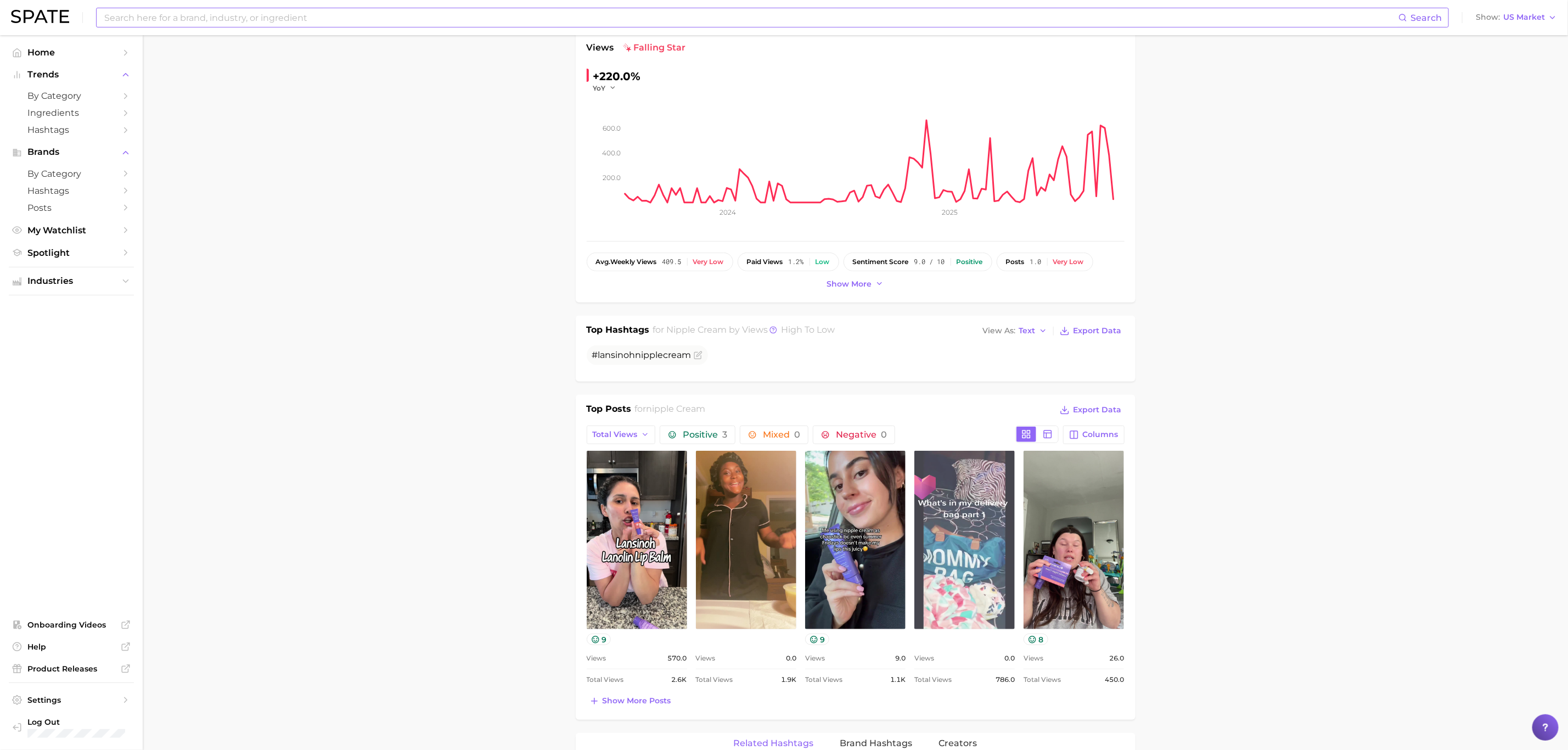
scroll to position [3, 0]
